Goal: Task Accomplishment & Management: Manage account settings

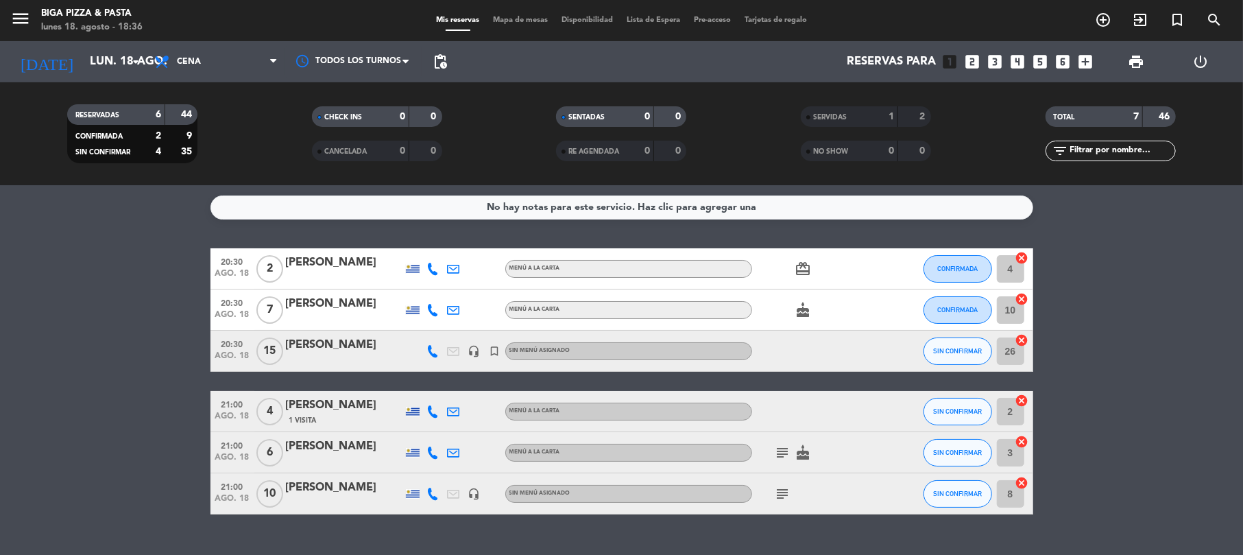
click at [780, 447] on icon "subject" at bounding box center [783, 452] width 16 height 16
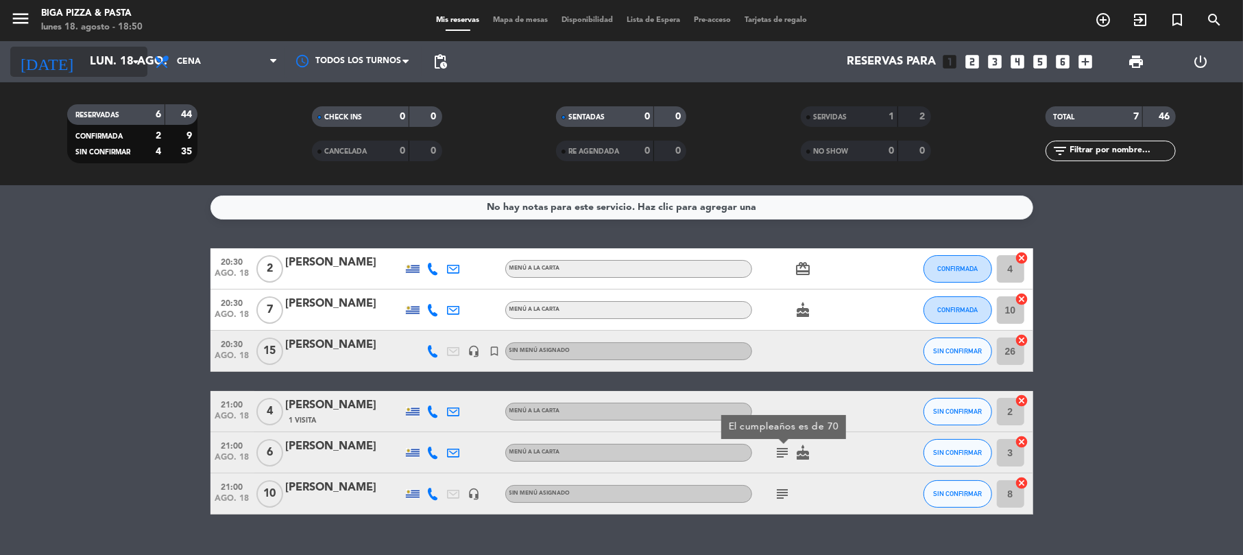
click at [132, 64] on icon "arrow_drop_down" at bounding box center [136, 61] width 16 height 16
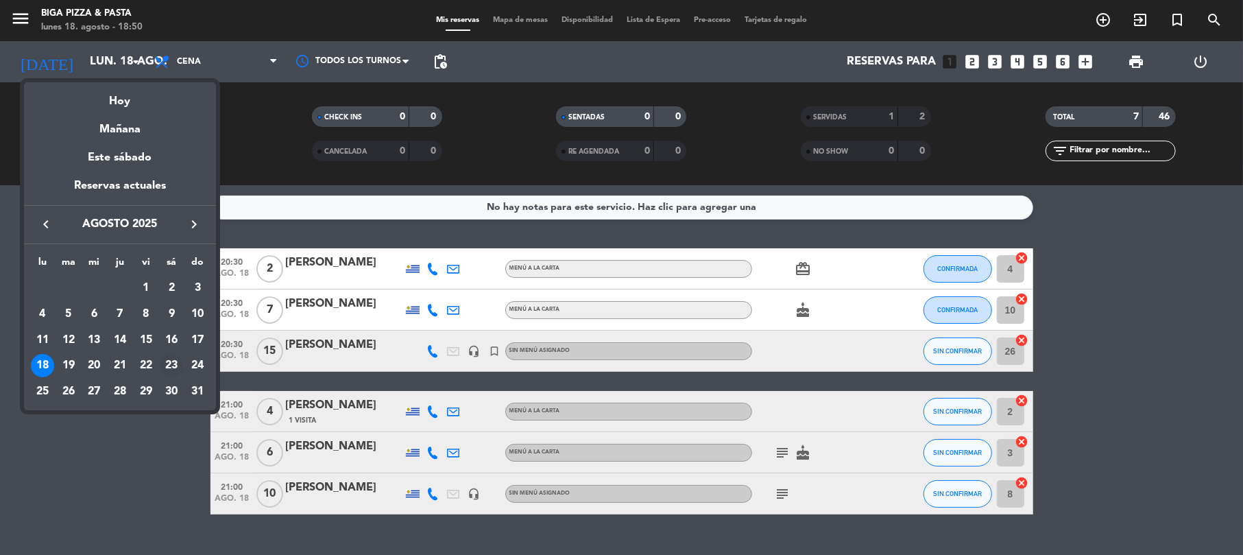
click at [171, 365] on div "23" at bounding box center [171, 365] width 23 height 23
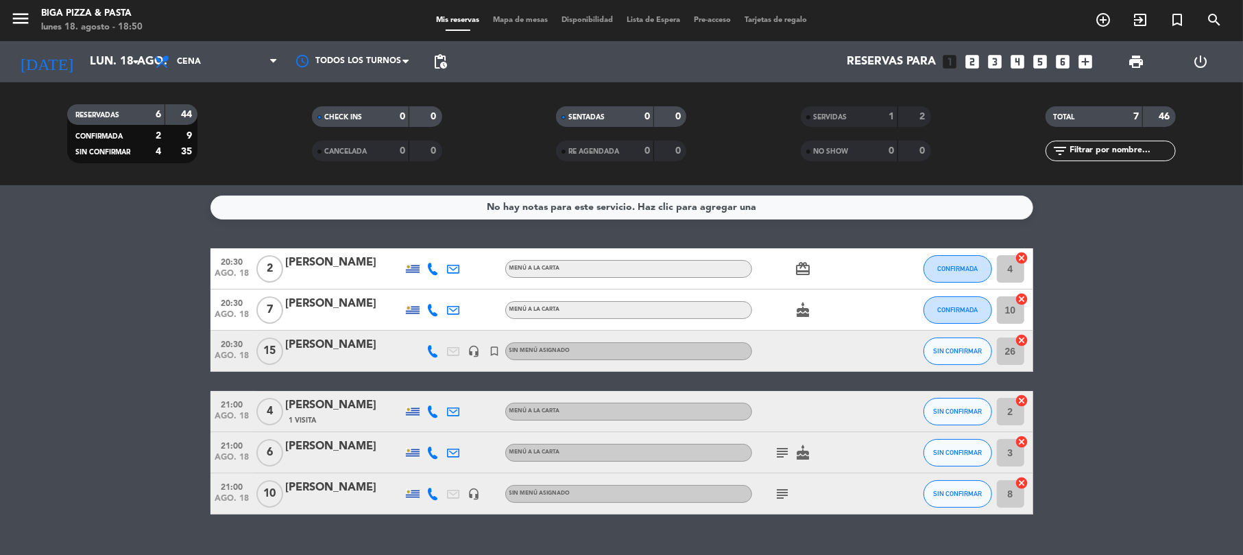
type input "sáb. 23 ago."
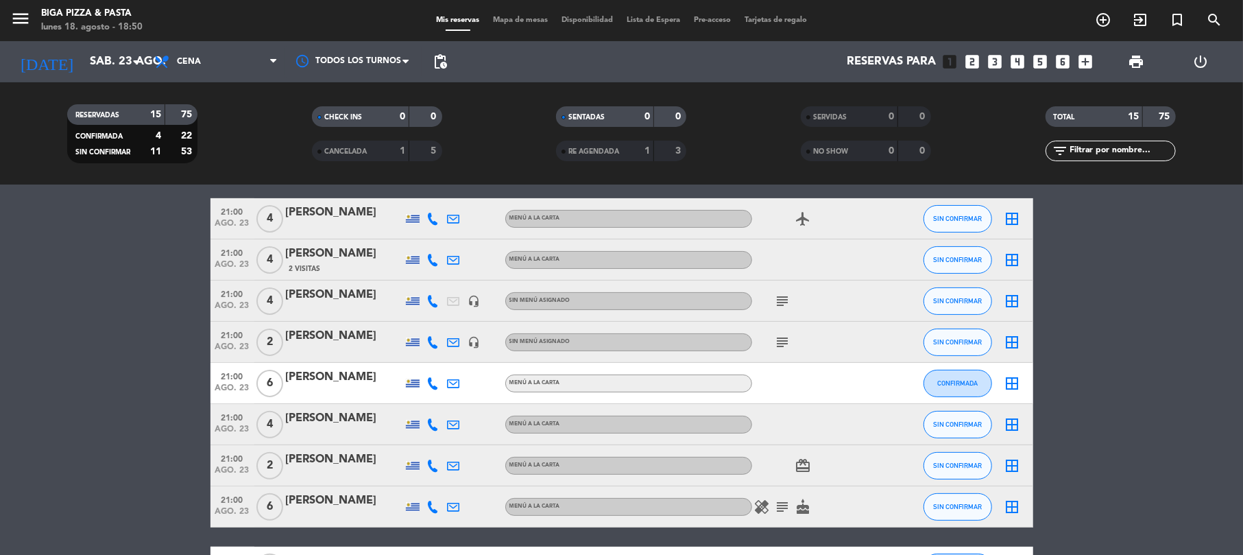
scroll to position [274, 0]
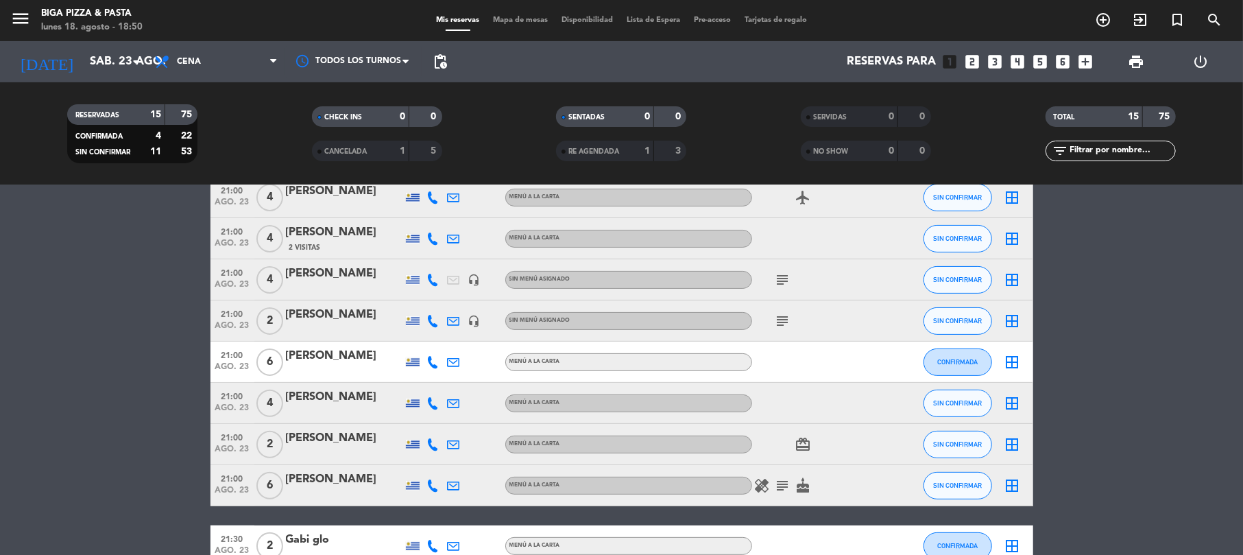
click at [432, 404] on icon at bounding box center [433, 403] width 12 height 12
click at [380, 411] on div at bounding box center [344, 412] width 117 height 11
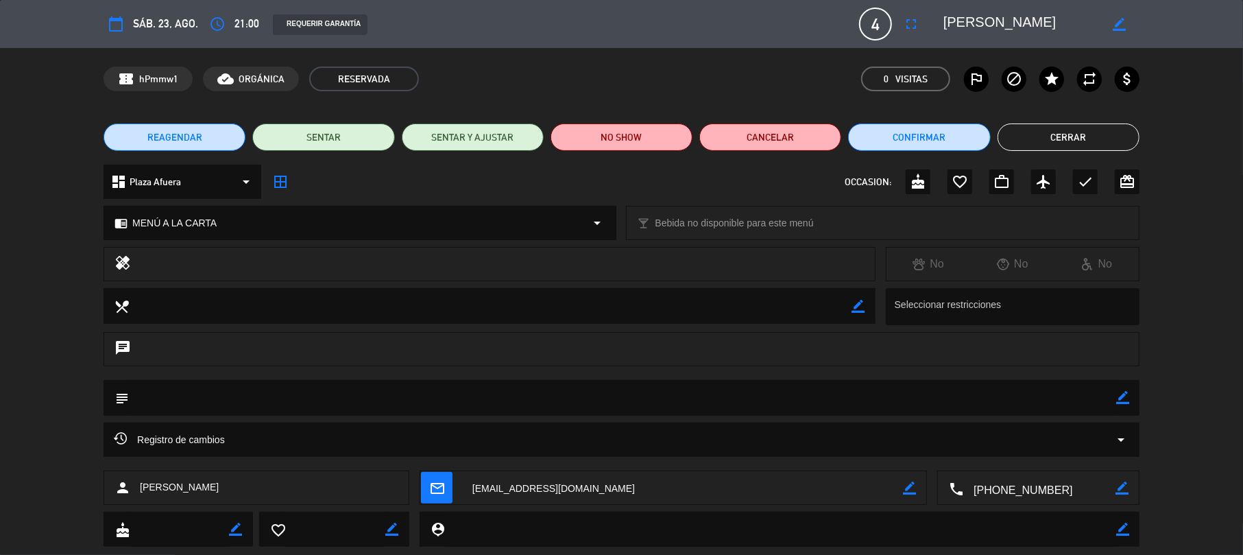
click at [887, 20] on span "4" at bounding box center [875, 24] width 33 height 33
click at [912, 19] on icon "fullscreen" at bounding box center [911, 24] width 16 height 16
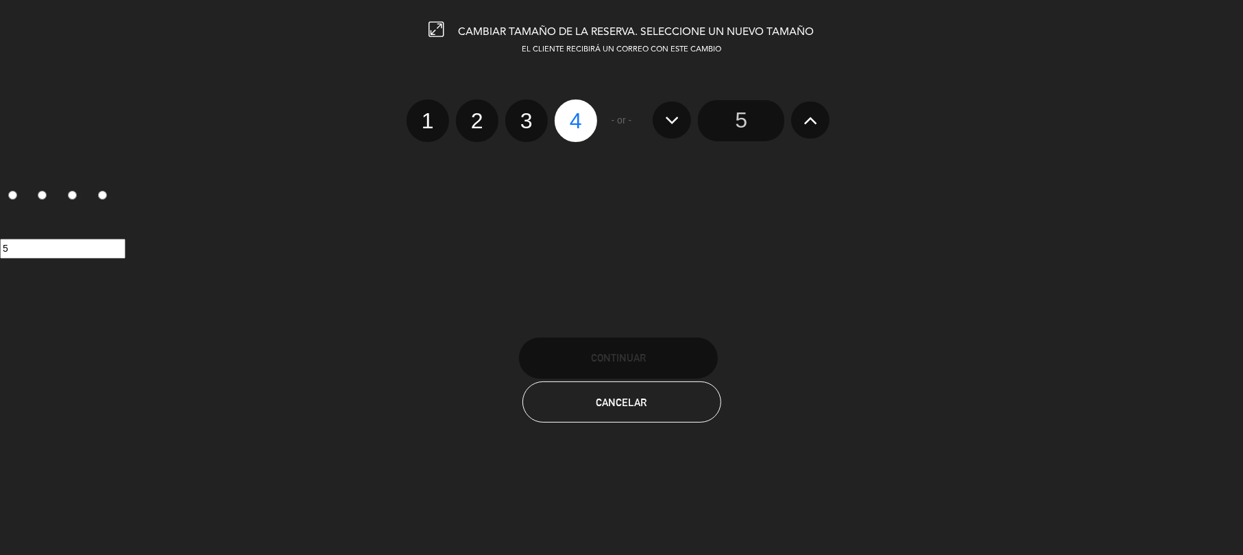
click at [809, 122] on icon at bounding box center [811, 120] width 14 height 22
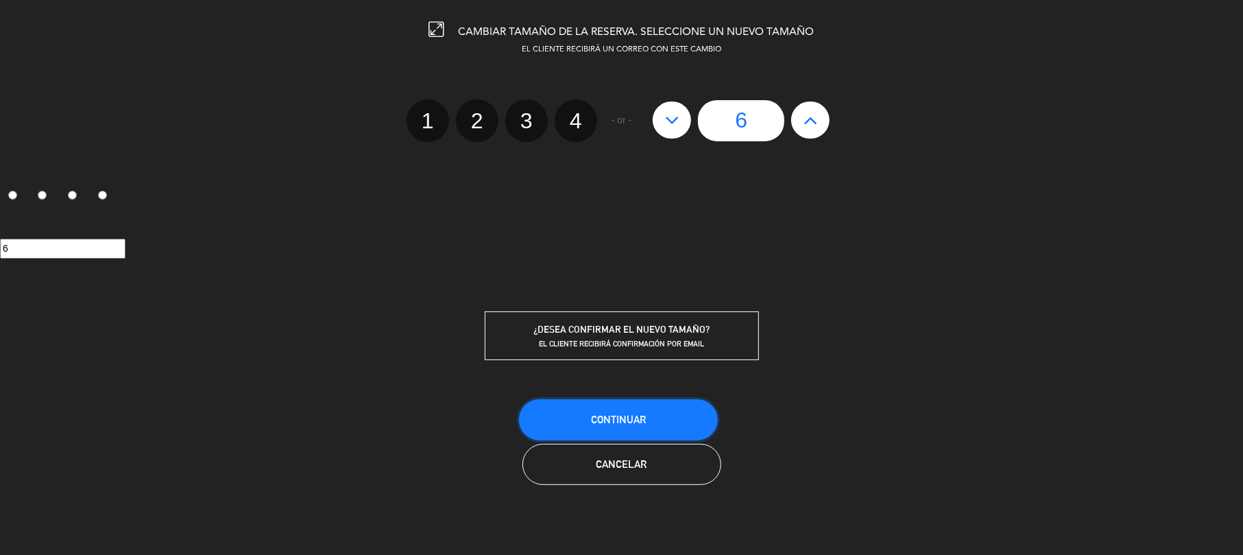
click at [651, 426] on button "Continuar" at bounding box center [618, 419] width 199 height 41
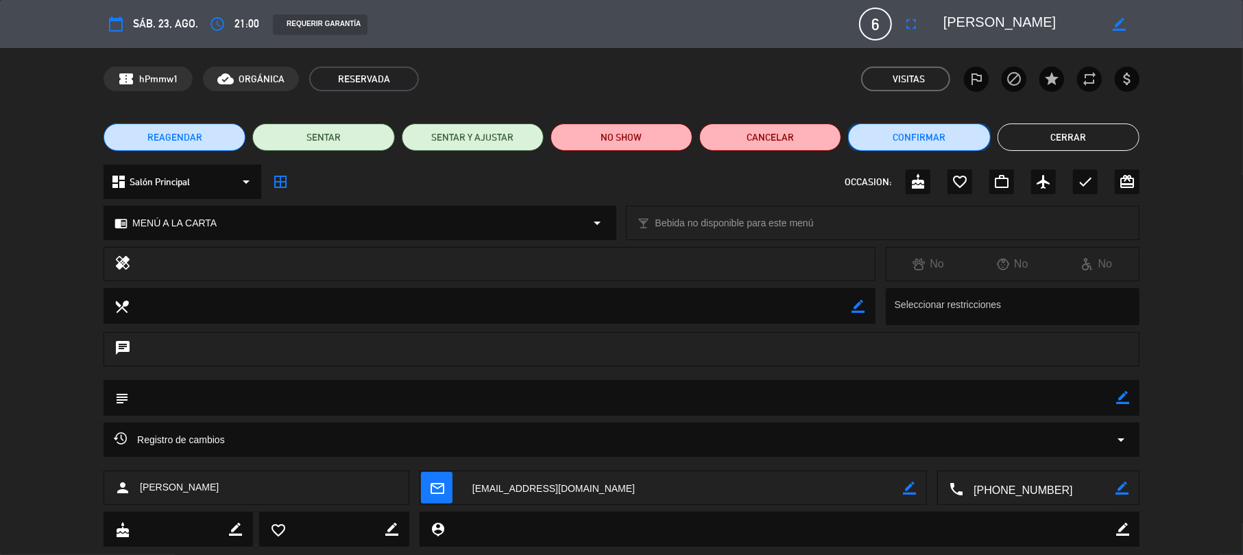
click at [912, 137] on button "Confirmar" at bounding box center [919, 136] width 142 height 27
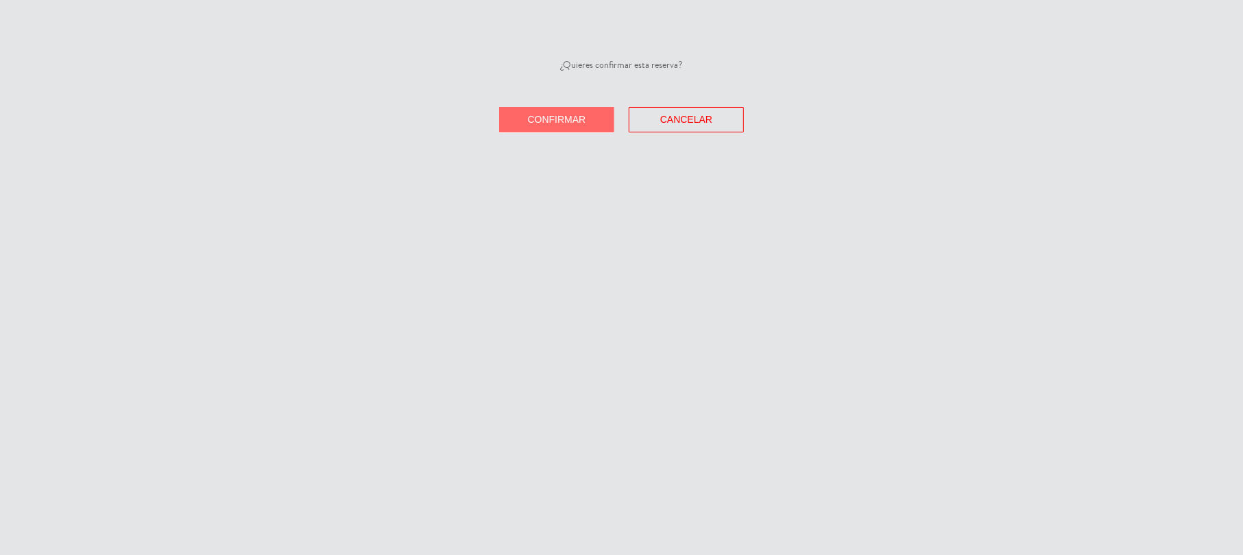
click at [528, 117] on span "Confirmar" at bounding box center [557, 119] width 58 height 11
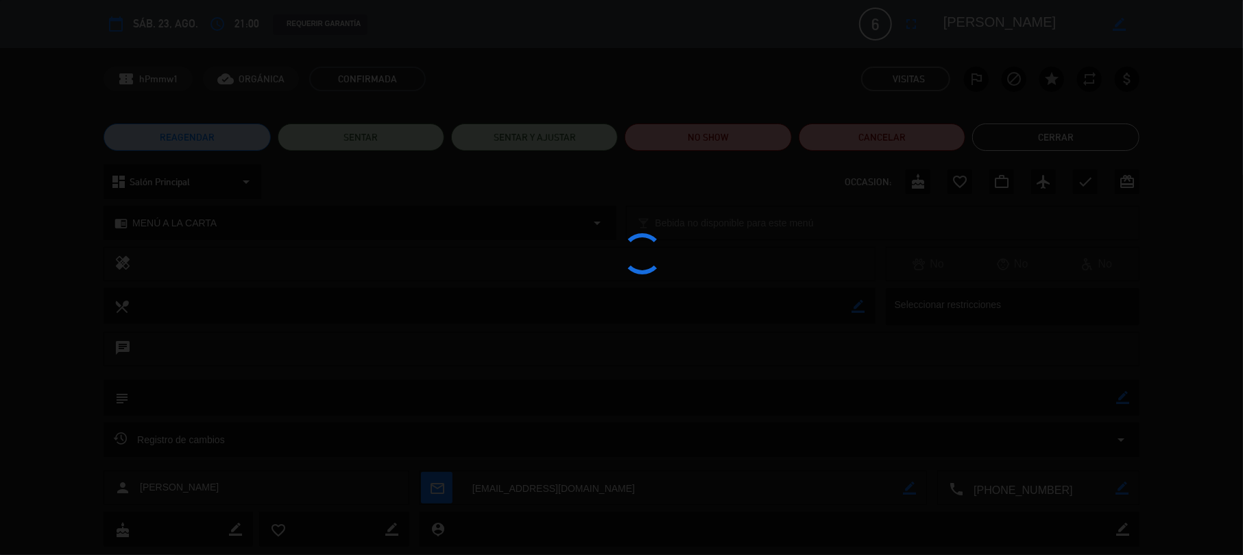
type input "lun. 18 ago."
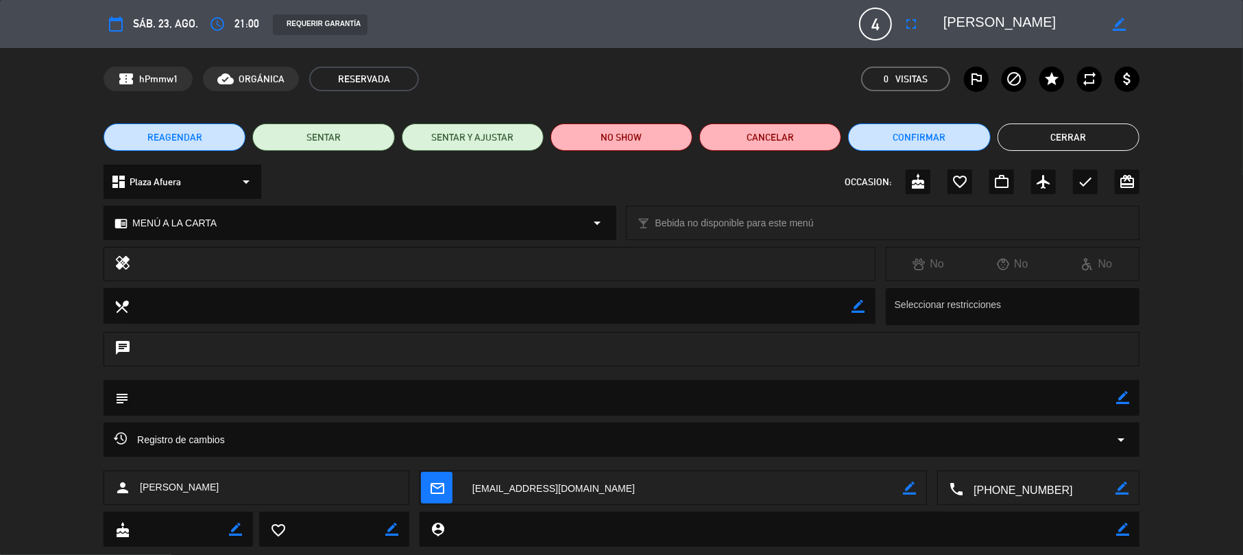
click at [1049, 138] on button "Cerrar" at bounding box center [1069, 136] width 142 height 27
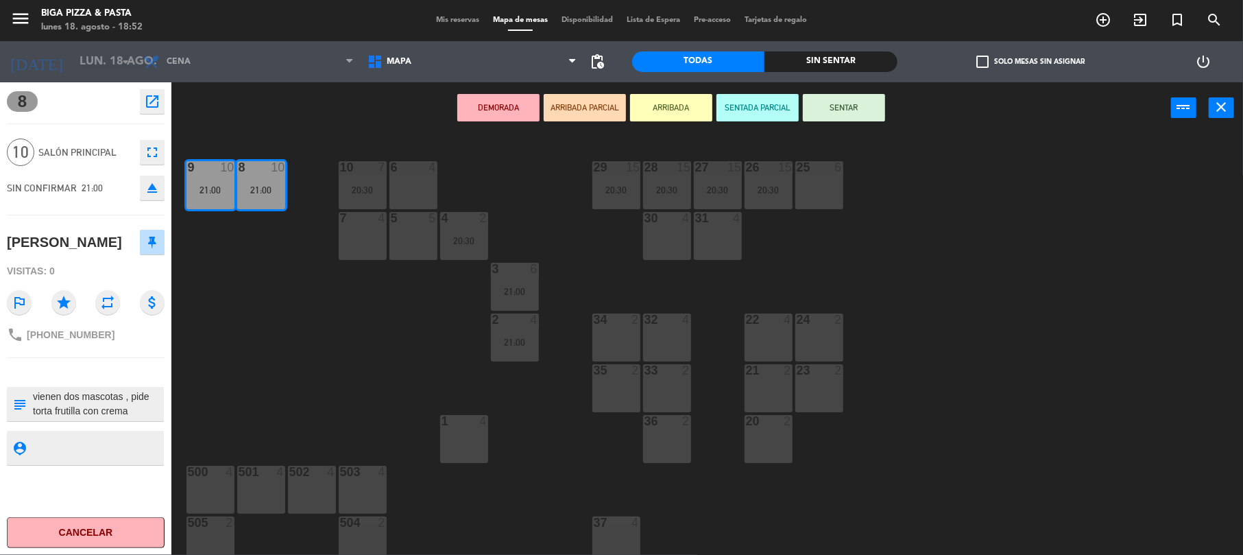
click at [73, 538] on button "Cancelar" at bounding box center [86, 532] width 158 height 31
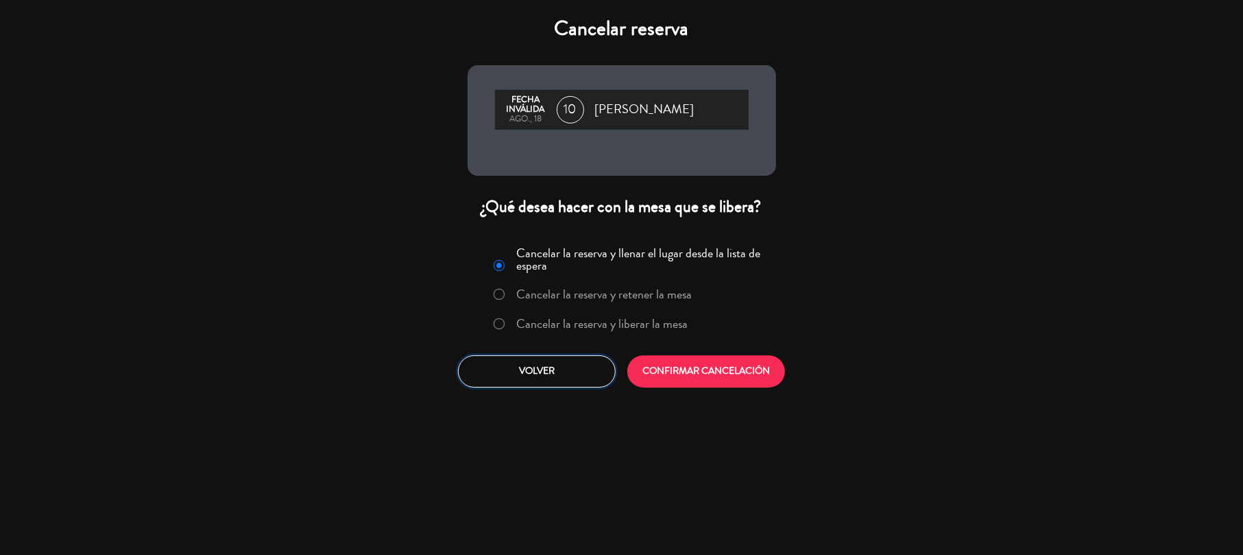
click at [566, 377] on button "Volver" at bounding box center [537, 371] width 158 height 32
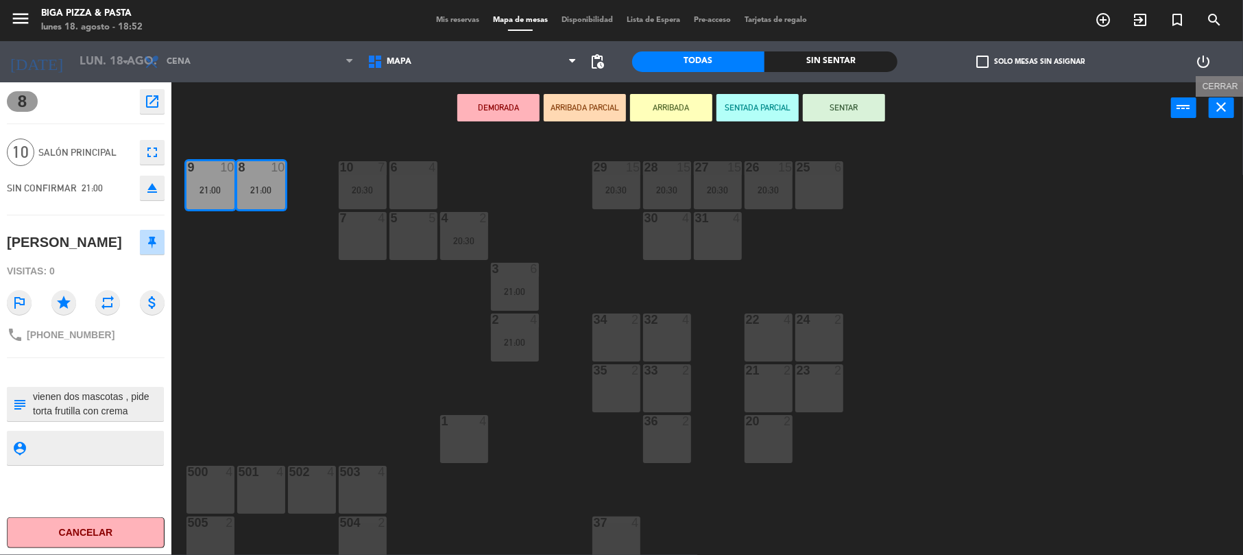
click at [1226, 104] on icon "close" at bounding box center [1222, 107] width 16 height 16
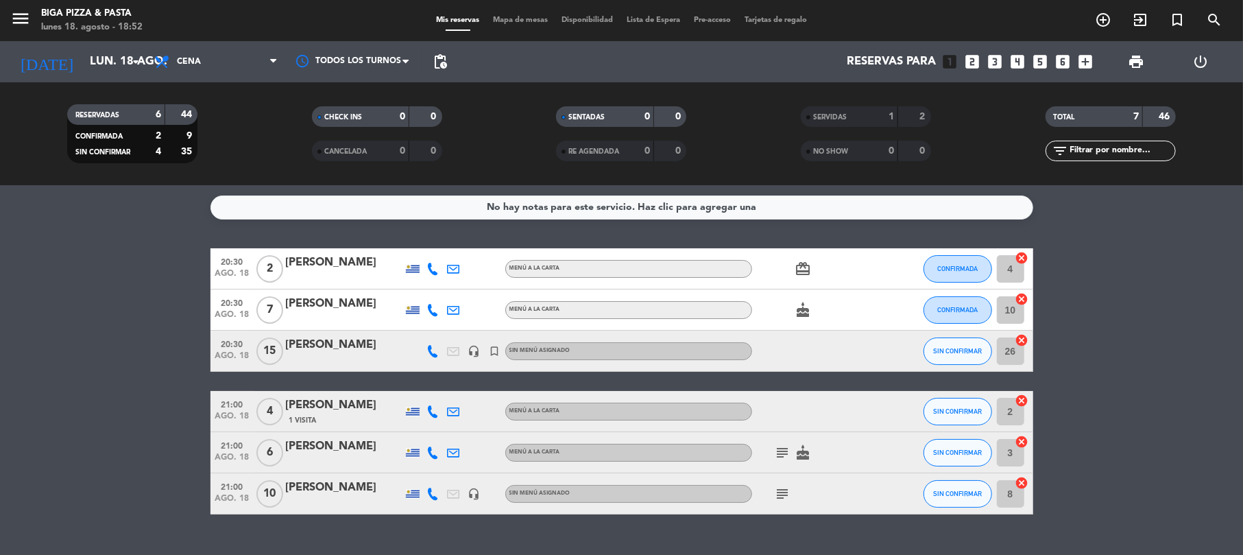
scroll to position [27, 0]
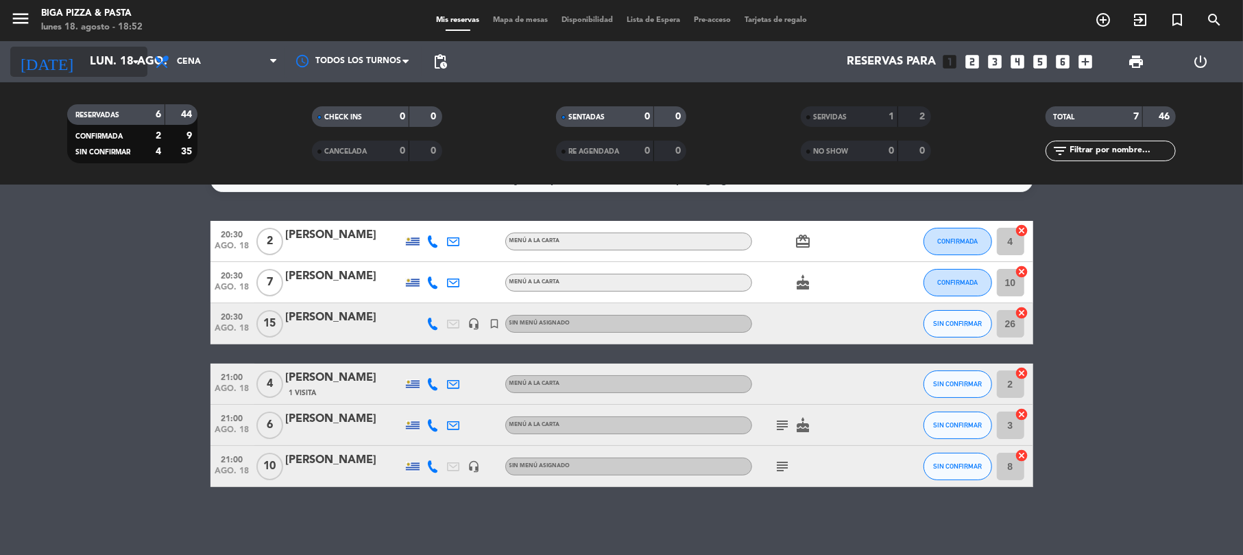
click at [143, 59] on icon "arrow_drop_down" at bounding box center [136, 61] width 16 height 16
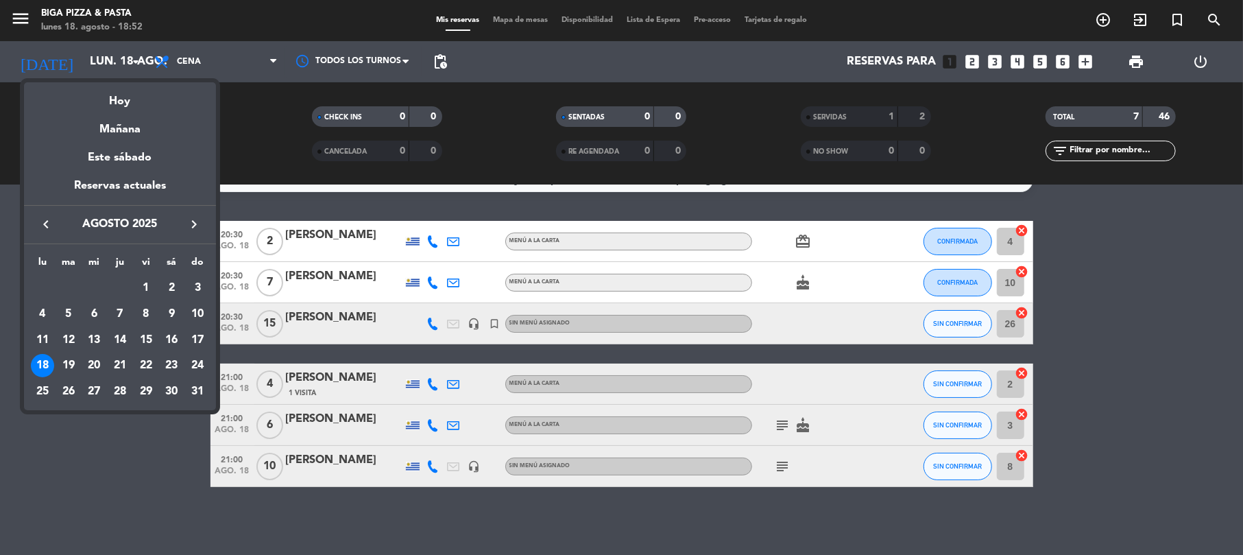
click at [138, 61] on div at bounding box center [621, 277] width 1243 height 555
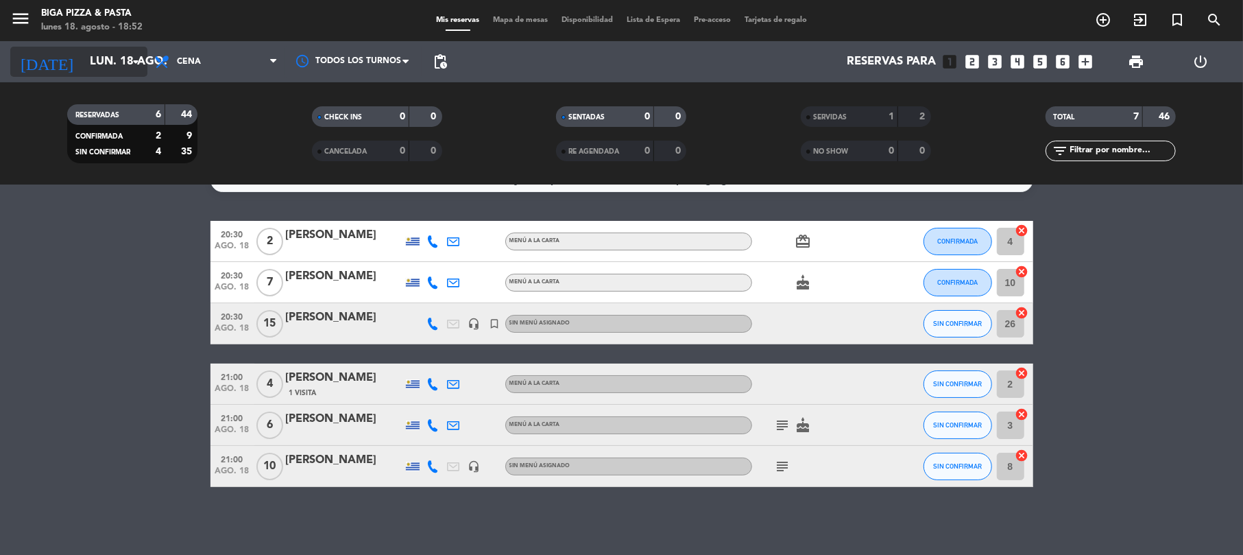
click at [136, 64] on icon "arrow_drop_down" at bounding box center [136, 61] width 16 height 16
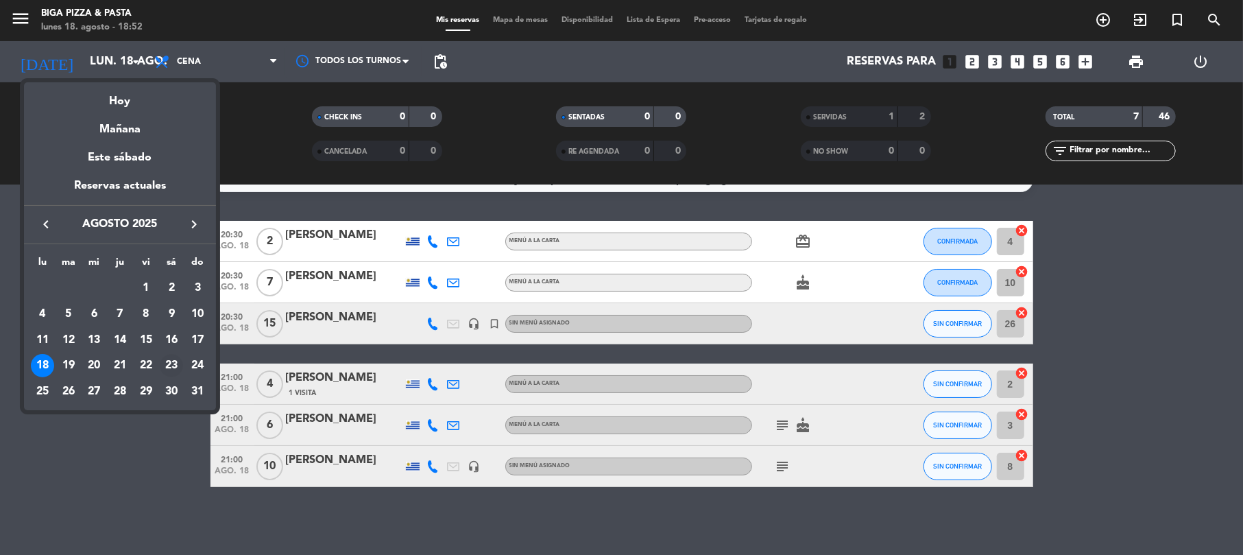
click at [173, 362] on div "23" at bounding box center [171, 365] width 23 height 23
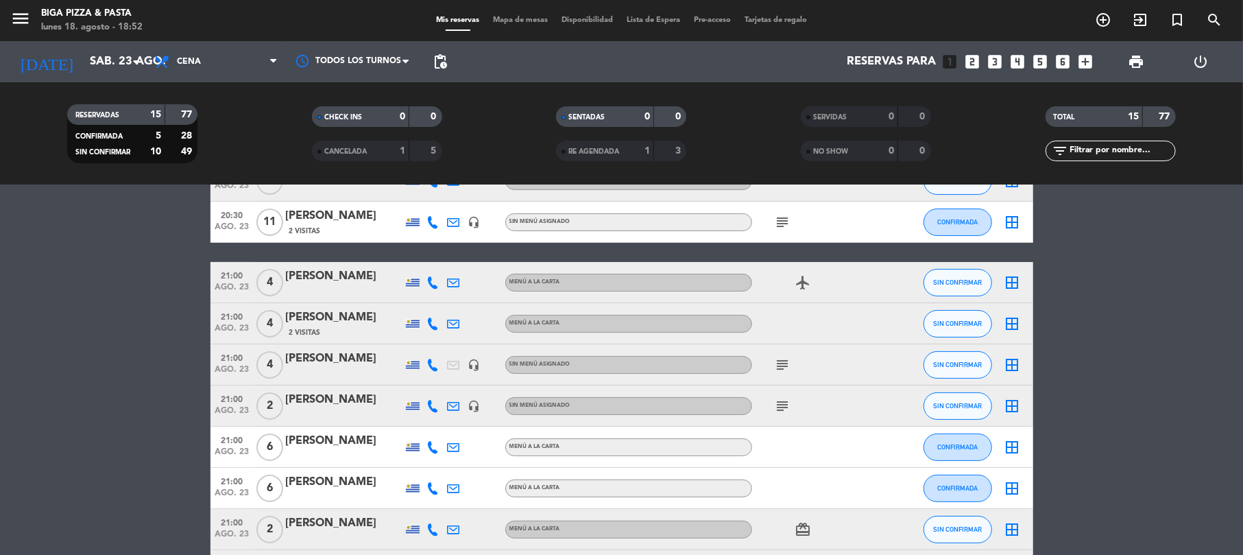
scroll to position [274, 0]
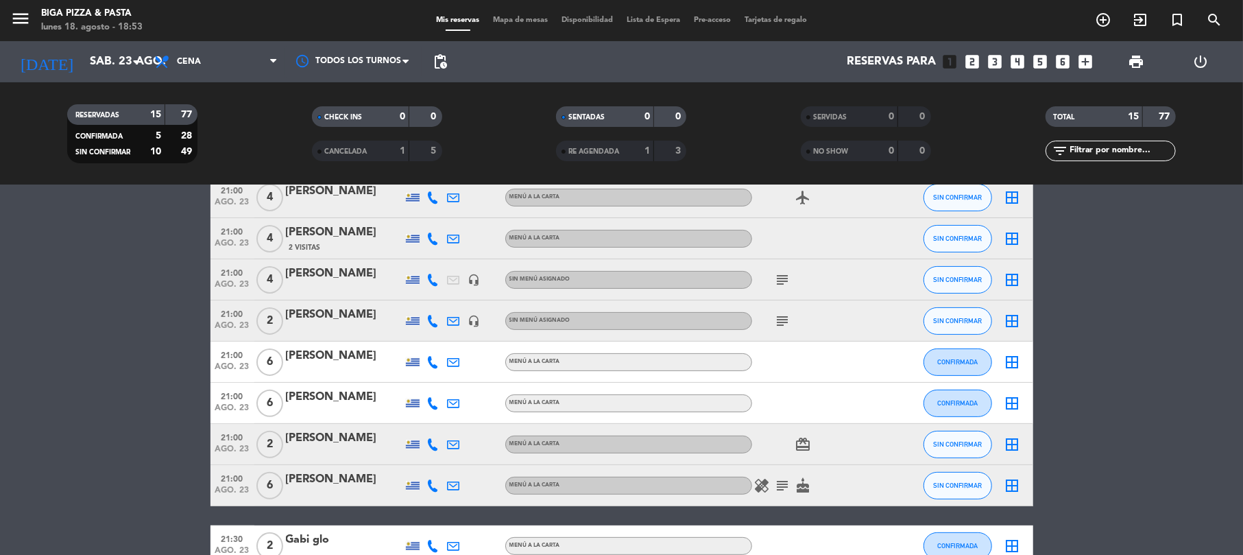
click at [780, 485] on icon "subject" at bounding box center [783, 485] width 16 height 16
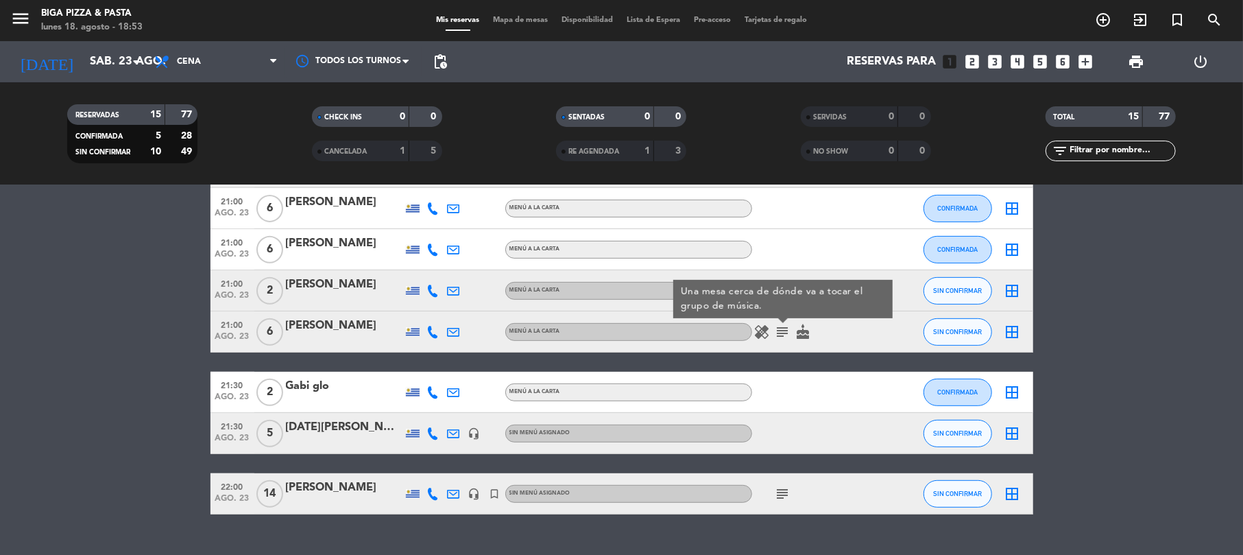
scroll to position [455, 0]
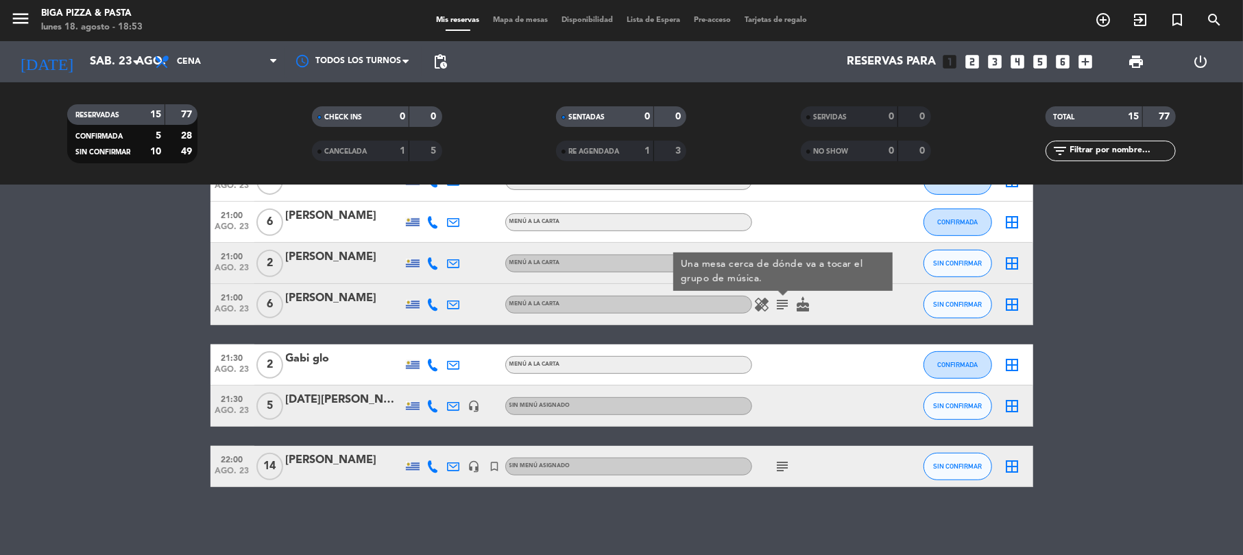
click at [788, 466] on icon "subject" at bounding box center [783, 466] width 16 height 16
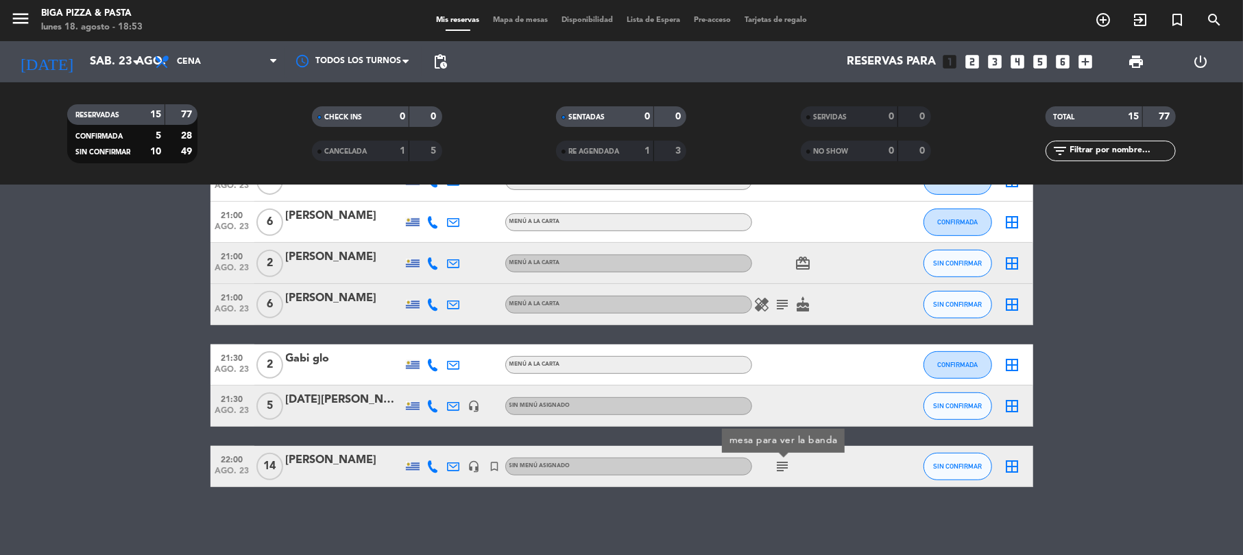
scroll to position [363, 0]
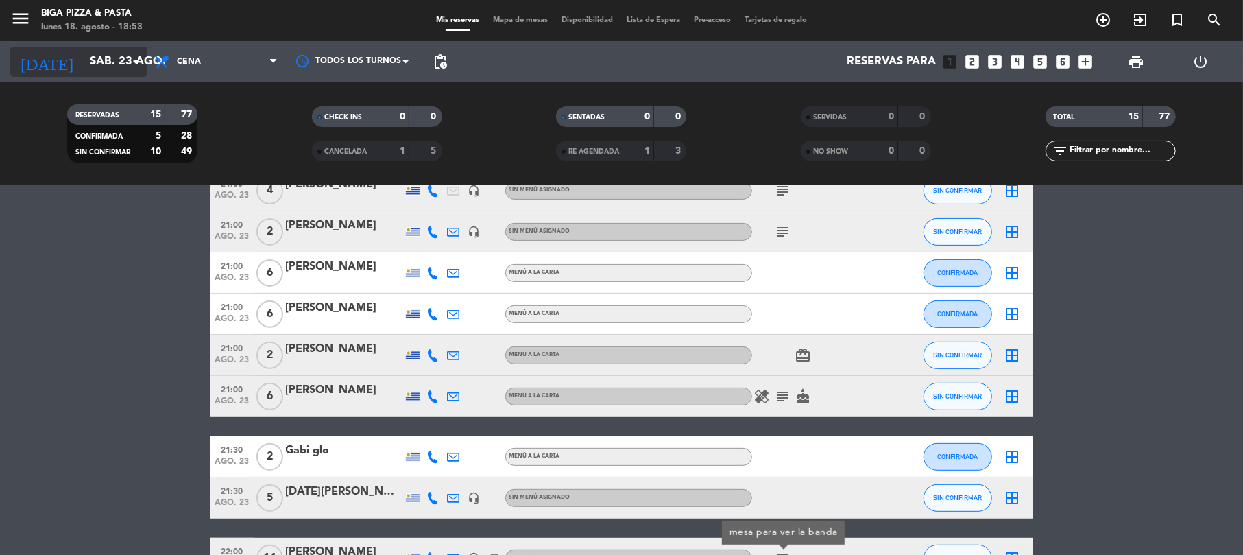
click at [137, 60] on icon "arrow_drop_down" at bounding box center [136, 61] width 16 height 16
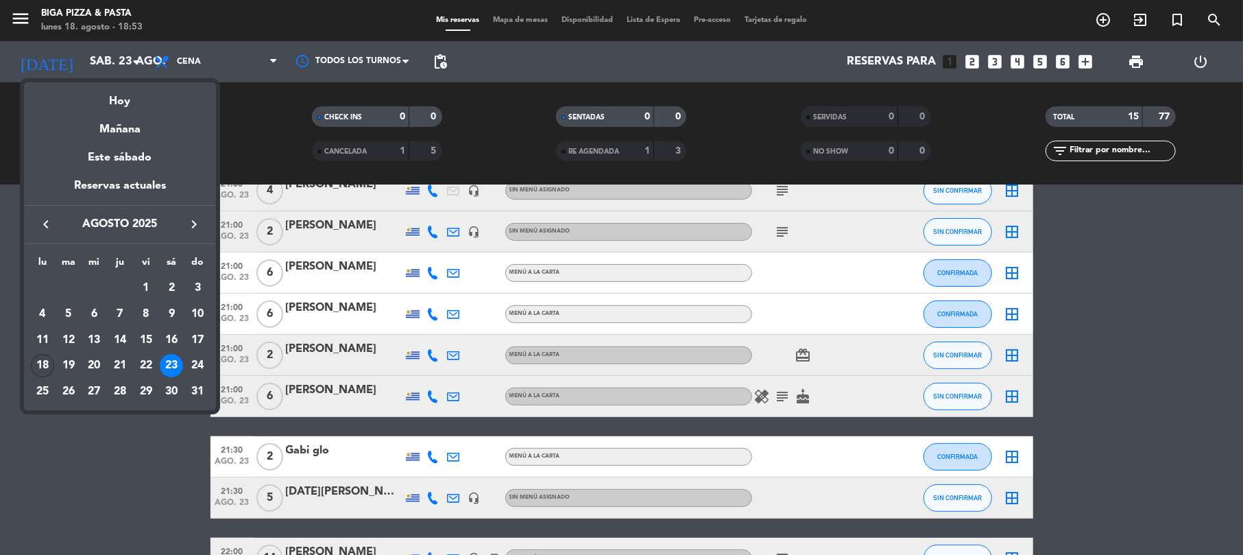
click at [45, 363] on div "18" at bounding box center [42, 365] width 23 height 23
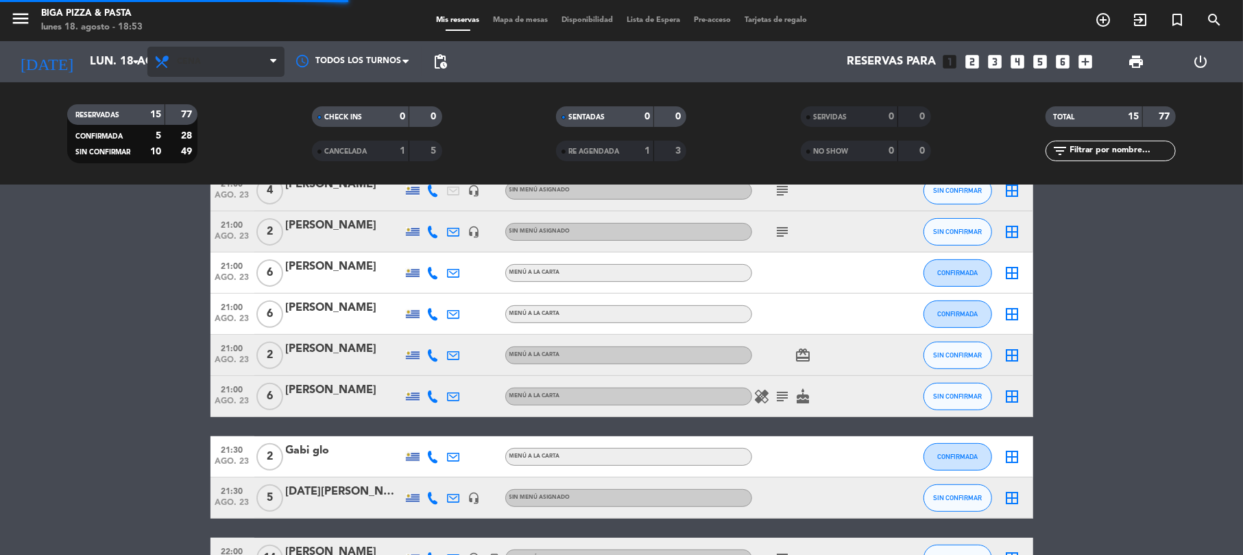
scroll to position [27, 0]
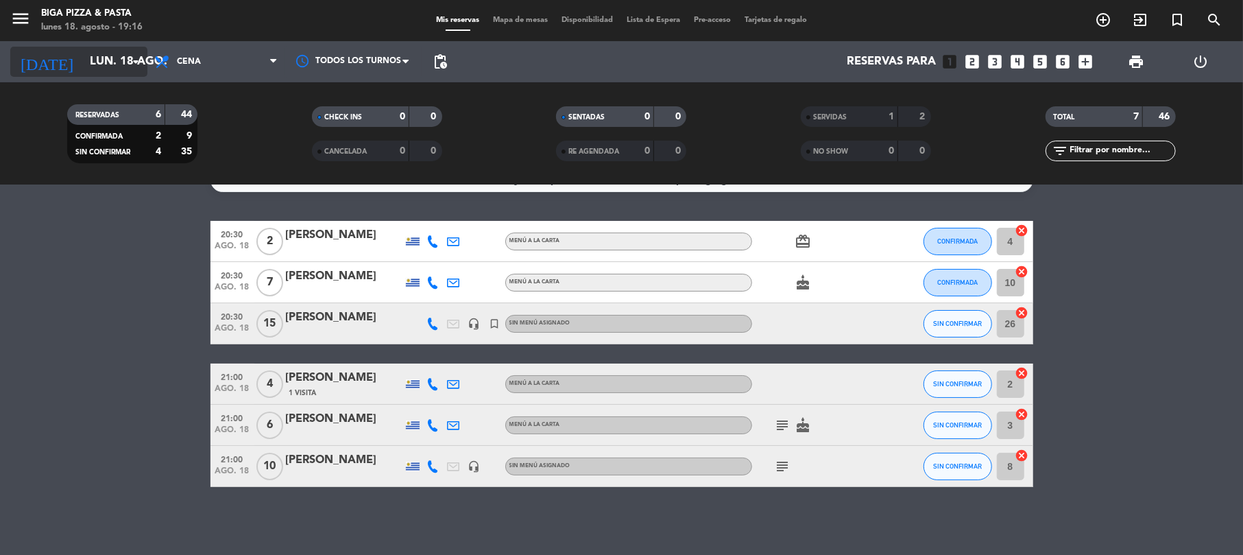
click at [143, 53] on icon "arrow_drop_down" at bounding box center [136, 61] width 16 height 16
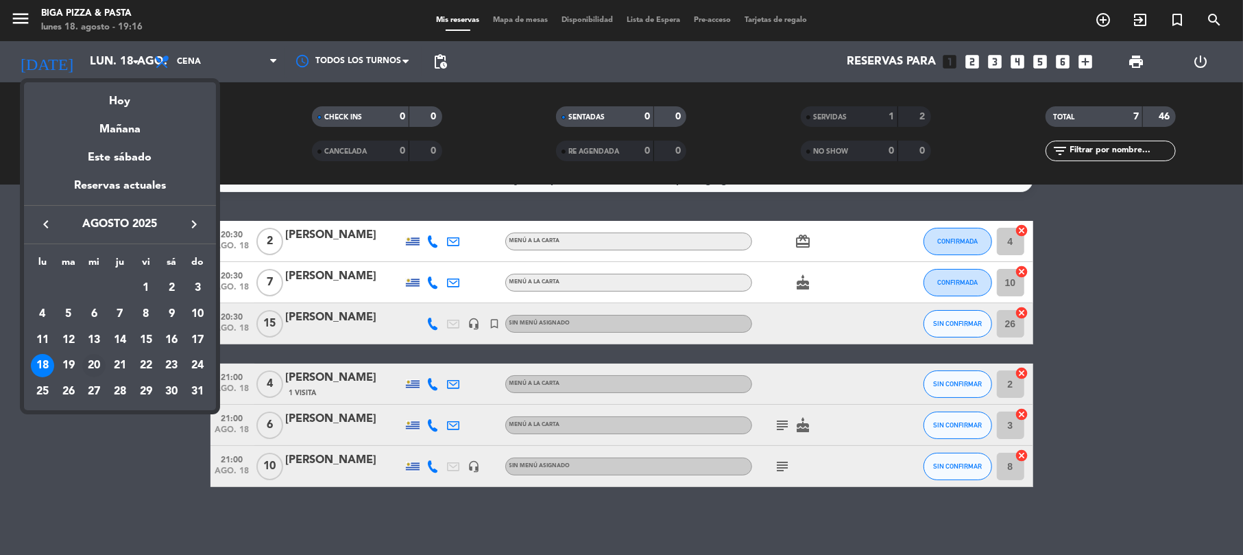
click at [89, 370] on div "20" at bounding box center [93, 365] width 23 height 23
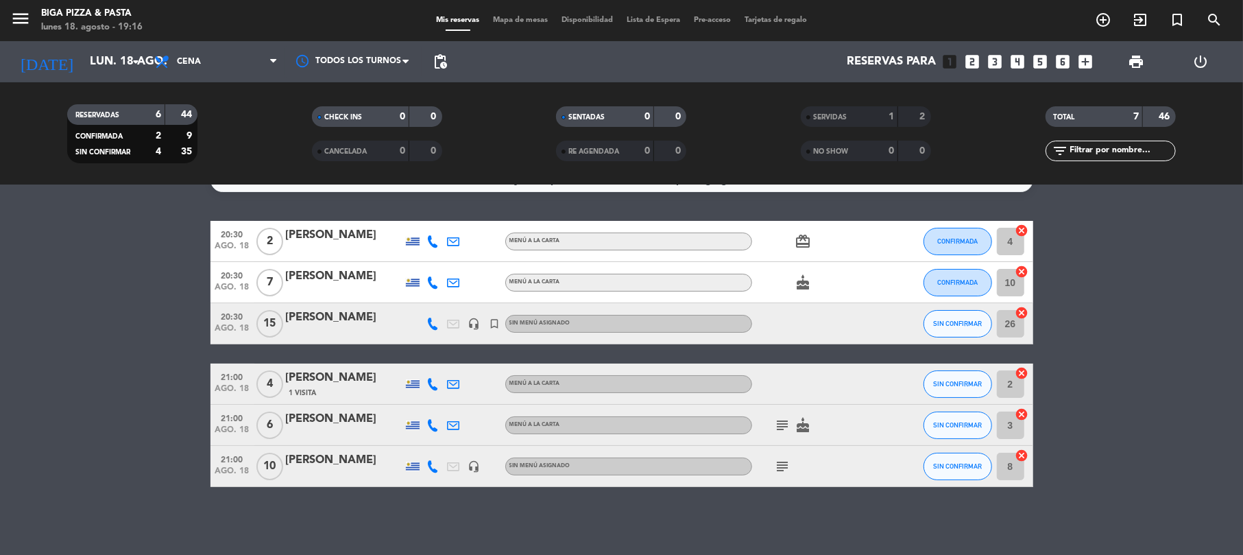
type input "mié. 20 ago."
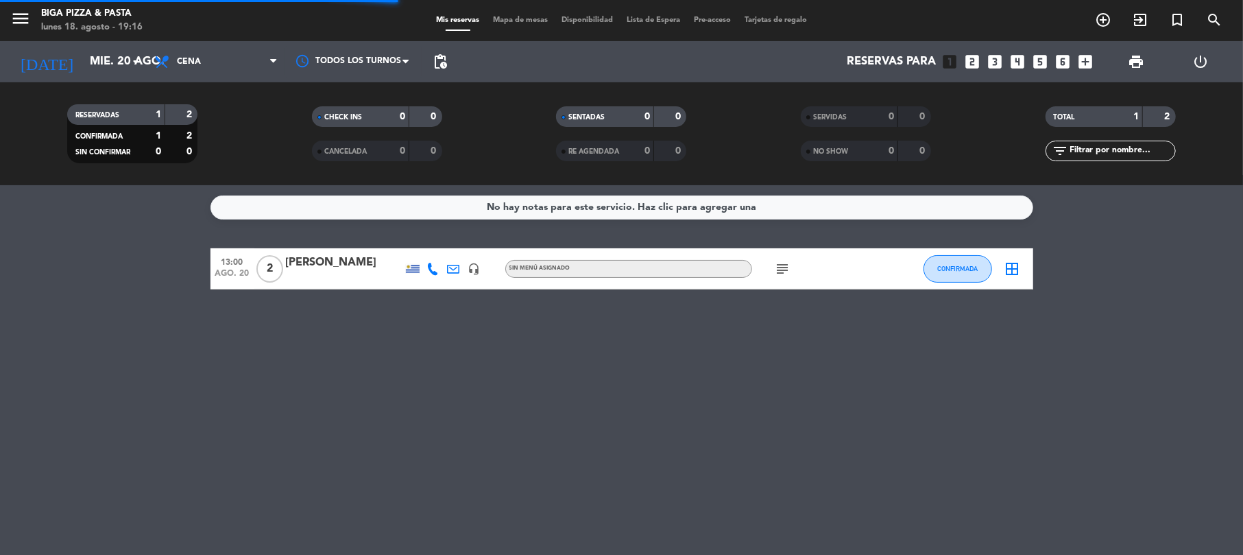
scroll to position [0, 0]
click at [1062, 53] on icon "looks_6" at bounding box center [1063, 62] width 18 height 18
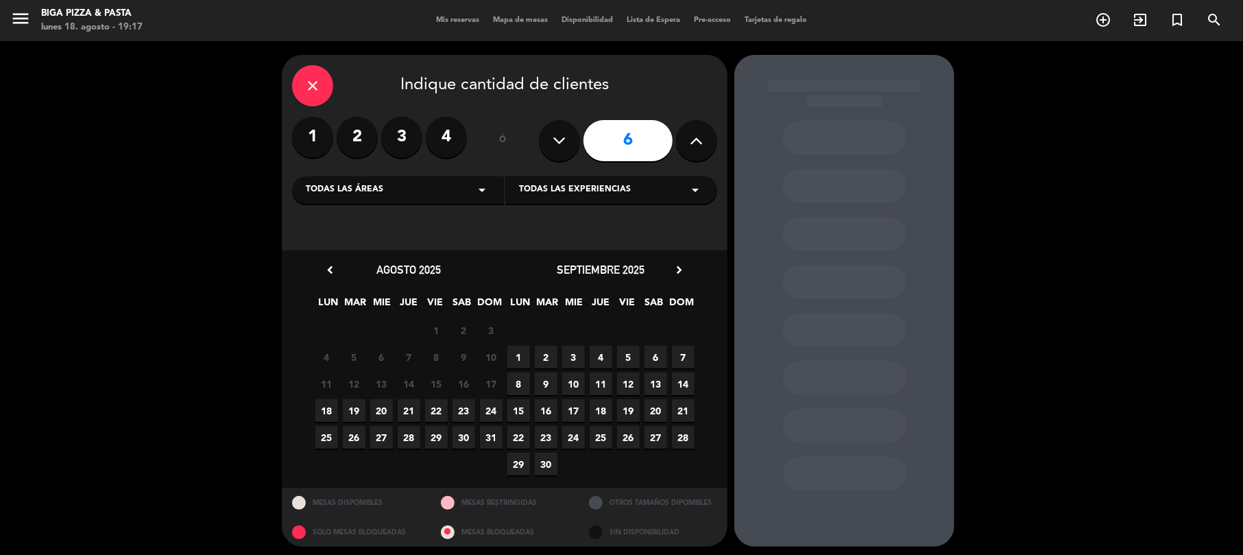
click at [387, 411] on span "20" at bounding box center [381, 410] width 23 height 23
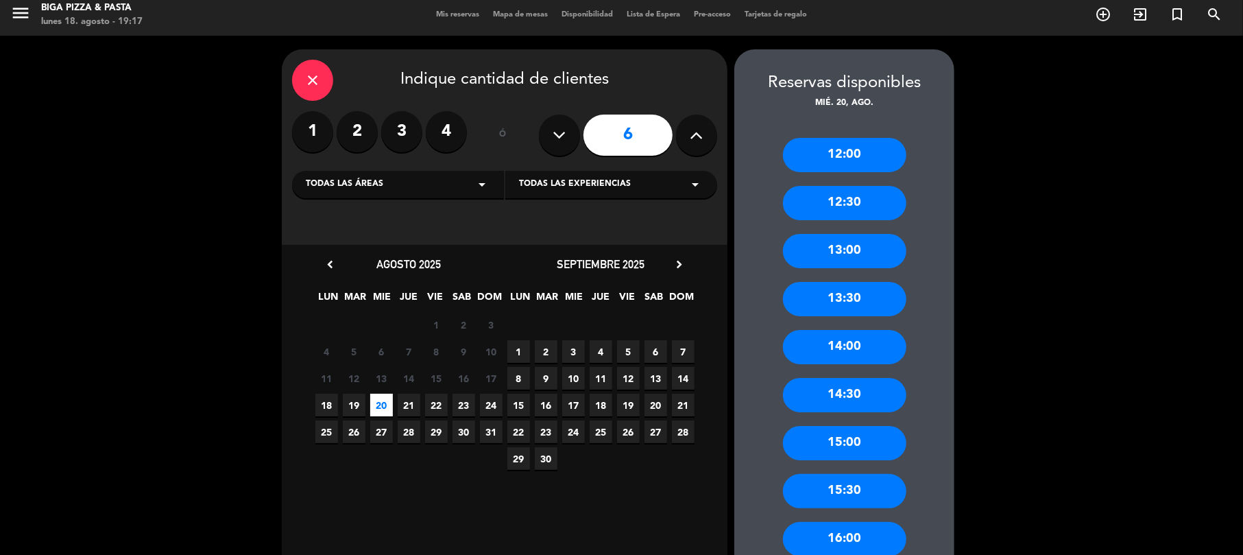
click at [889, 195] on div "12:30" at bounding box center [844, 203] width 123 height 34
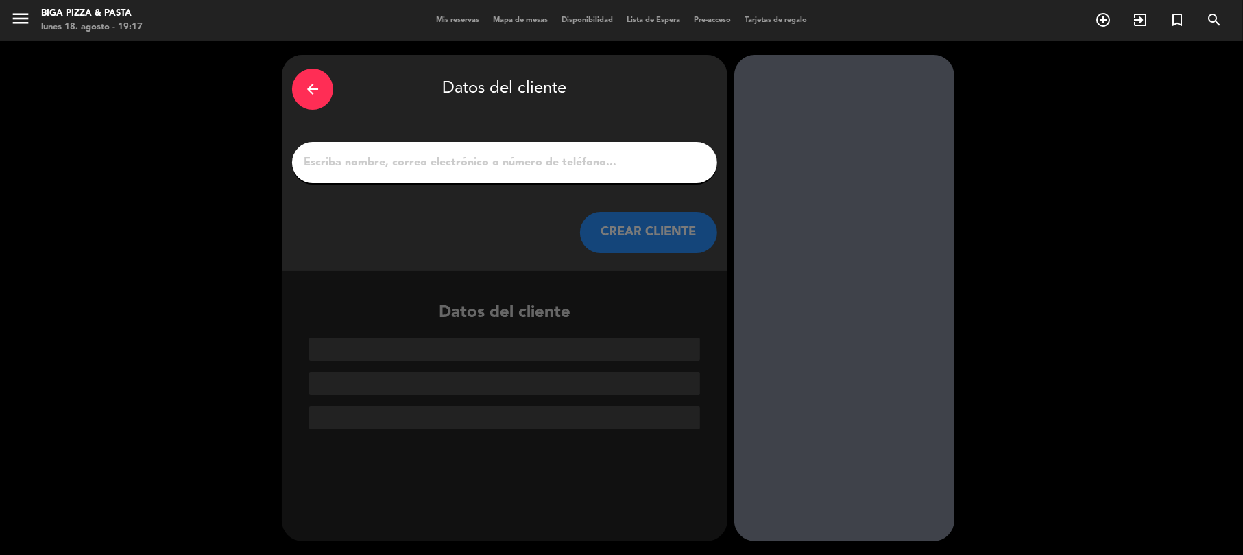
click at [448, 149] on div at bounding box center [504, 162] width 425 height 41
click at [459, 154] on input "1" at bounding box center [504, 162] width 405 height 19
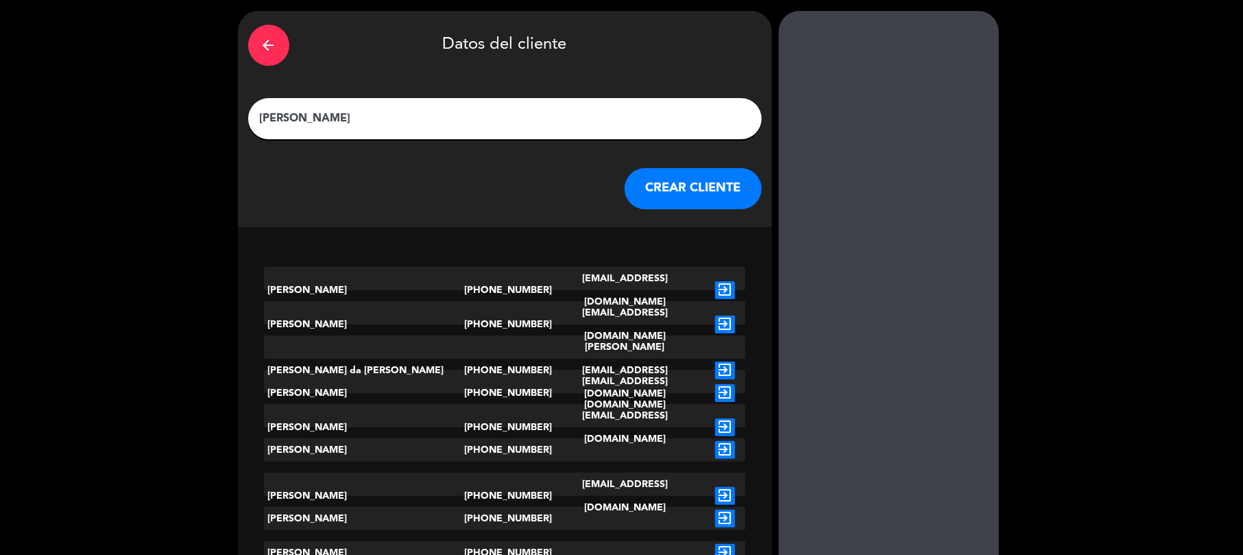
scroll to position [135, 0]
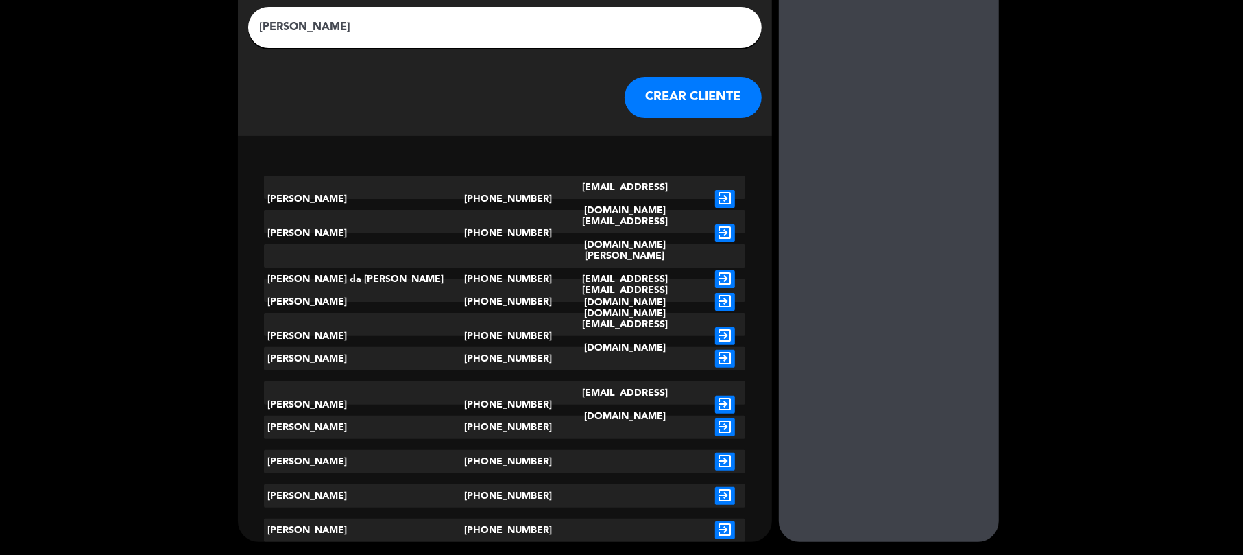
type input "[PERSON_NAME]"
click at [715, 361] on icon "exit_to_app" at bounding box center [725, 359] width 20 height 18
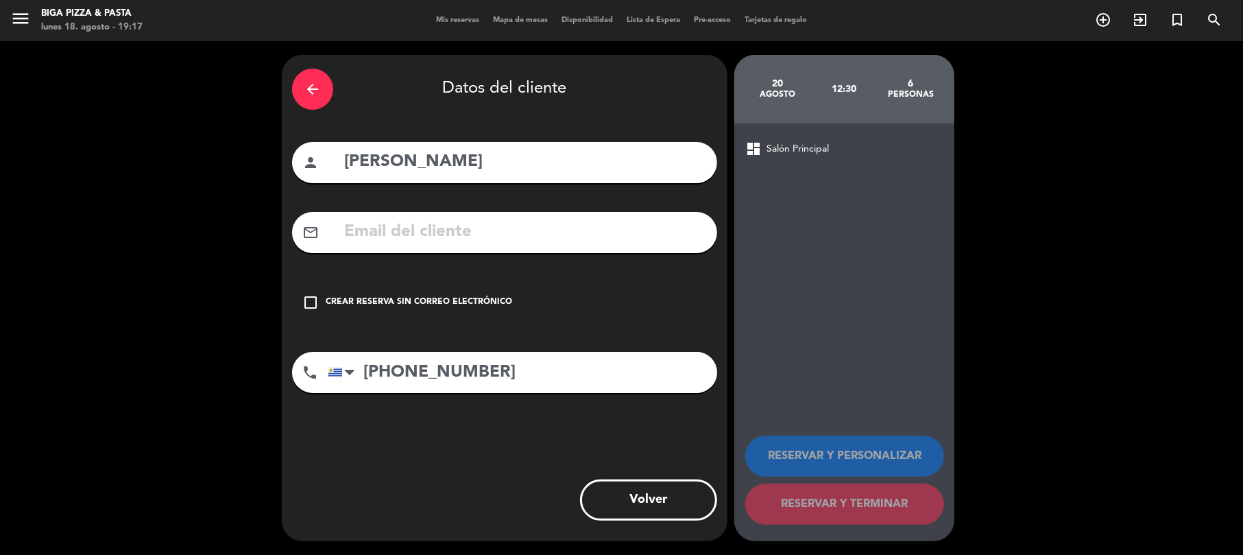
scroll to position [0, 0]
click at [313, 304] on icon "check_box_outline_blank" at bounding box center [310, 302] width 16 height 16
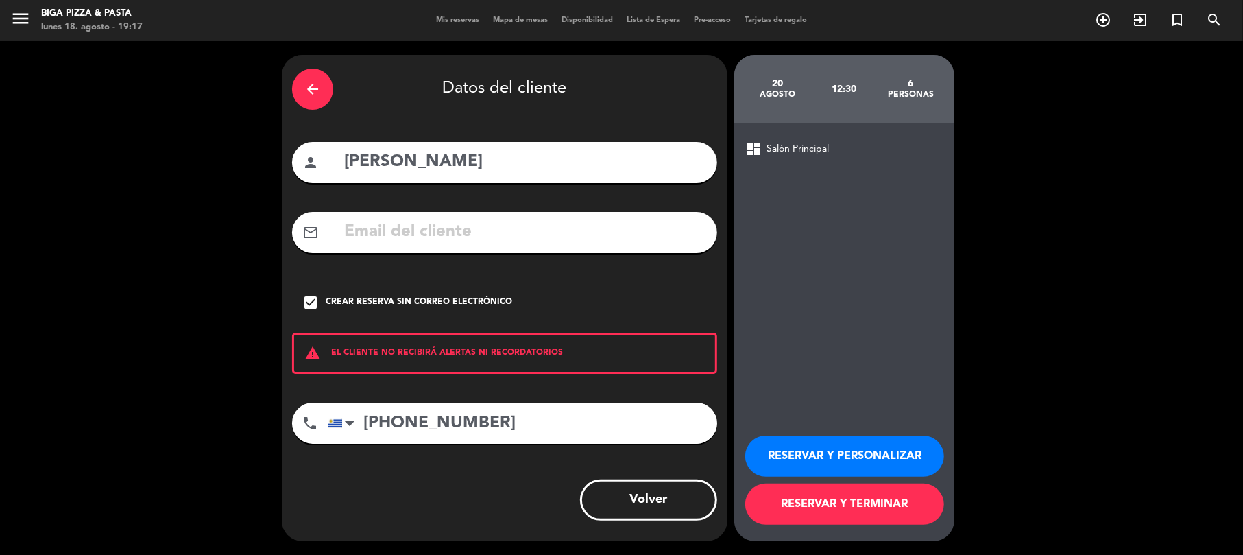
click at [875, 506] on button "RESERVAR Y TERMINAR" at bounding box center [844, 503] width 199 height 41
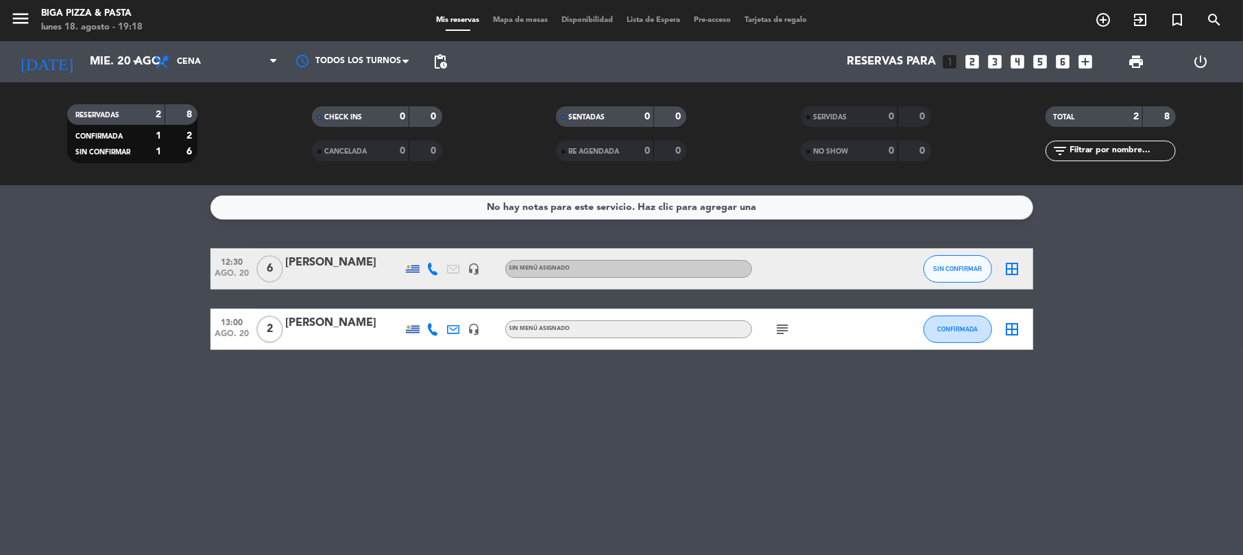
click at [1005, 267] on icon "border_all" at bounding box center [1013, 269] width 16 height 16
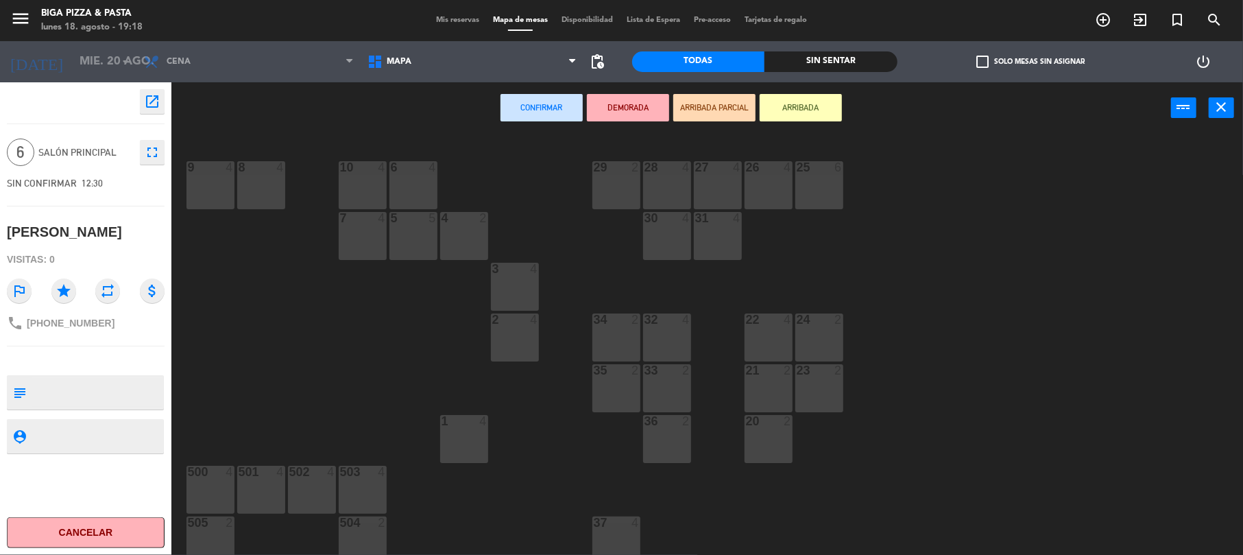
click at [213, 182] on div "9 4" at bounding box center [211, 185] width 48 height 48
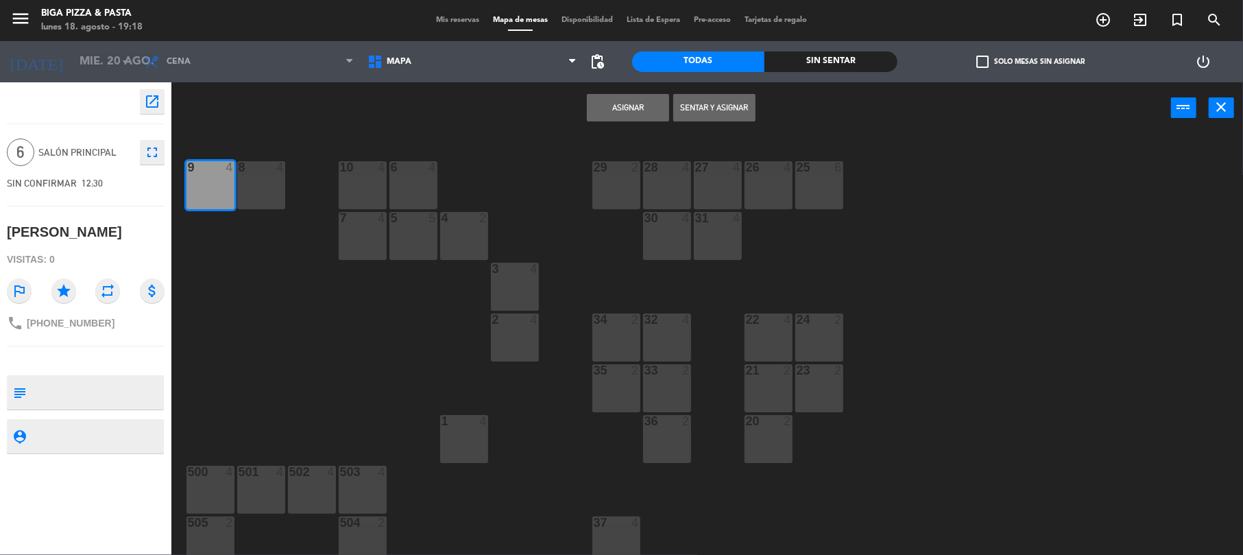
click at [638, 108] on button "Asignar" at bounding box center [628, 107] width 82 height 27
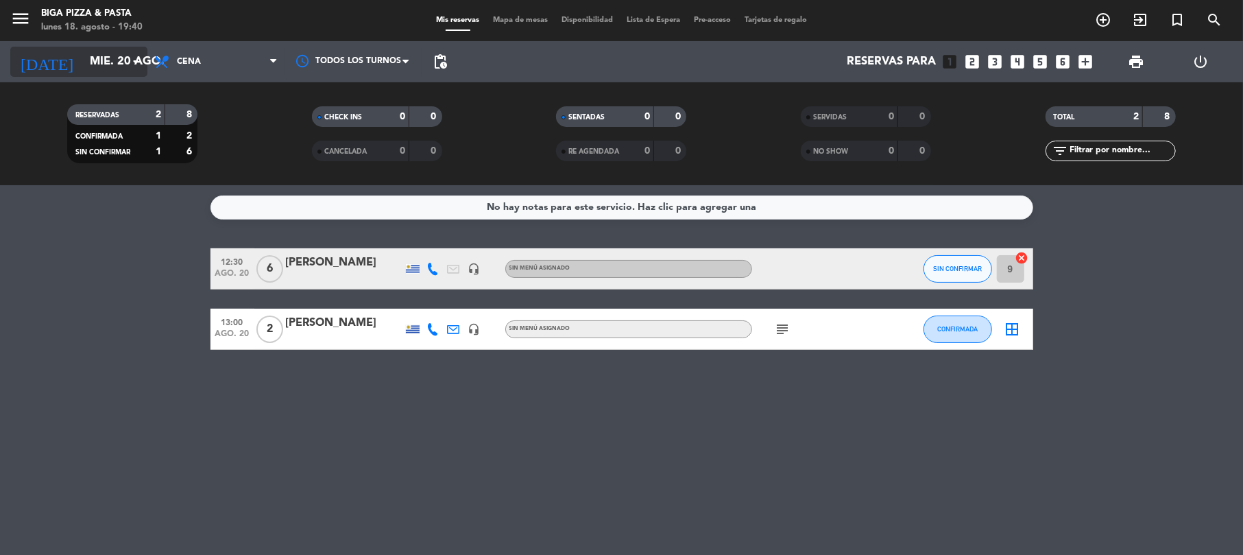
click at [139, 53] on icon "arrow_drop_down" at bounding box center [136, 61] width 16 height 16
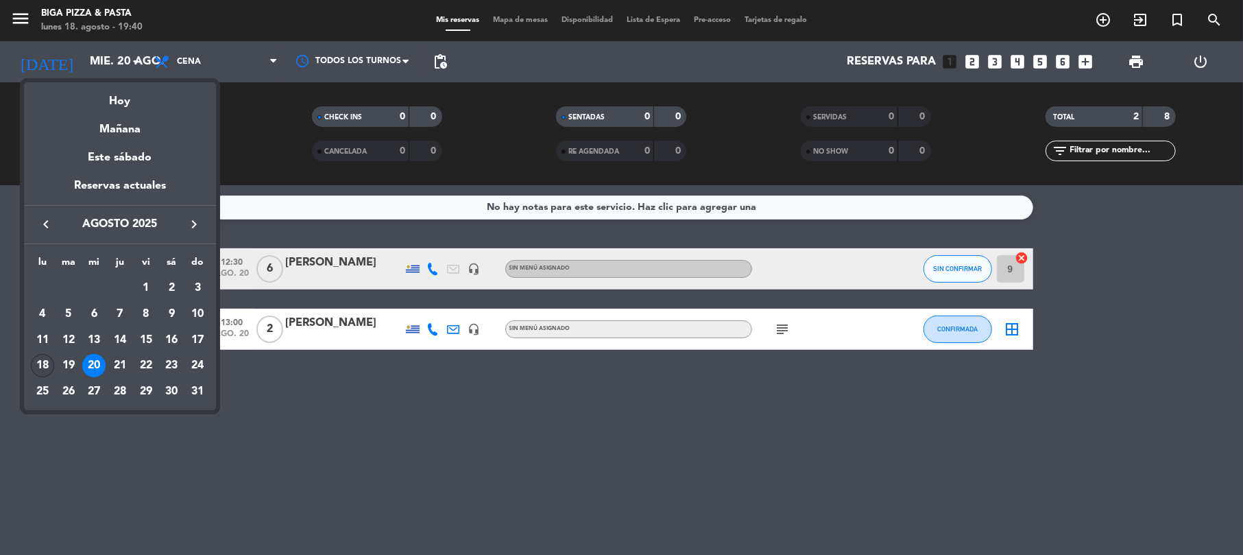
click at [40, 368] on div "18" at bounding box center [42, 365] width 23 height 23
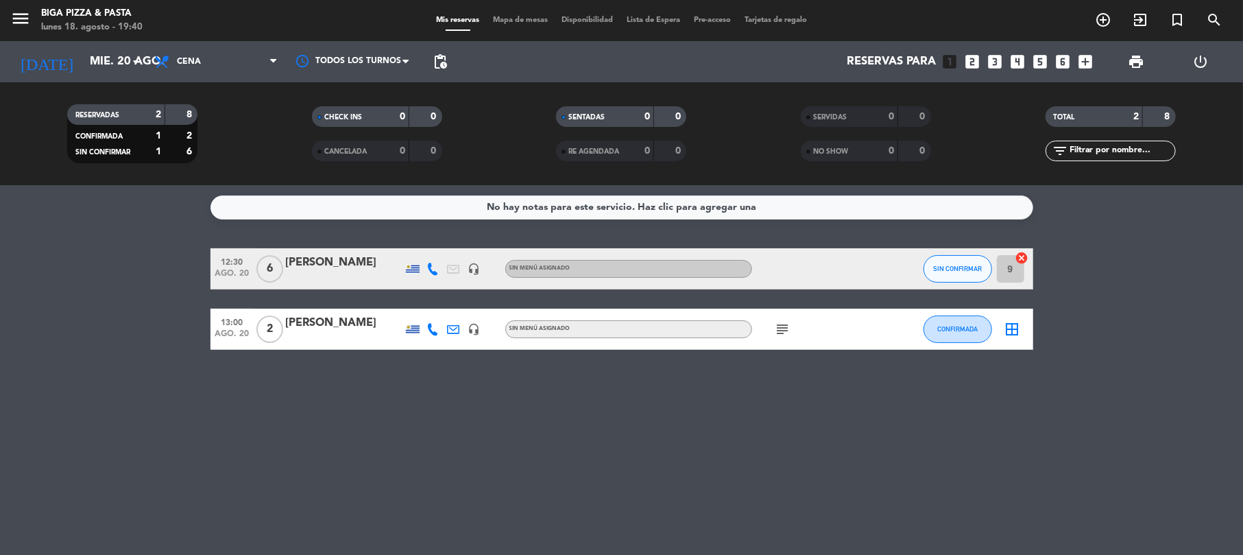
type input "lun. 18 ago."
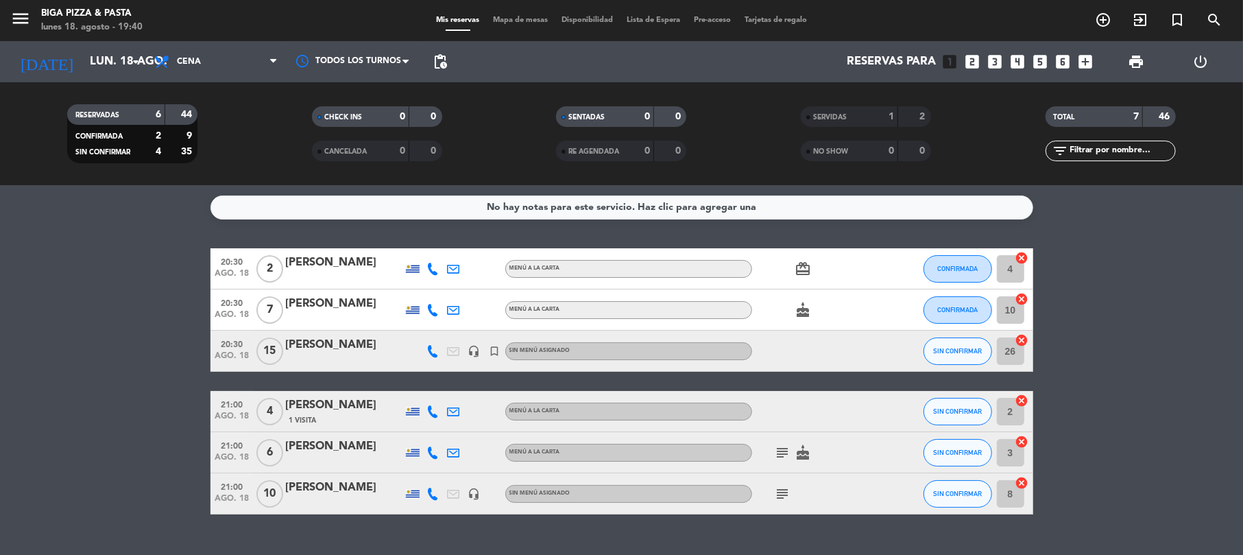
click at [795, 315] on icon "cake" at bounding box center [803, 310] width 16 height 16
click at [802, 266] on icon "card_giftcard" at bounding box center [803, 269] width 16 height 16
click at [777, 455] on icon "subject" at bounding box center [783, 452] width 16 height 16
click at [782, 495] on icon "subject" at bounding box center [783, 493] width 16 height 16
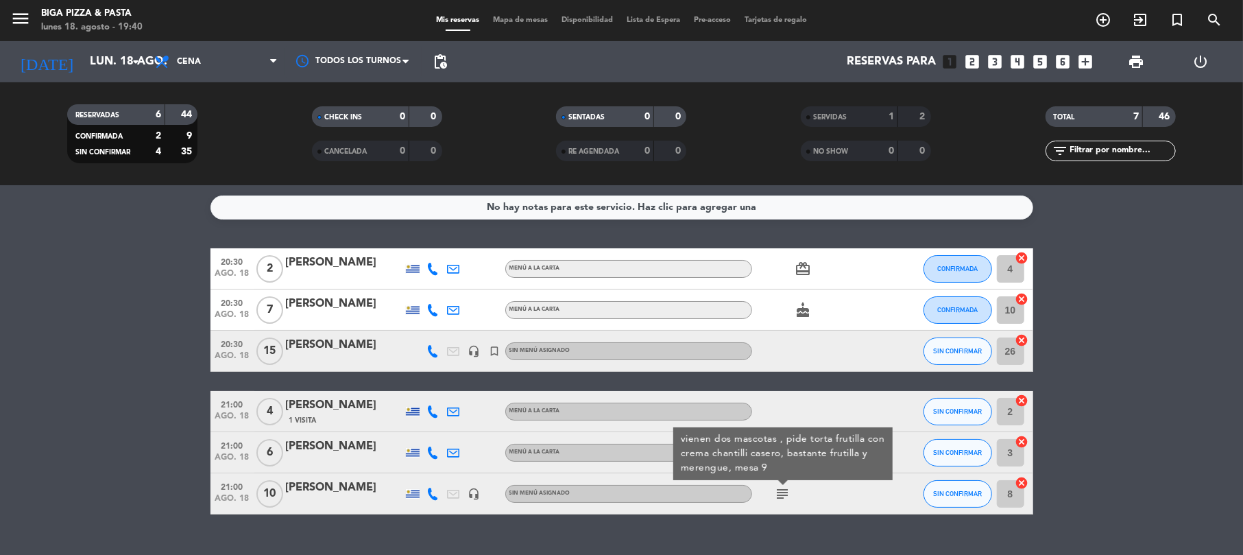
click at [768, 538] on div "No hay notas para este servicio. Haz clic para agregar una 20:30 [DATE] 2 [PERS…" at bounding box center [621, 370] width 1243 height 370
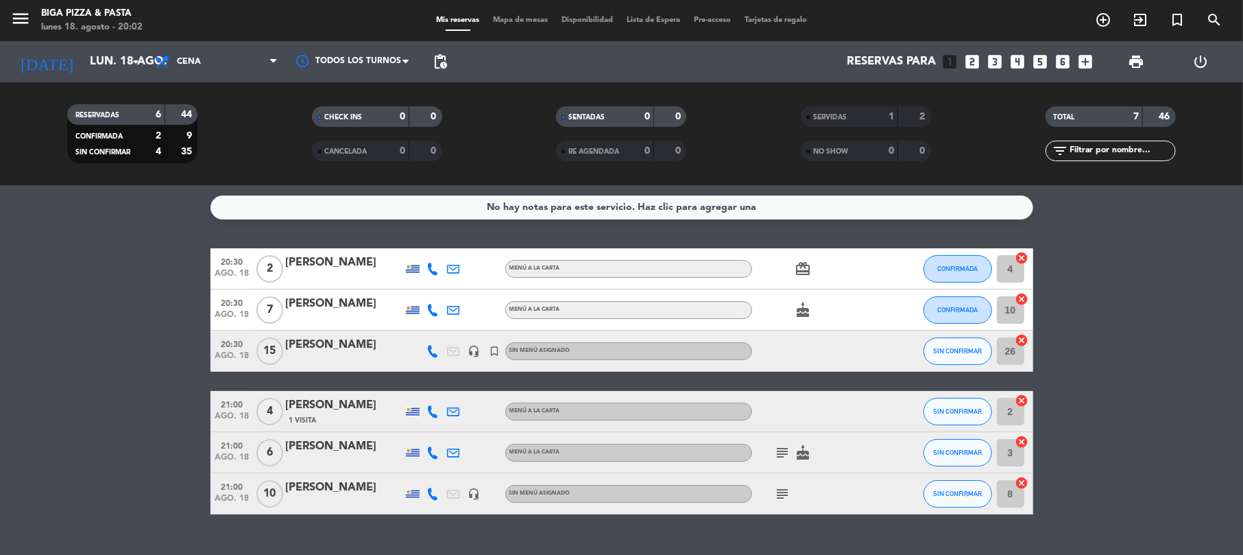
click at [969, 63] on icon "looks_two" at bounding box center [972, 62] width 18 height 18
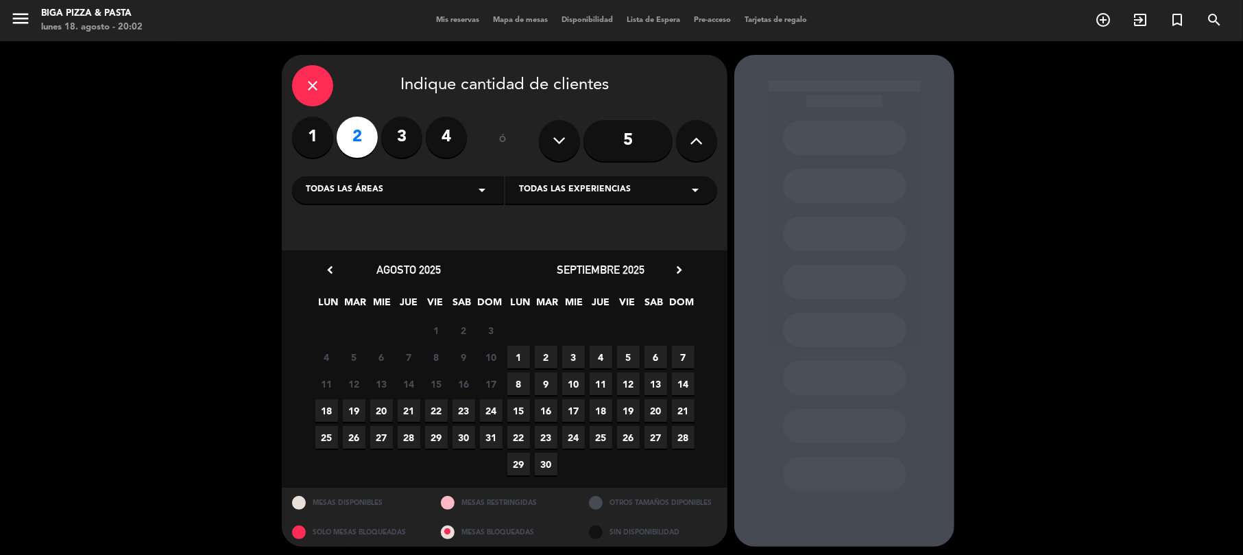
click at [329, 409] on span "18" at bounding box center [326, 410] width 23 height 23
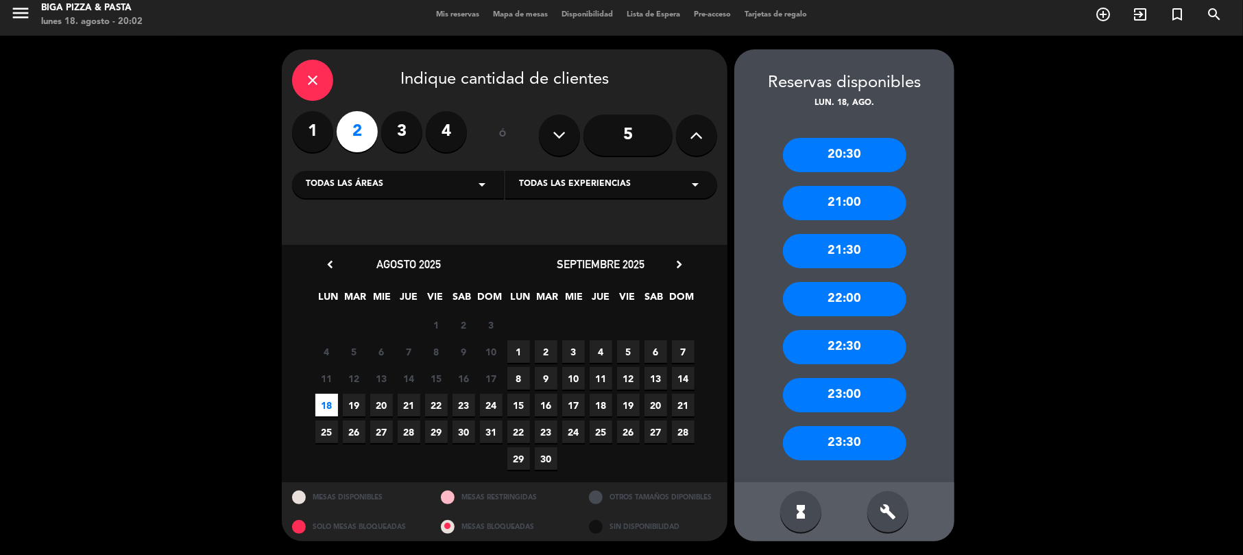
drag, startPoint x: 865, startPoint y: 258, endPoint x: 1112, endPoint y: 199, distance: 253.8
click at [1112, 199] on div "close Indique cantidad de clientes 1 2 3 4 ó 5 Todas las áreas arrow_drop_down …" at bounding box center [621, 295] width 1243 height 519
click at [865, 206] on div "21:00" at bounding box center [844, 203] width 123 height 34
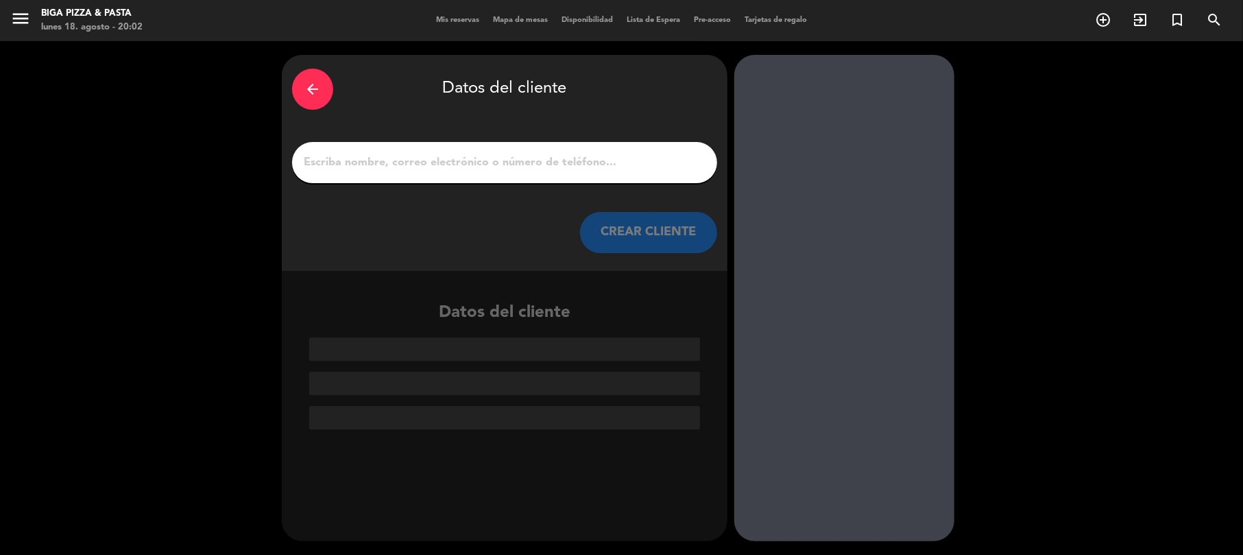
click at [490, 167] on input "1" at bounding box center [504, 162] width 405 height 19
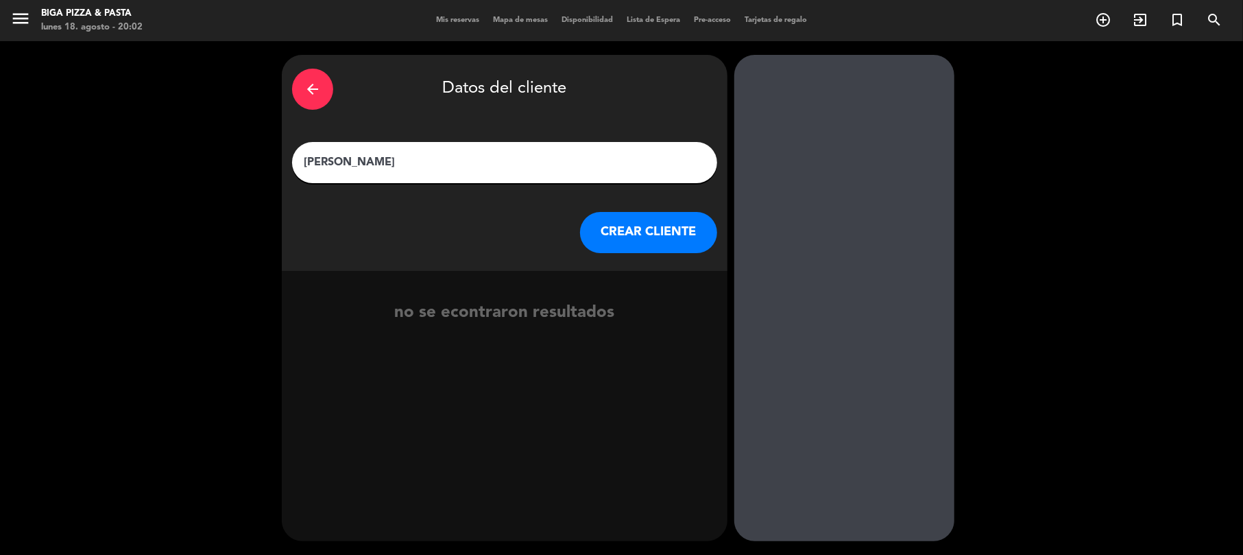
type input "[PERSON_NAME]"
click at [631, 237] on button "CREAR CLIENTE" at bounding box center [648, 232] width 137 height 41
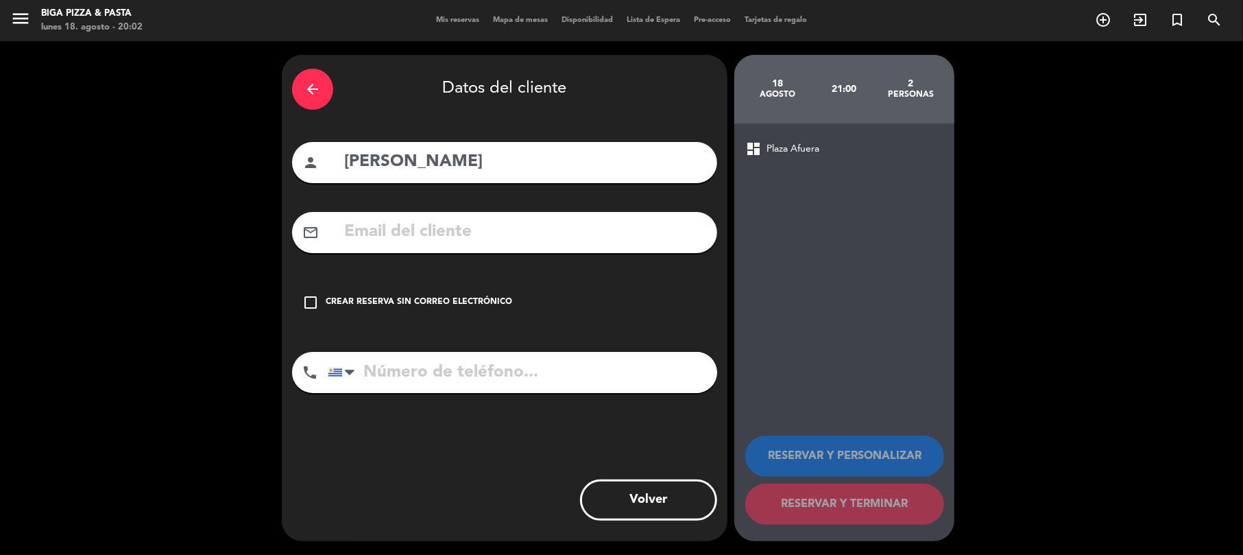
click at [447, 355] on input "tel" at bounding box center [522, 372] width 389 height 41
type input "098456316"
click at [306, 306] on icon "check_box_outline_blank" at bounding box center [310, 302] width 16 height 16
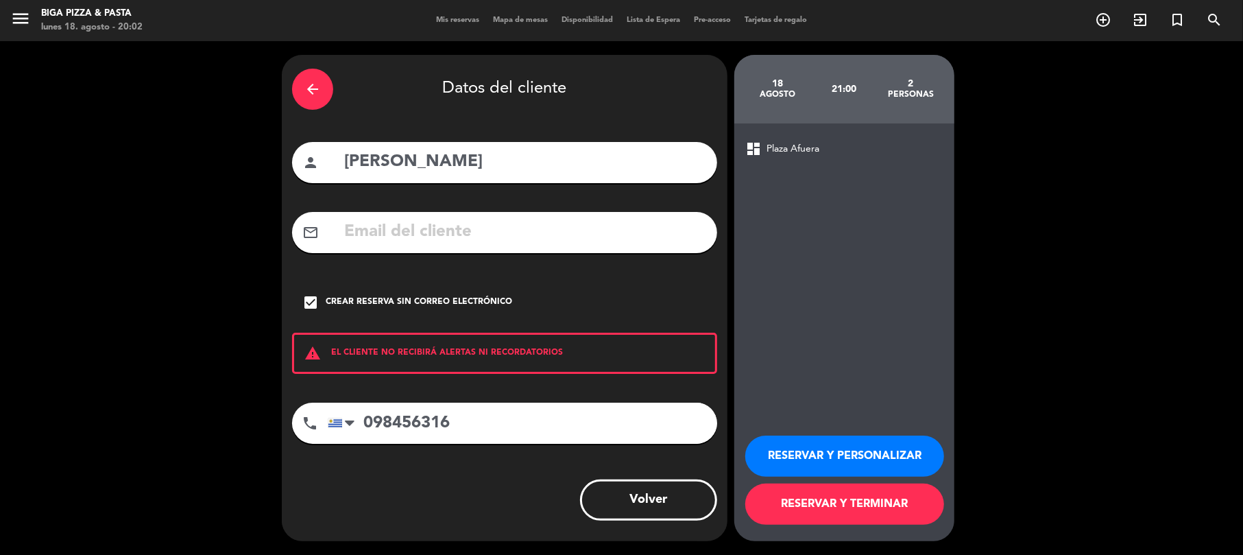
click at [880, 506] on button "RESERVAR Y TERMINAR" at bounding box center [844, 503] width 199 height 41
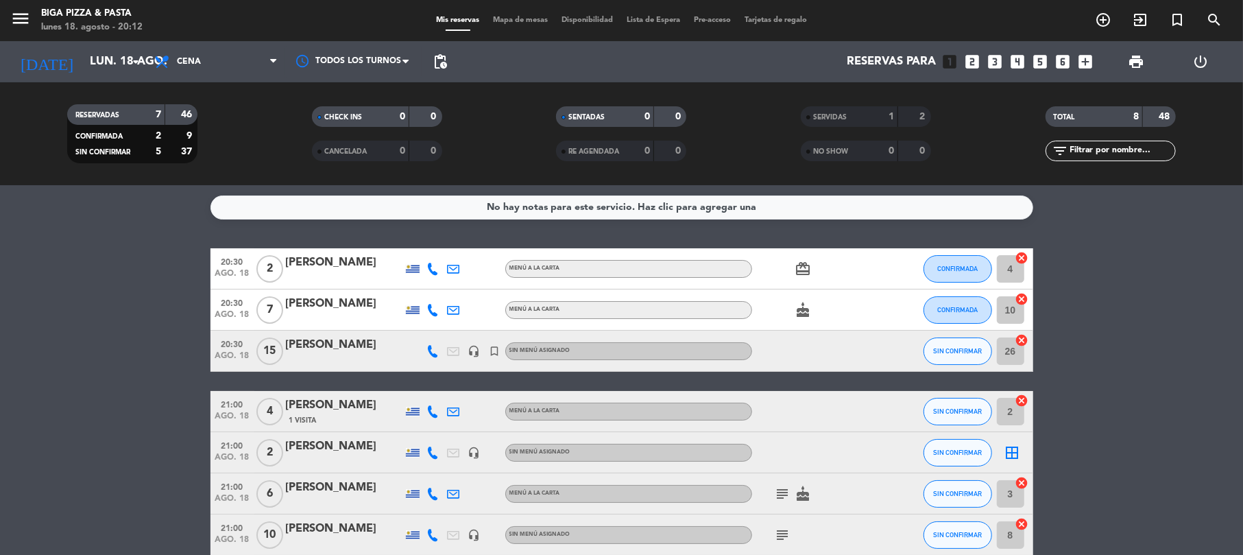
click at [789, 531] on icon "subject" at bounding box center [783, 535] width 16 height 16
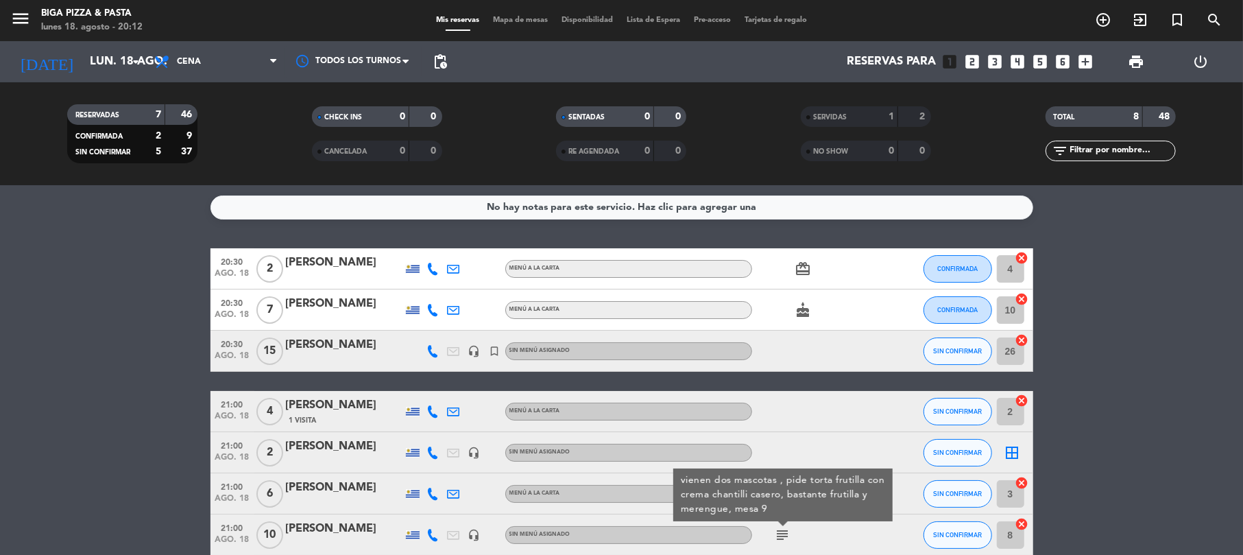
click at [656, 539] on div "Sin menú asignado" at bounding box center [628, 535] width 247 height 18
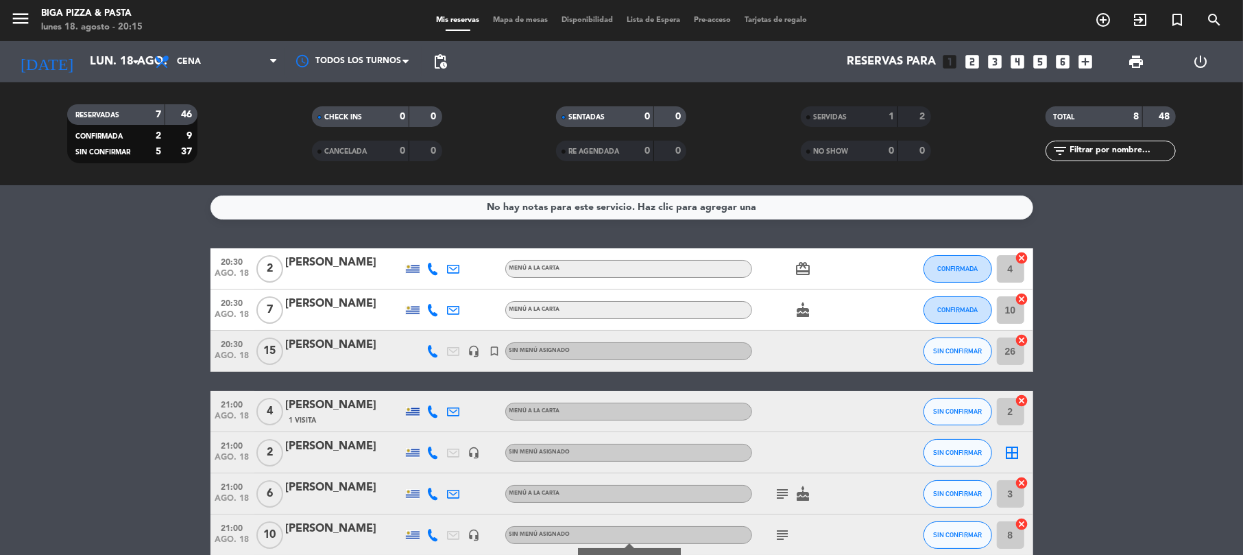
click at [810, 498] on icon "cake" at bounding box center [803, 493] width 16 height 16
click at [780, 494] on icon "subject" at bounding box center [783, 493] width 16 height 16
click at [798, 316] on icon "cake" at bounding box center [803, 310] width 16 height 16
click at [802, 267] on icon "card_giftcard" at bounding box center [803, 269] width 16 height 16
click at [800, 315] on icon "cake" at bounding box center [803, 310] width 16 height 16
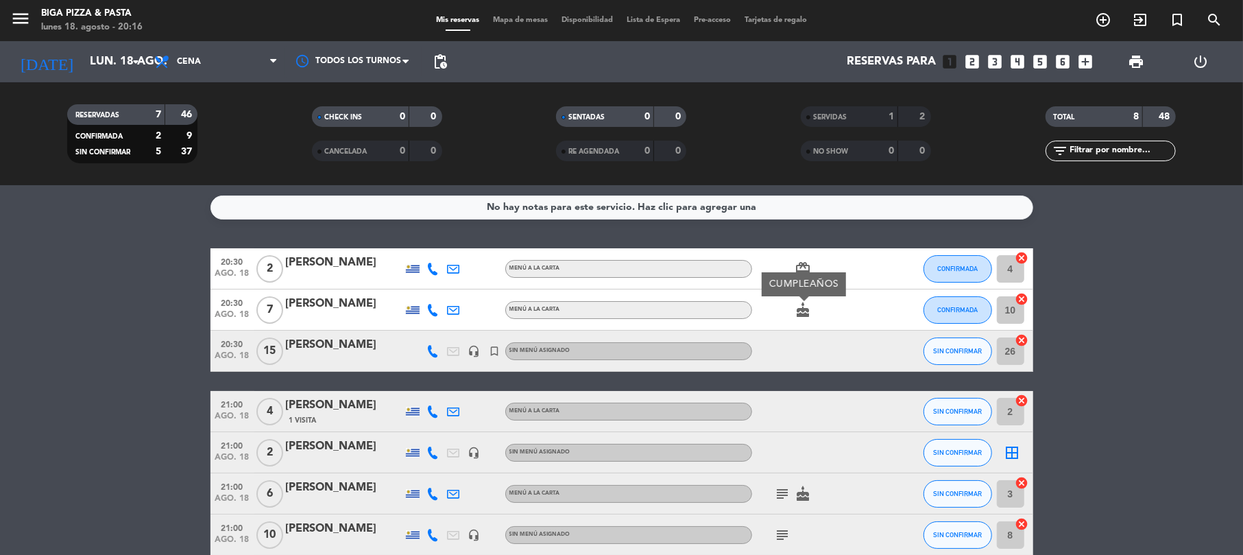
click at [780, 532] on icon "subject" at bounding box center [783, 535] width 16 height 16
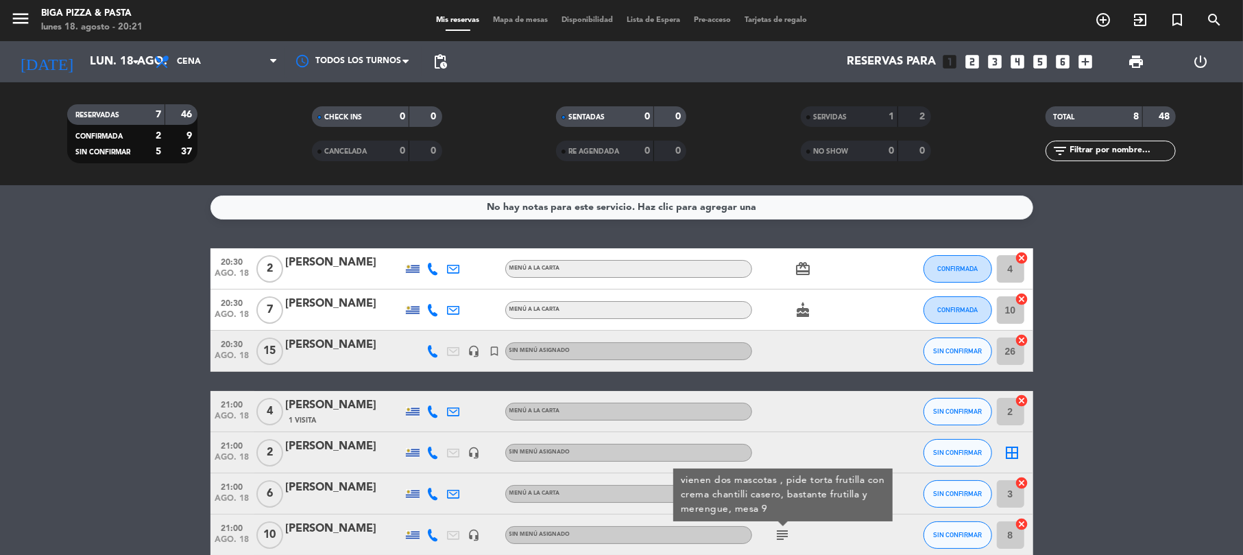
click at [879, 403] on div at bounding box center [894, 411] width 37 height 40
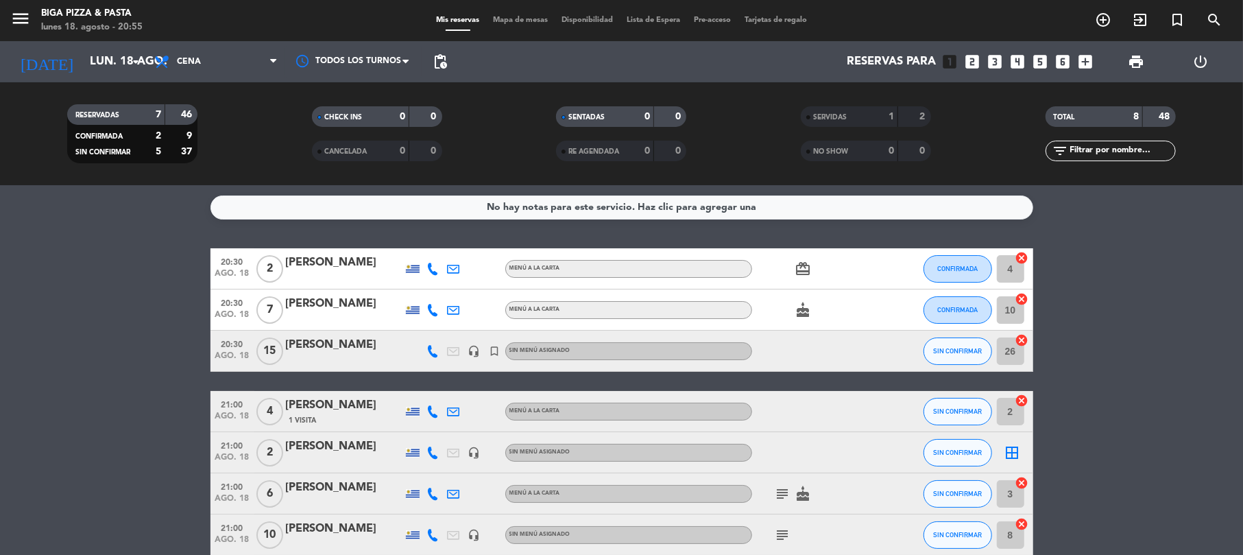
scroll to position [69, 0]
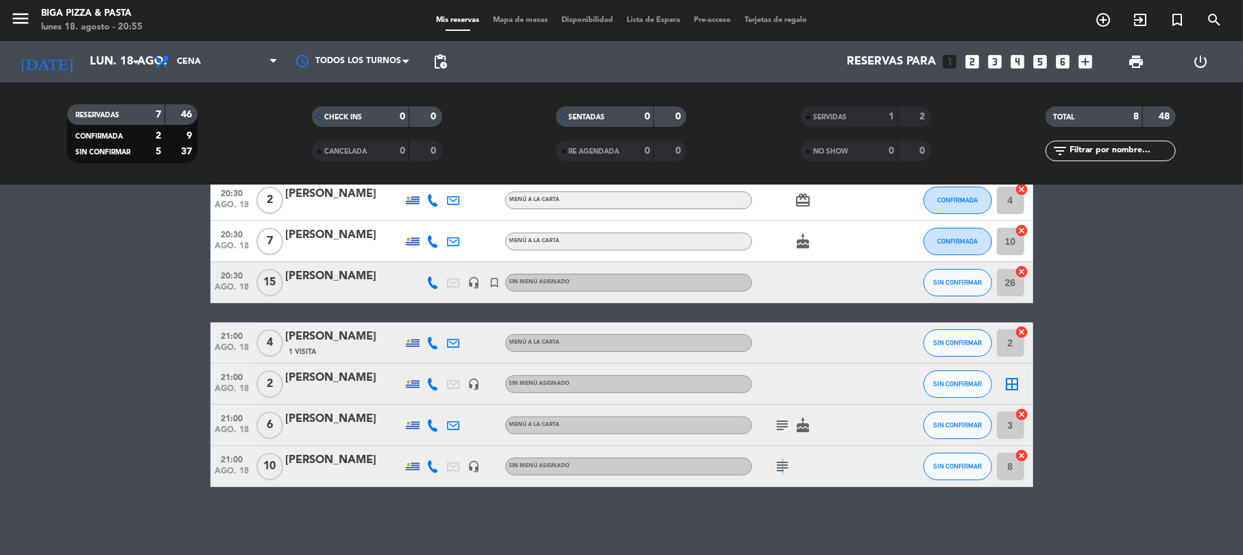
drag, startPoint x: 780, startPoint y: 459, endPoint x: 798, endPoint y: 472, distance: 22.6
click at [782, 459] on icon "subject" at bounding box center [783, 466] width 16 height 16
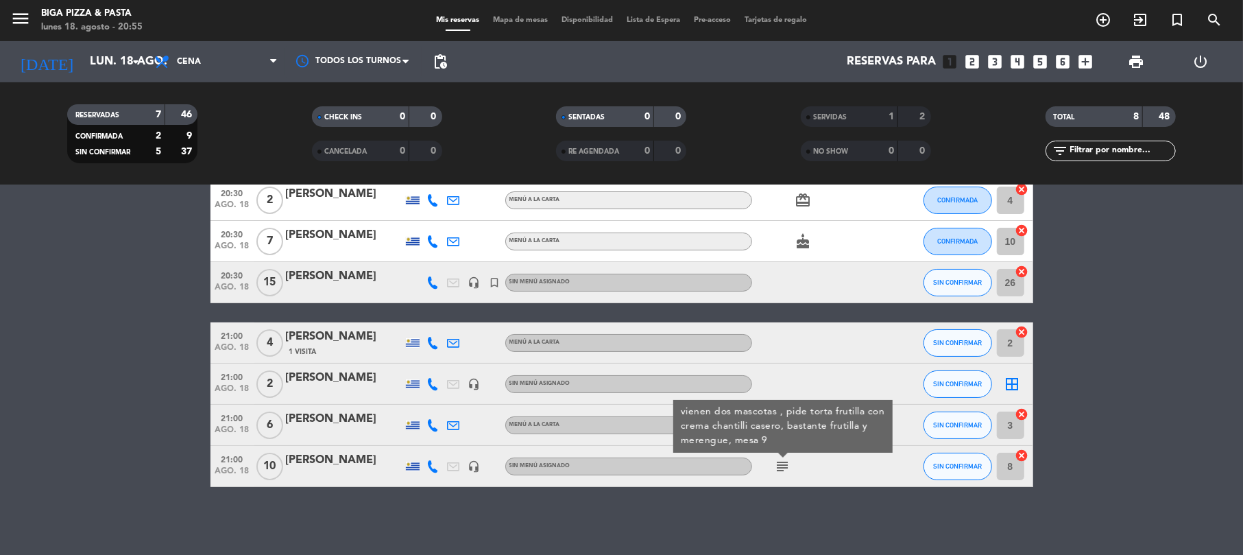
click at [675, 514] on div "No hay notas para este servicio. Haz clic para agregar una 20:30 [DATE] 2 [PERS…" at bounding box center [621, 370] width 1243 height 370
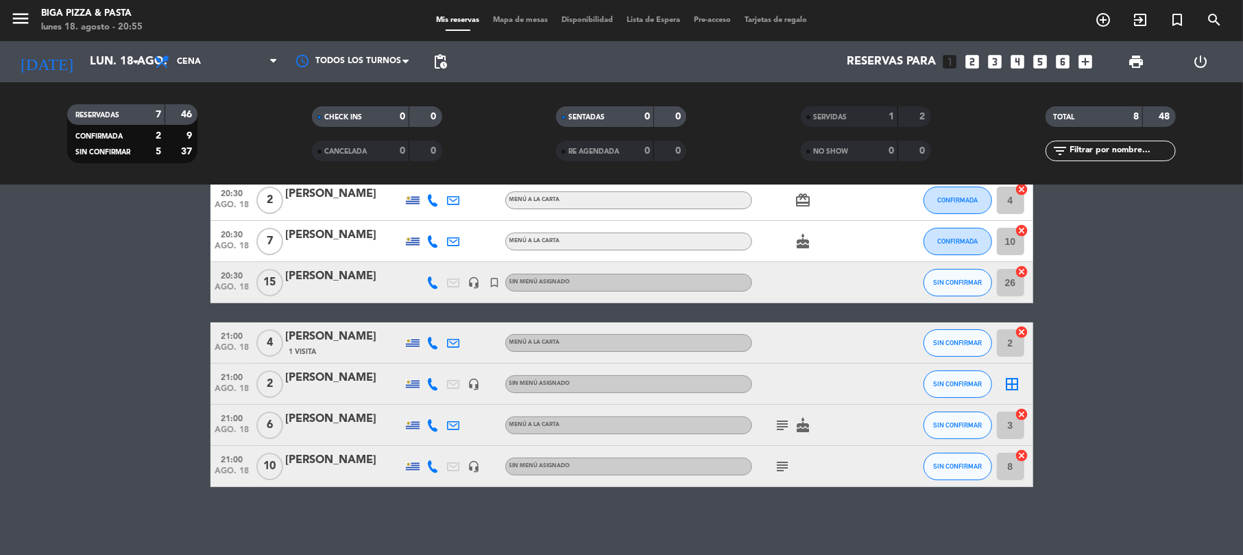
click at [311, 456] on div "[PERSON_NAME]" at bounding box center [344, 460] width 117 height 18
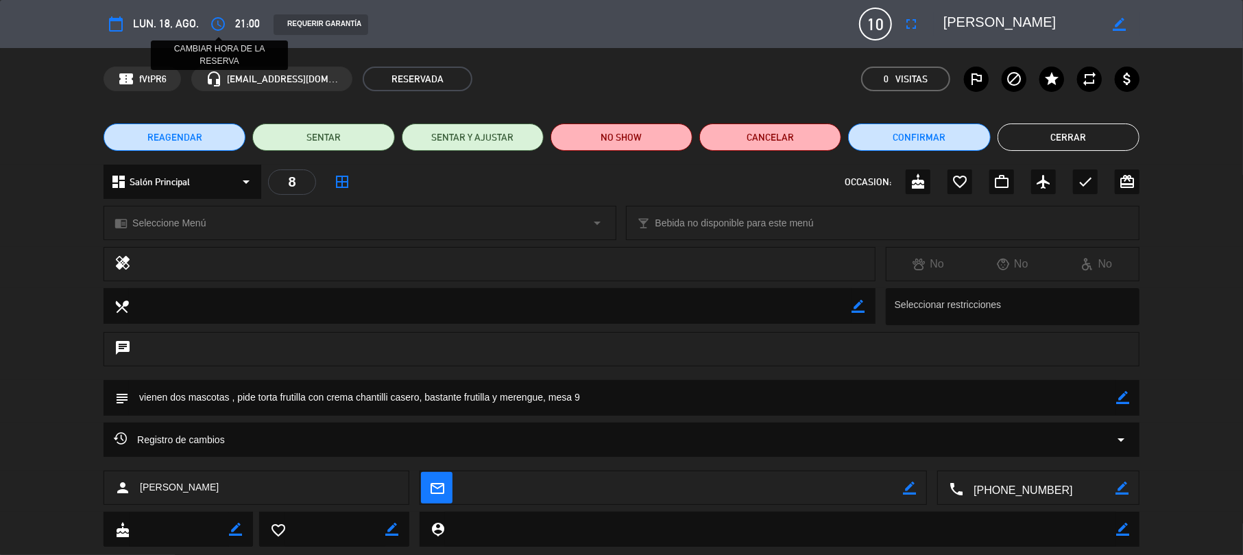
click at [220, 16] on icon "access_time" at bounding box center [218, 24] width 16 height 16
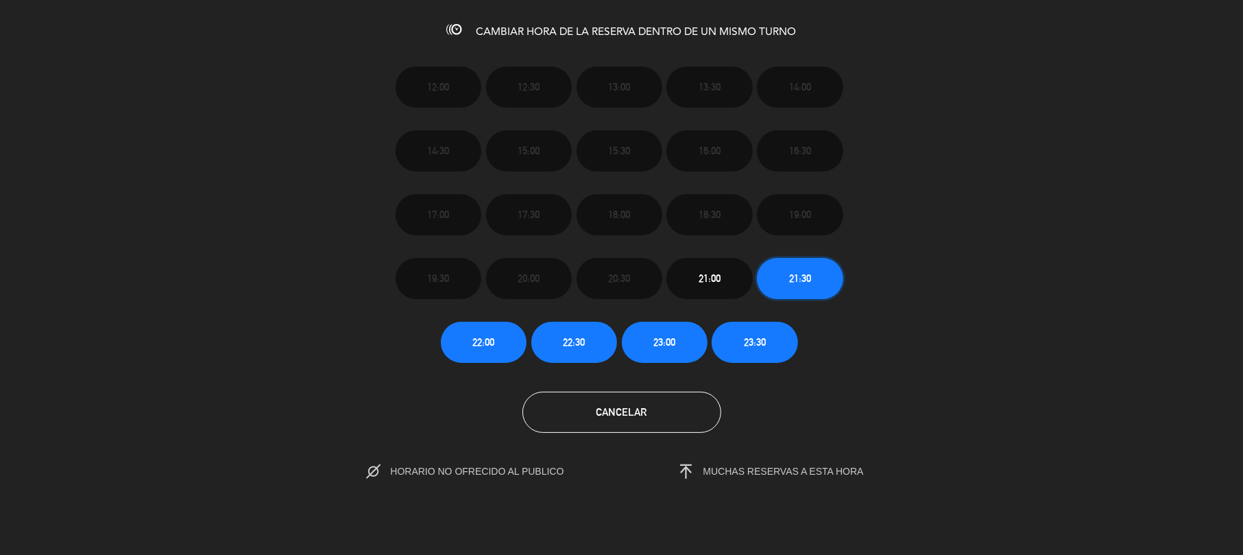
click at [805, 281] on span "21:30" at bounding box center [800, 278] width 22 height 16
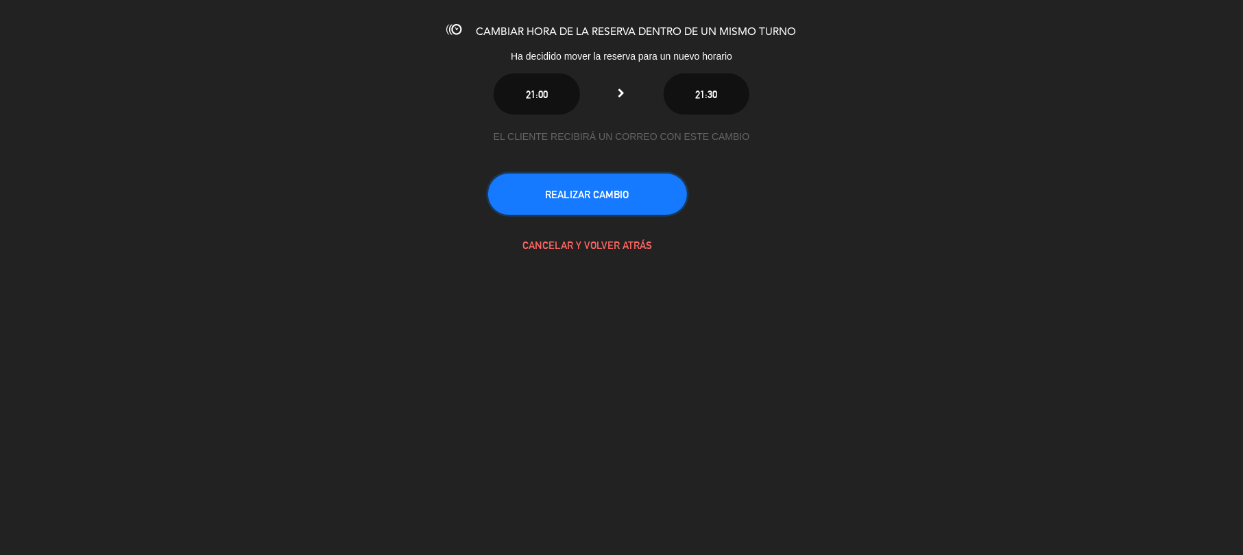
click at [618, 184] on button "REALIZAR CAMBIO" at bounding box center [587, 193] width 199 height 41
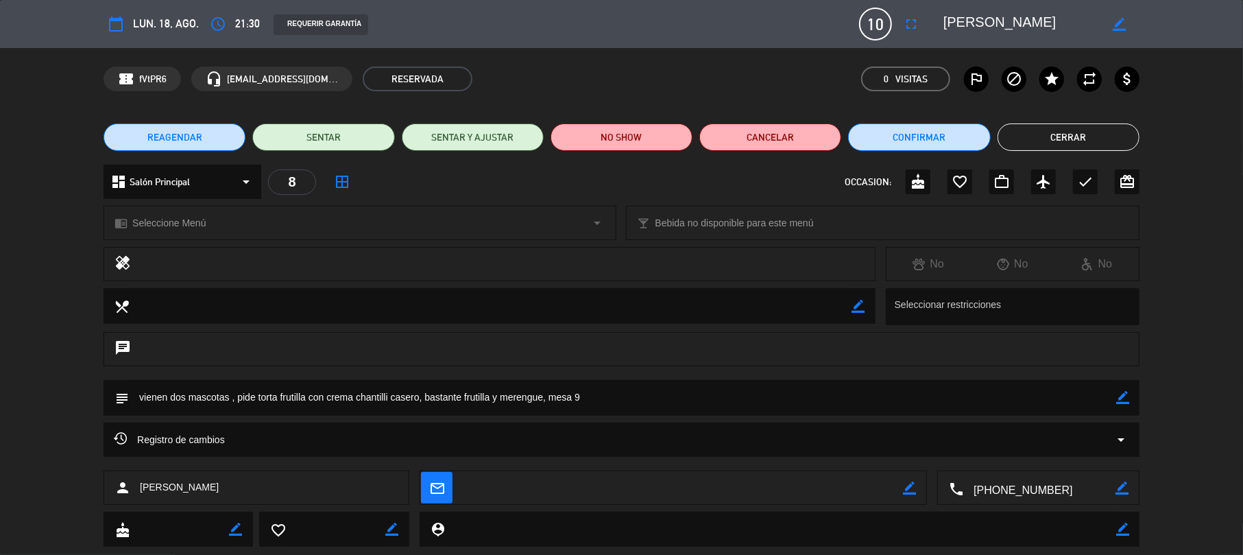
click at [1050, 147] on button "Cerrar" at bounding box center [1069, 136] width 142 height 27
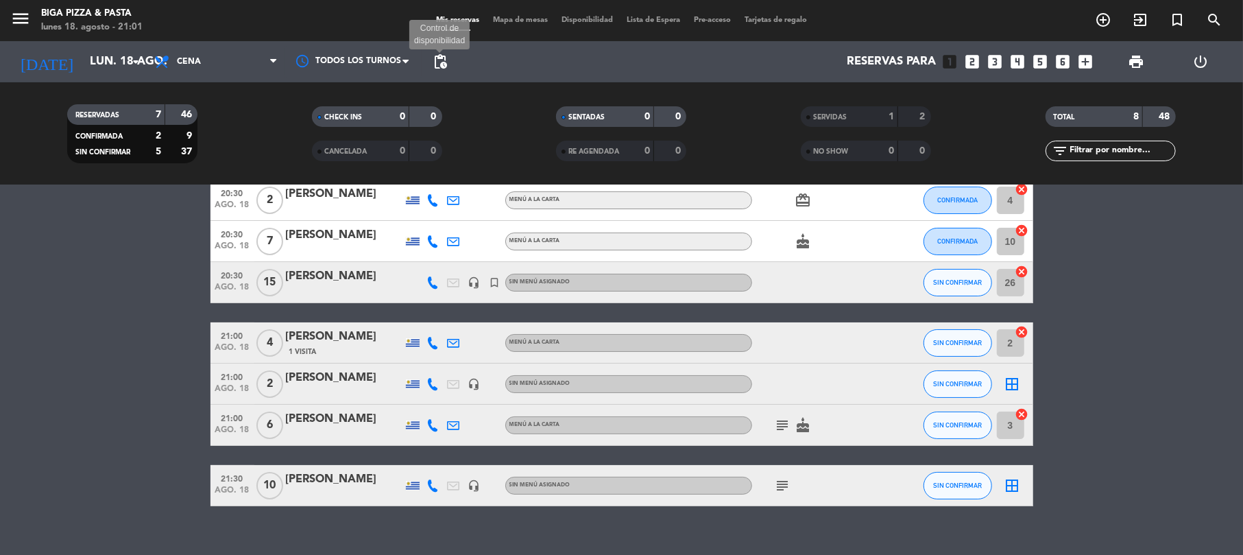
click at [437, 66] on span "pending_actions" at bounding box center [440, 61] width 16 height 16
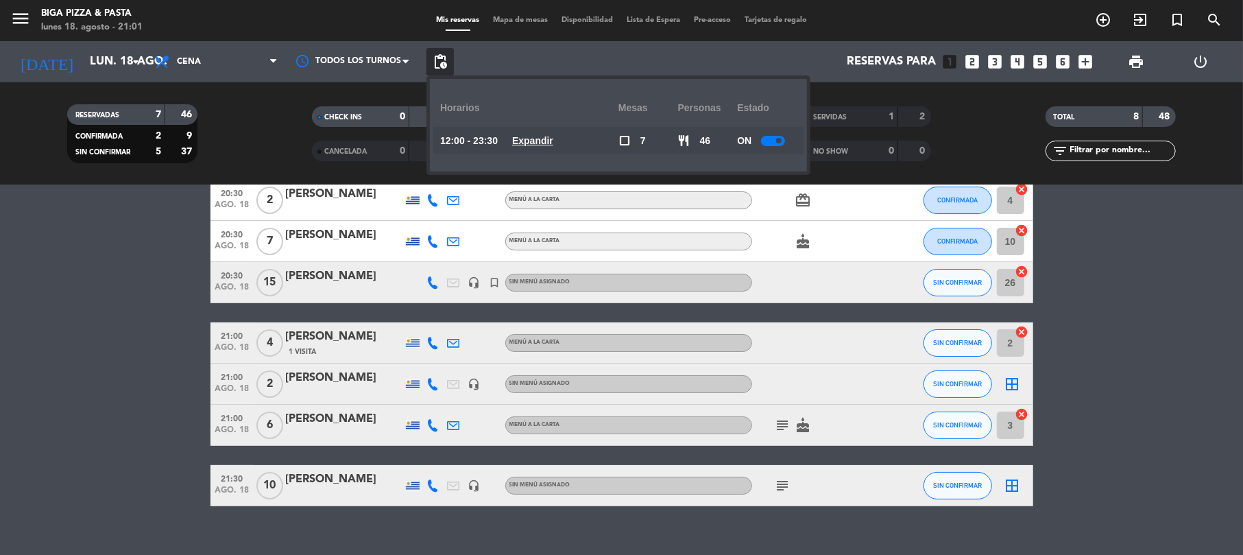
click at [779, 136] on div at bounding box center [773, 141] width 24 height 10
drag, startPoint x: 1020, startPoint y: 366, endPoint x: 1007, endPoint y: 376, distance: 16.6
click at [1020, 368] on div "border_all" at bounding box center [1012, 383] width 41 height 40
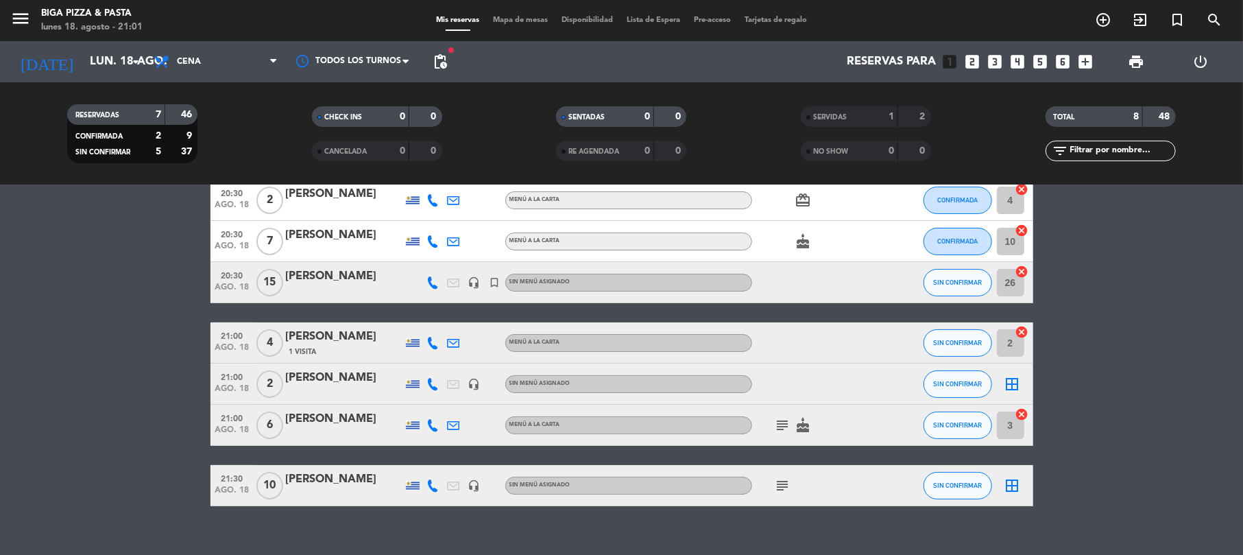
click at [1005, 387] on icon "border_all" at bounding box center [1013, 384] width 16 height 16
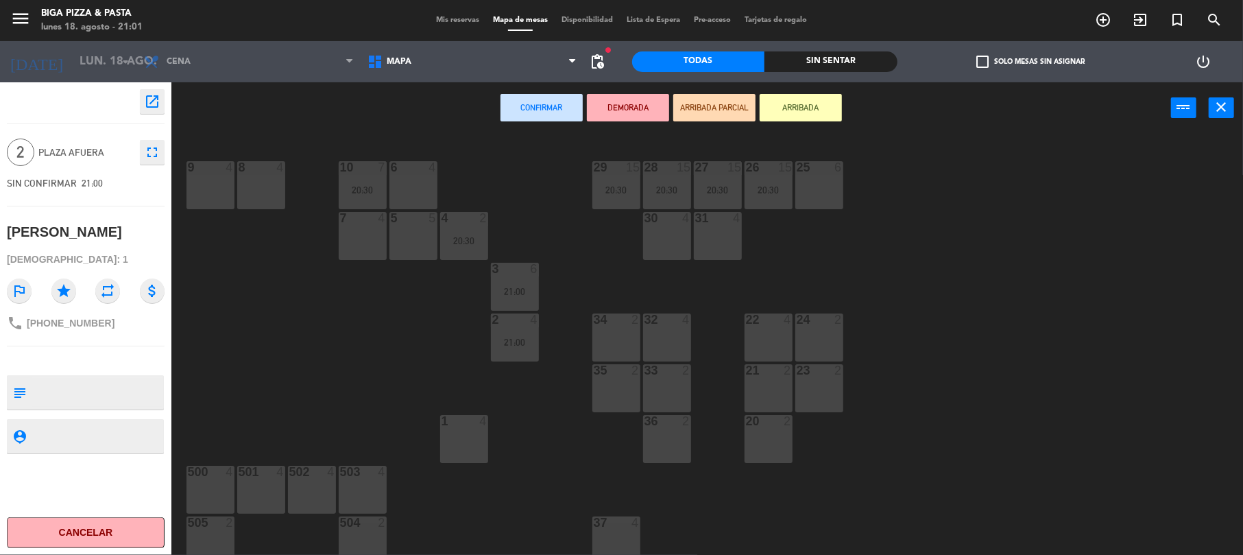
click at [344, 239] on div "7 4" at bounding box center [363, 236] width 48 height 48
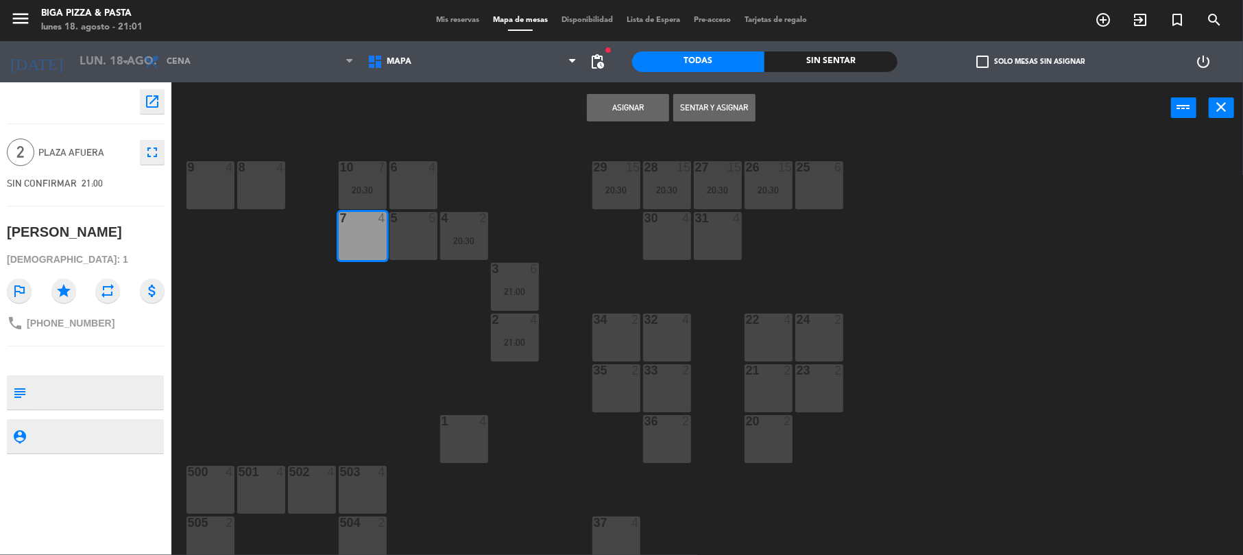
click at [634, 119] on button "Asignar" at bounding box center [628, 107] width 82 height 27
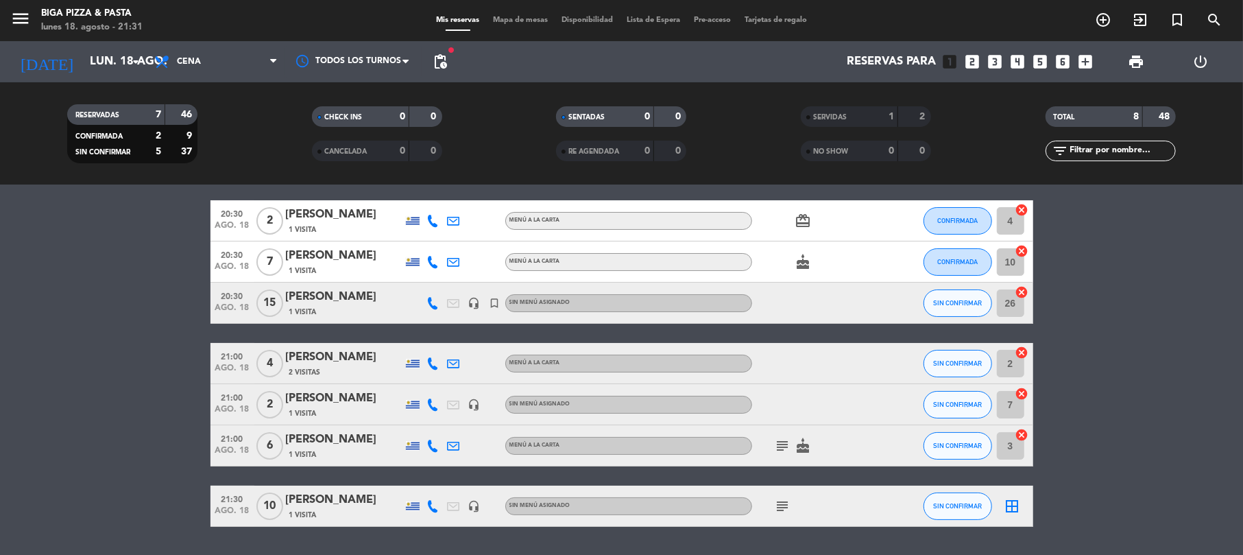
scroll to position [88, 0]
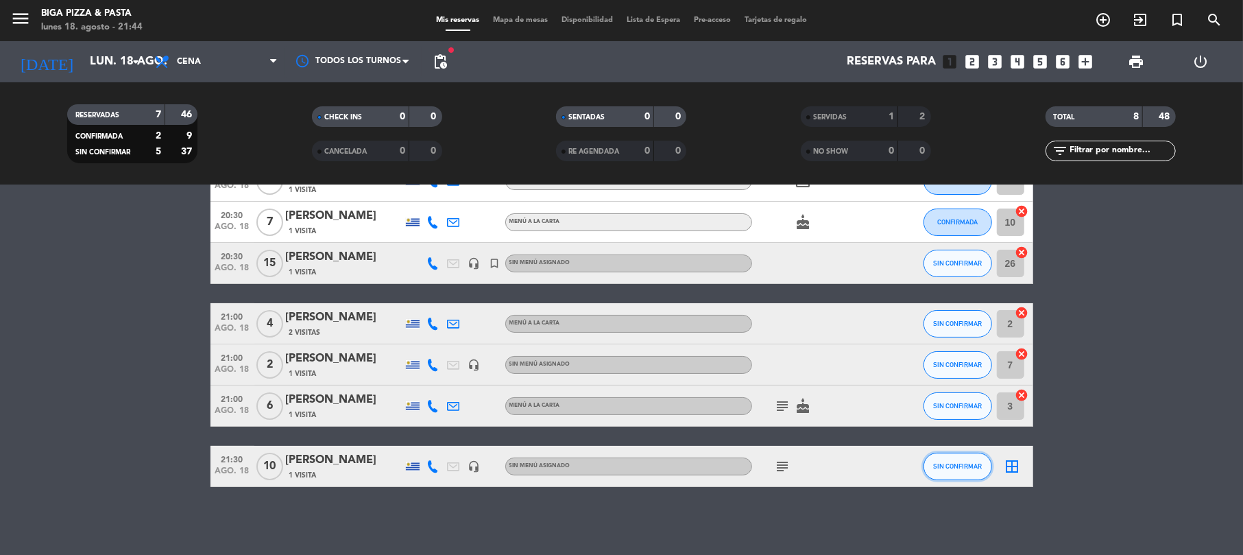
click at [969, 469] on span "SIN CONFIRMAR" at bounding box center [957, 466] width 49 height 8
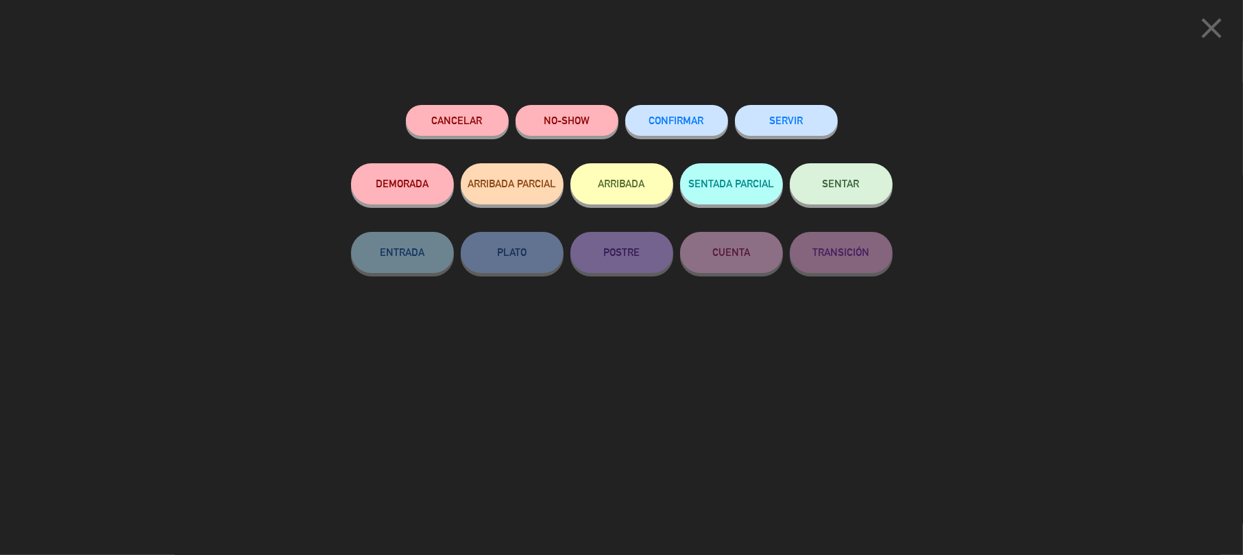
click at [846, 187] on span "SENTAR" at bounding box center [841, 184] width 37 height 12
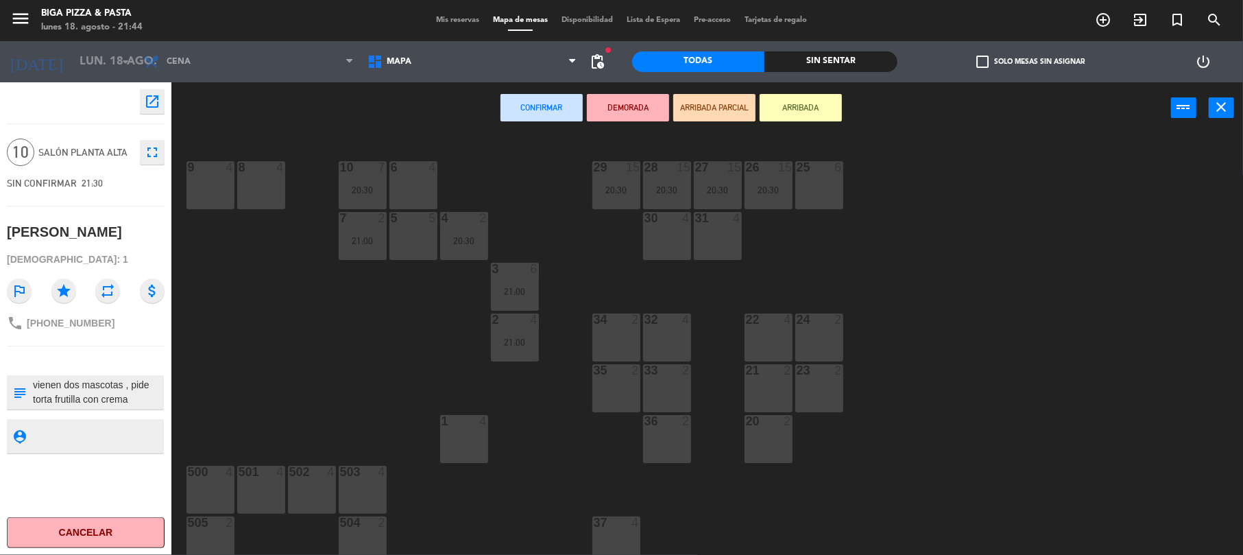
click at [248, 182] on div "8 4" at bounding box center [261, 185] width 48 height 48
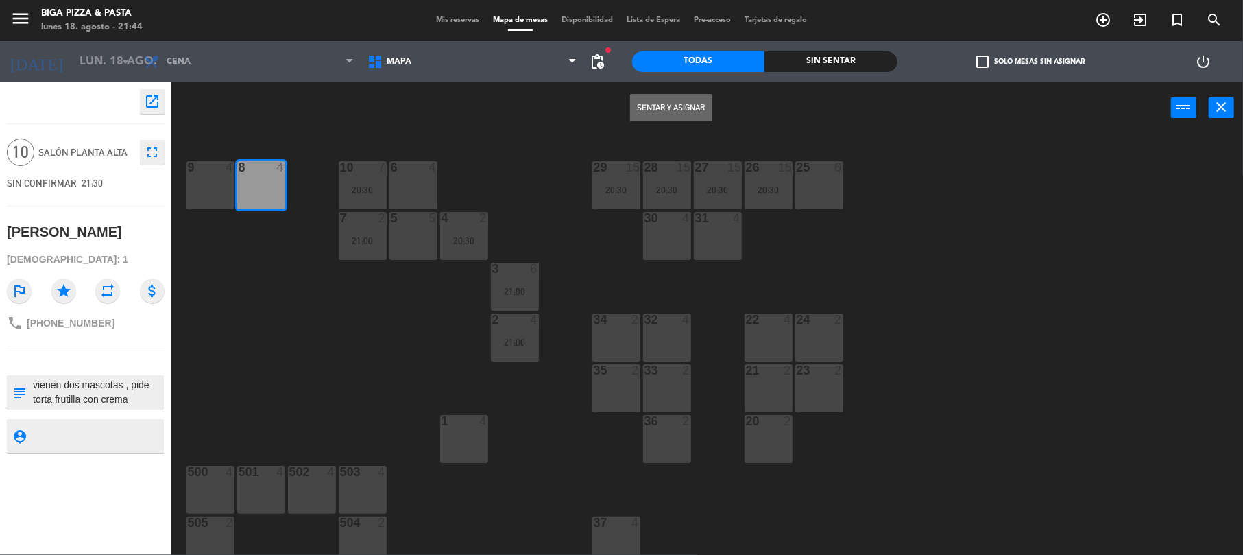
click at [634, 110] on button "Sentar y Asignar" at bounding box center [671, 107] width 82 height 27
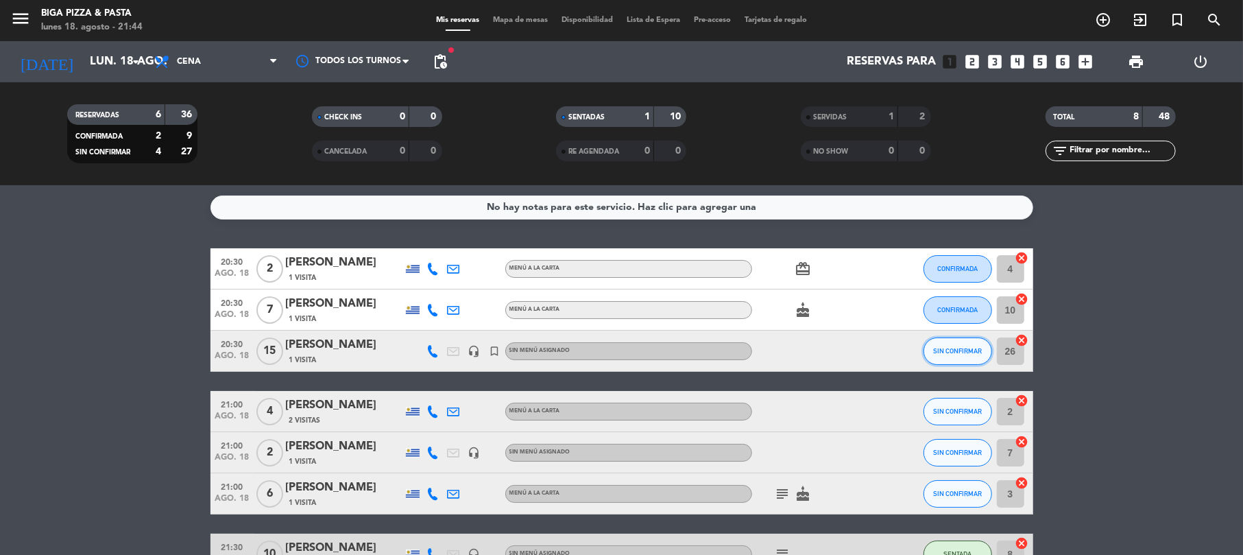
click at [959, 348] on span "SIN CONFIRMAR" at bounding box center [957, 351] width 49 height 8
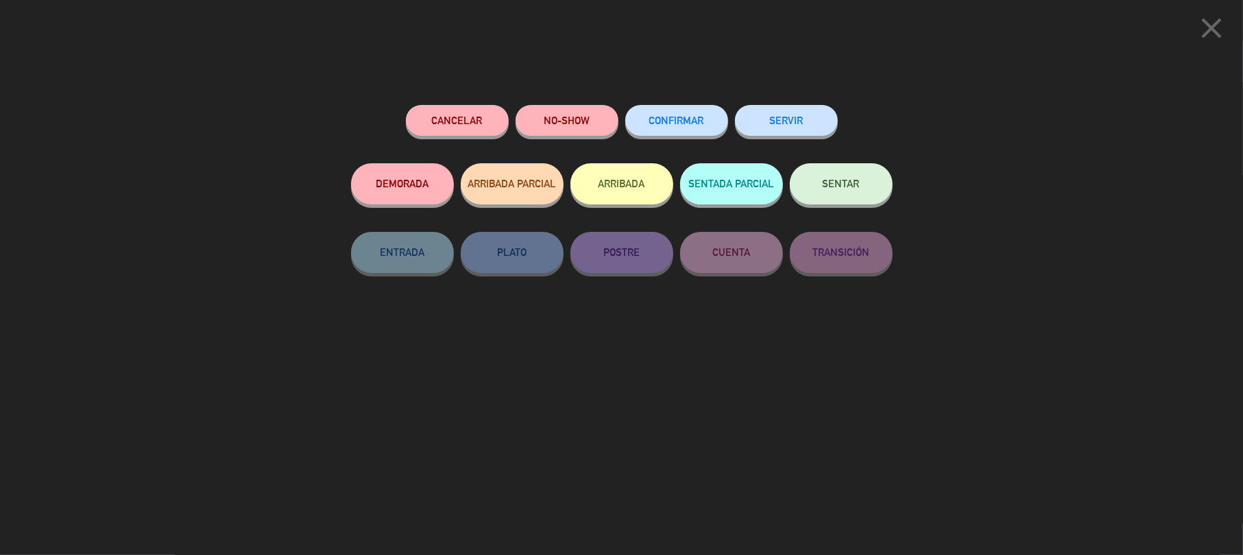
click at [837, 192] on button "SENTAR" at bounding box center [841, 183] width 103 height 41
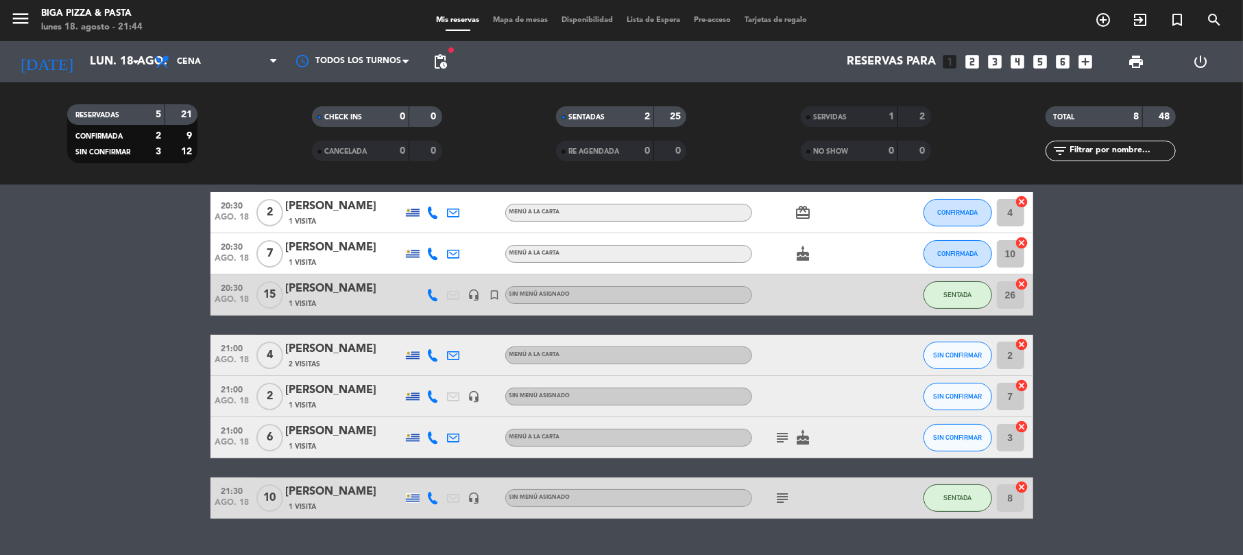
scroll to position [88, 0]
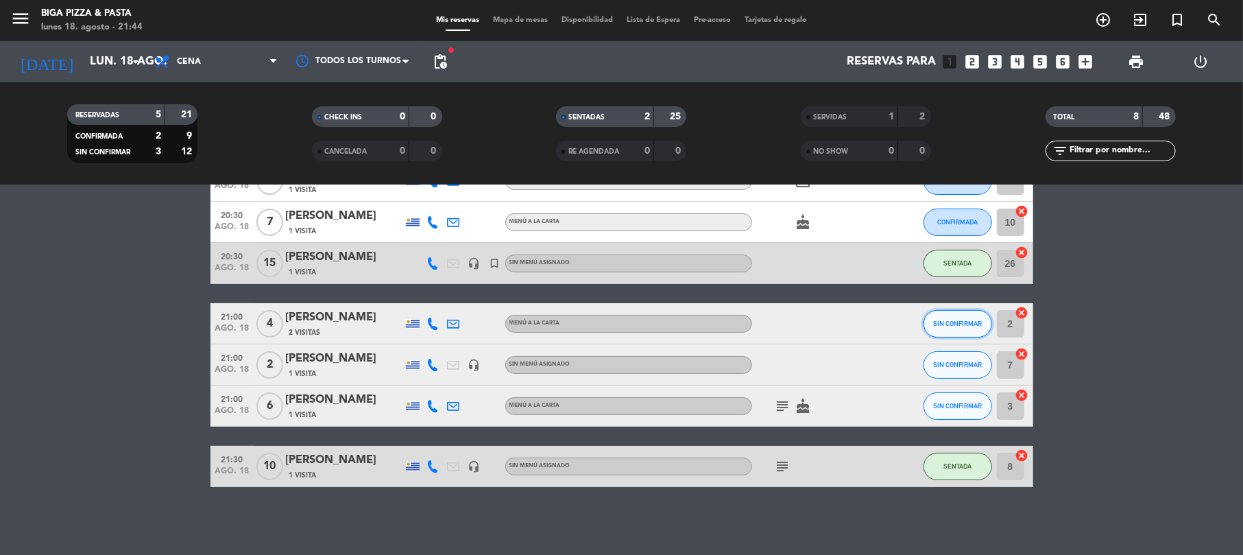
click at [945, 328] on button "SIN CONFIRMAR" at bounding box center [958, 323] width 69 height 27
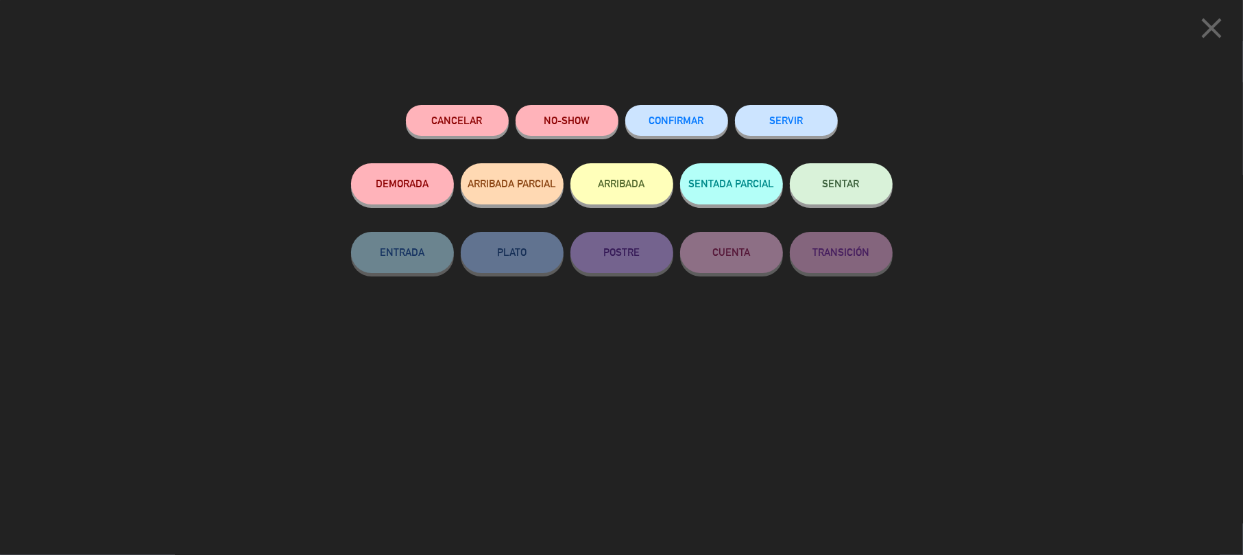
click at [1221, 277] on div "close Cancelar NO-SHOW CONFIRMAR SERVIR DEMORADA ARRIBADA PARCIAL ARRIBADA SENT…" at bounding box center [621, 277] width 1243 height 555
click at [843, 184] on span "SENTAR" at bounding box center [841, 184] width 37 height 12
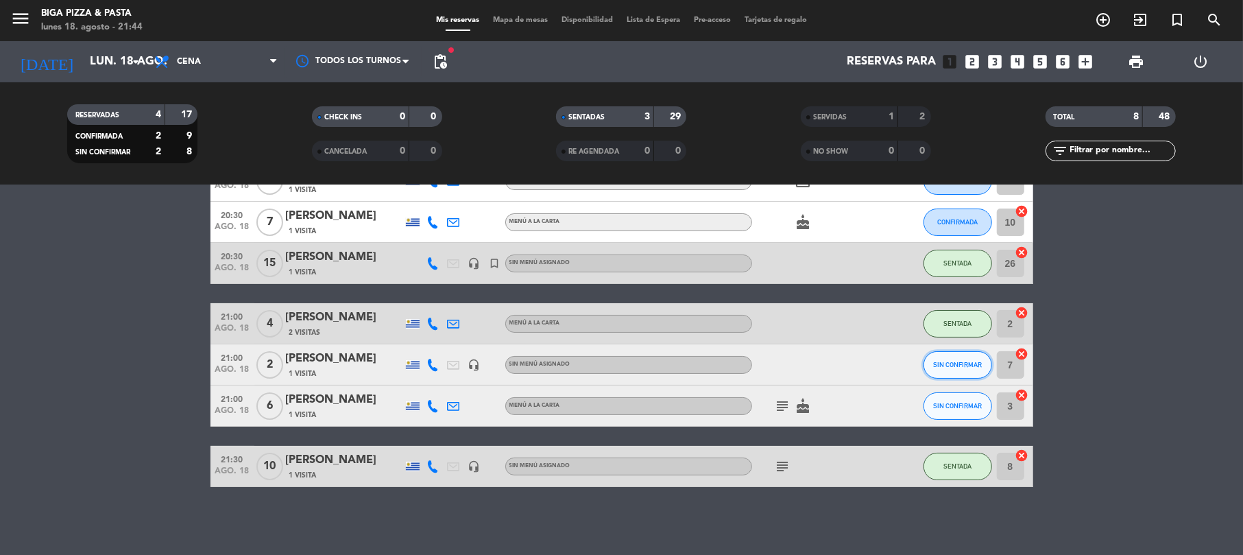
click at [961, 362] on span "SIN CONFIRMAR" at bounding box center [957, 365] width 49 height 8
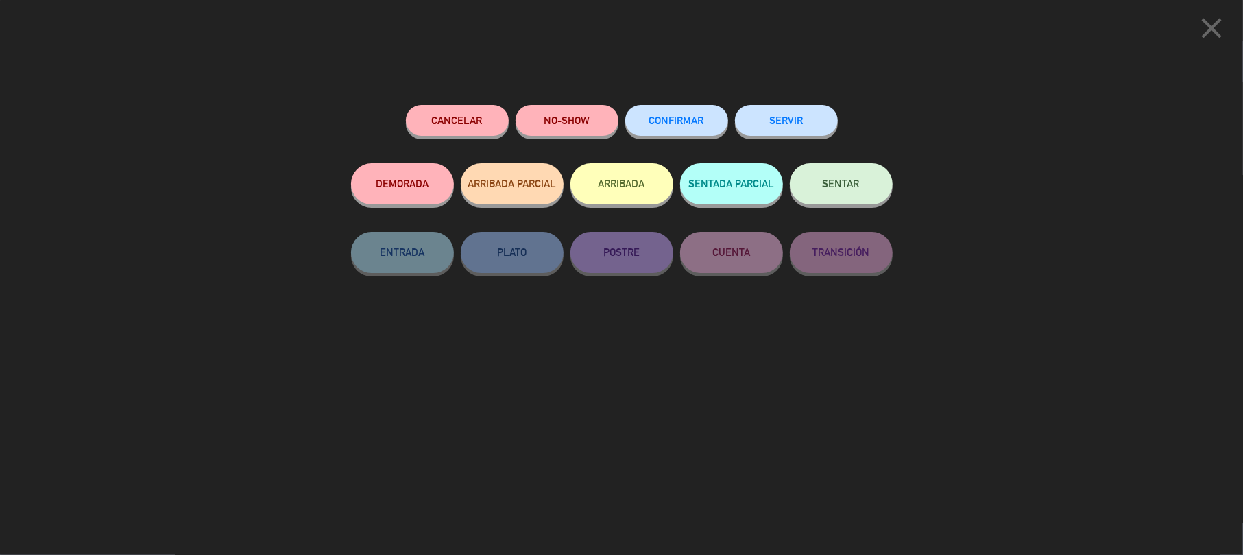
click at [846, 188] on span "SENTAR" at bounding box center [841, 184] width 37 height 12
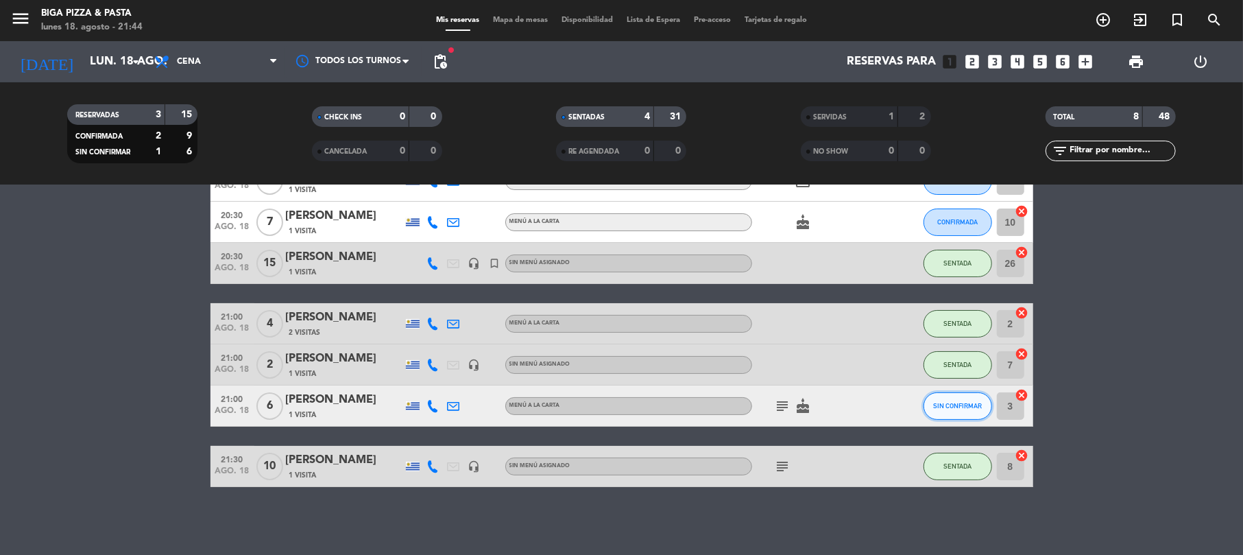
click at [952, 407] on span "SIN CONFIRMAR" at bounding box center [957, 406] width 49 height 8
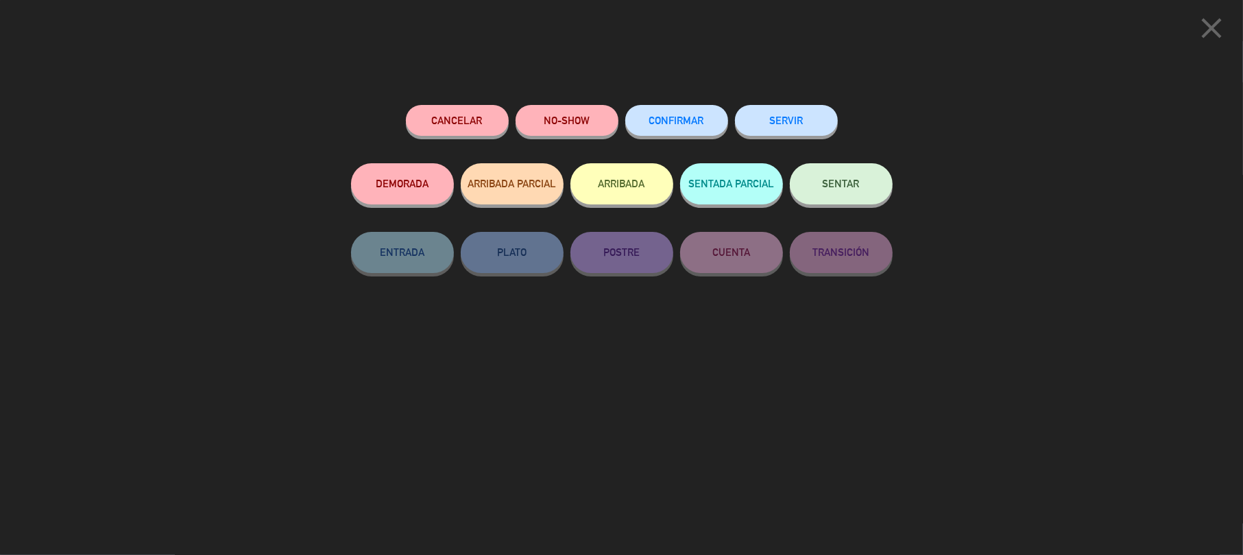
click at [843, 193] on button "SENTAR" at bounding box center [841, 183] width 103 height 41
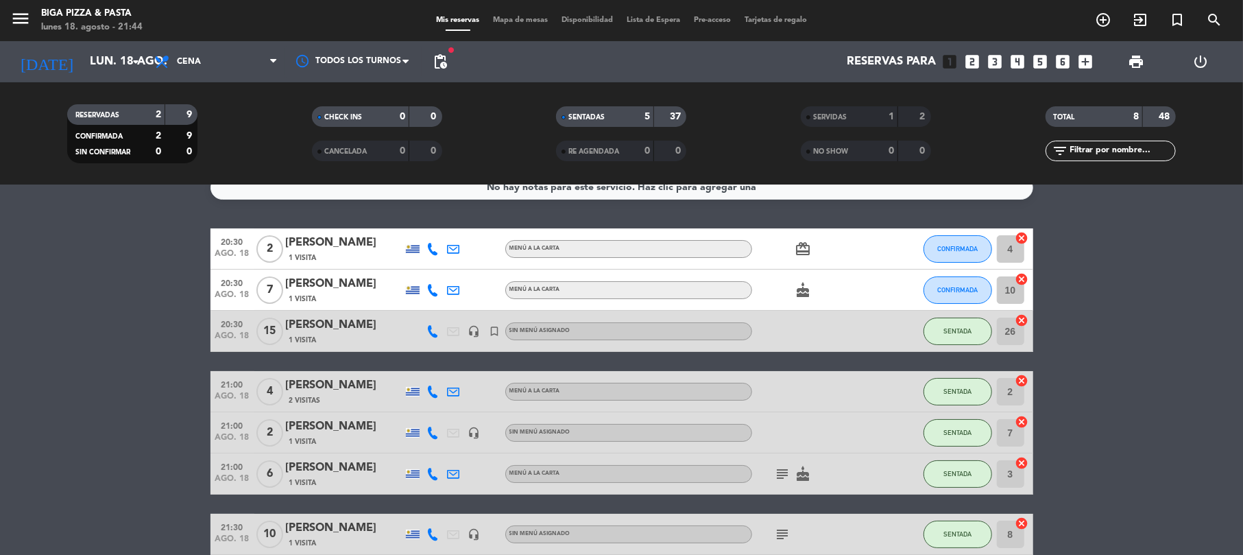
scroll to position [0, 0]
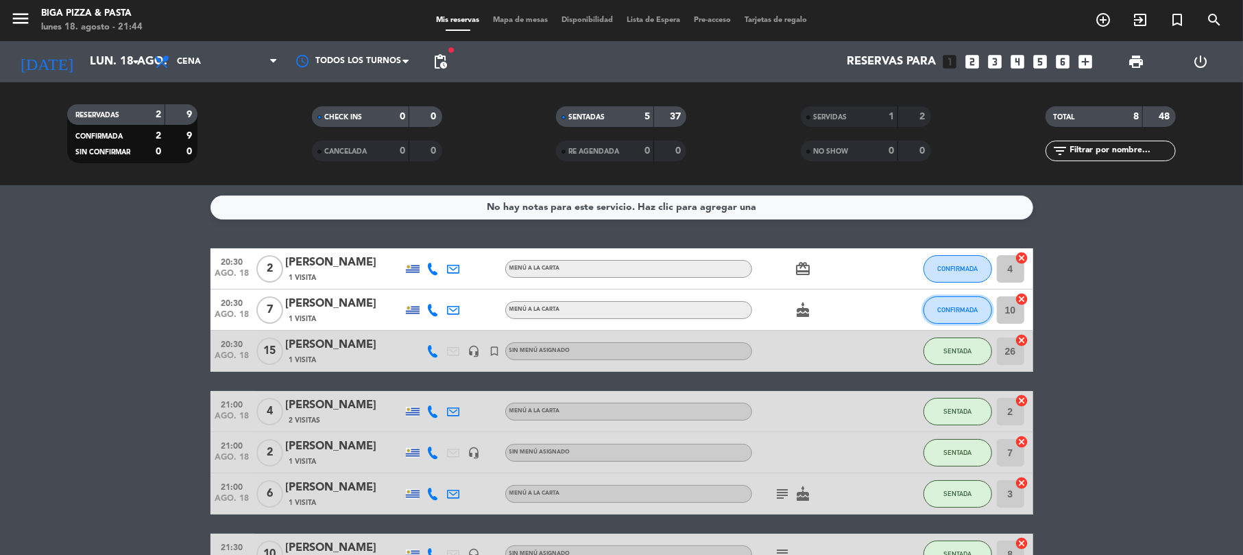
click at [952, 306] on span "CONFIRMADA" at bounding box center [957, 310] width 40 height 8
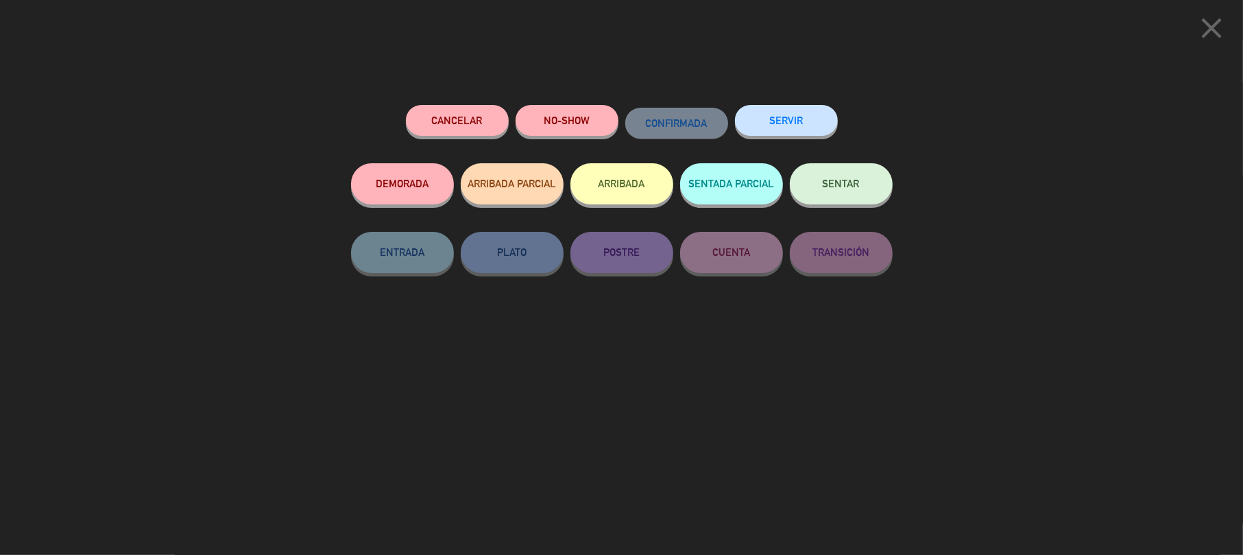
click at [865, 190] on button "SENTAR" at bounding box center [841, 183] width 103 height 41
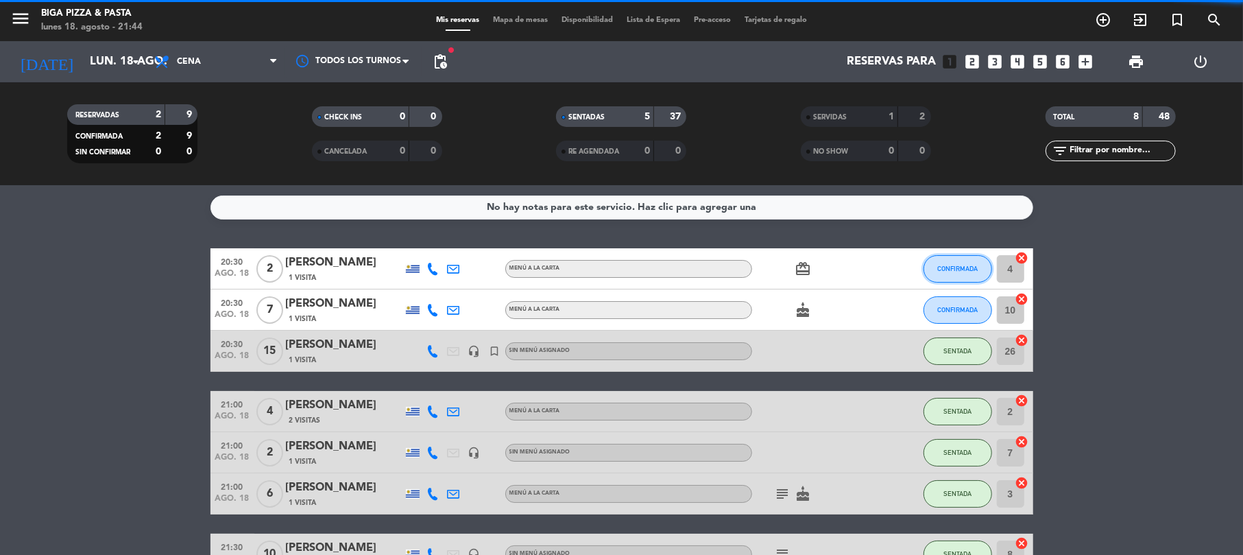
click at [950, 261] on button "CONFIRMADA" at bounding box center [958, 268] width 69 height 27
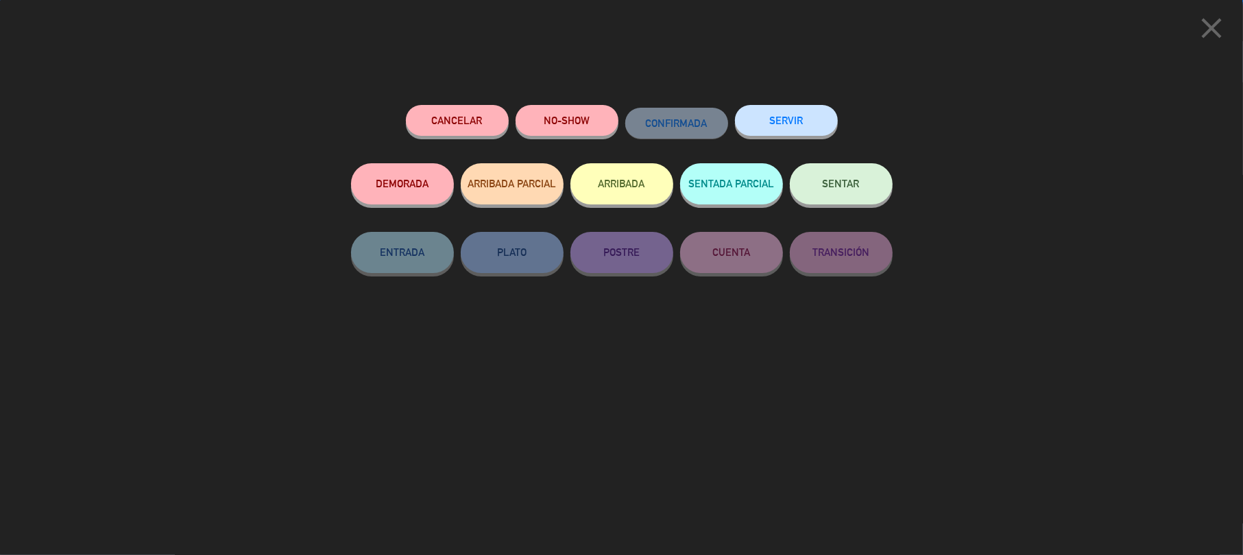
click at [851, 173] on button "SENTAR" at bounding box center [841, 183] width 103 height 41
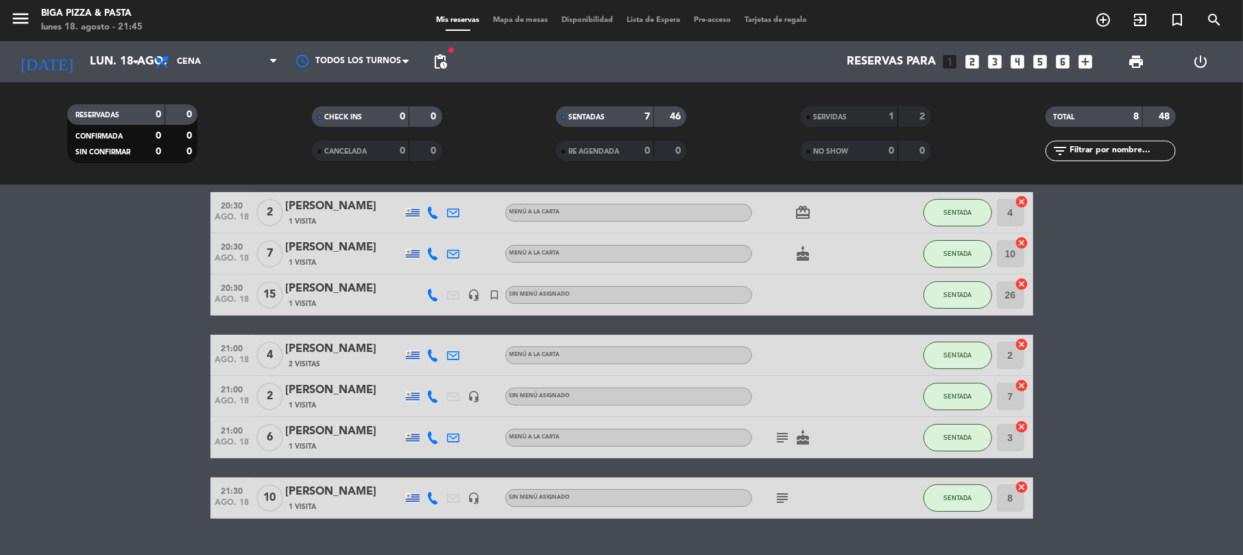
scroll to position [88, 0]
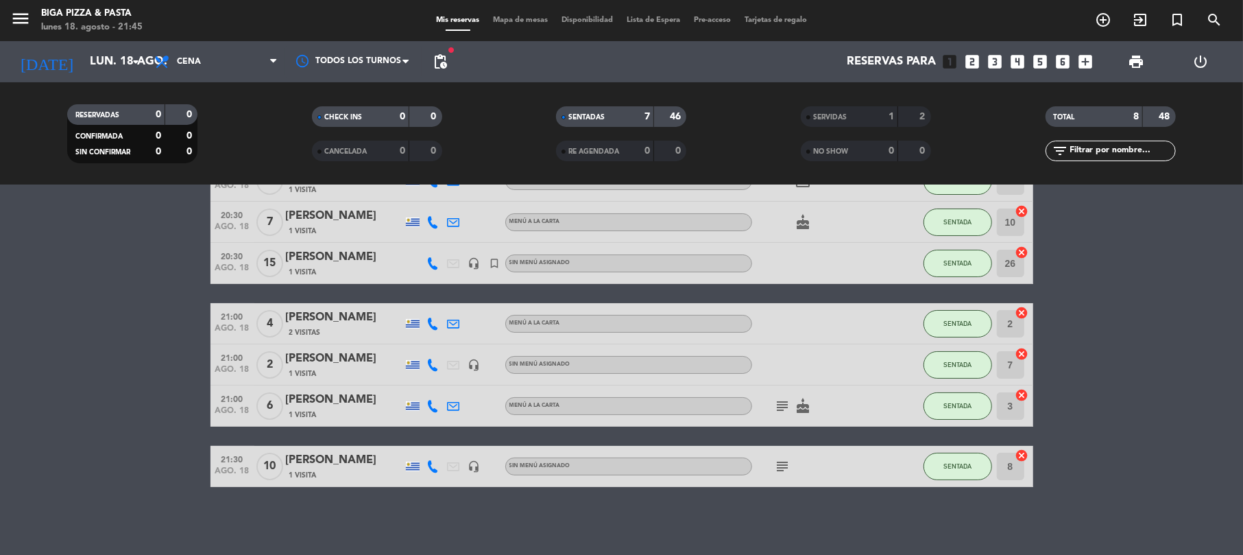
click at [784, 458] on icon "subject" at bounding box center [783, 466] width 16 height 16
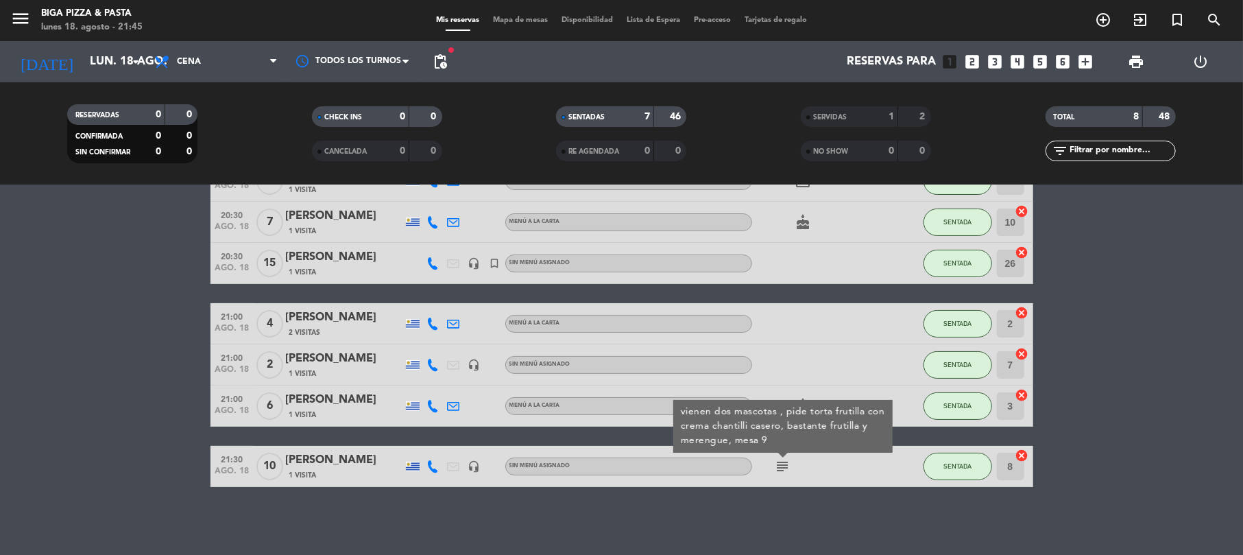
click at [794, 373] on div at bounding box center [813, 364] width 123 height 40
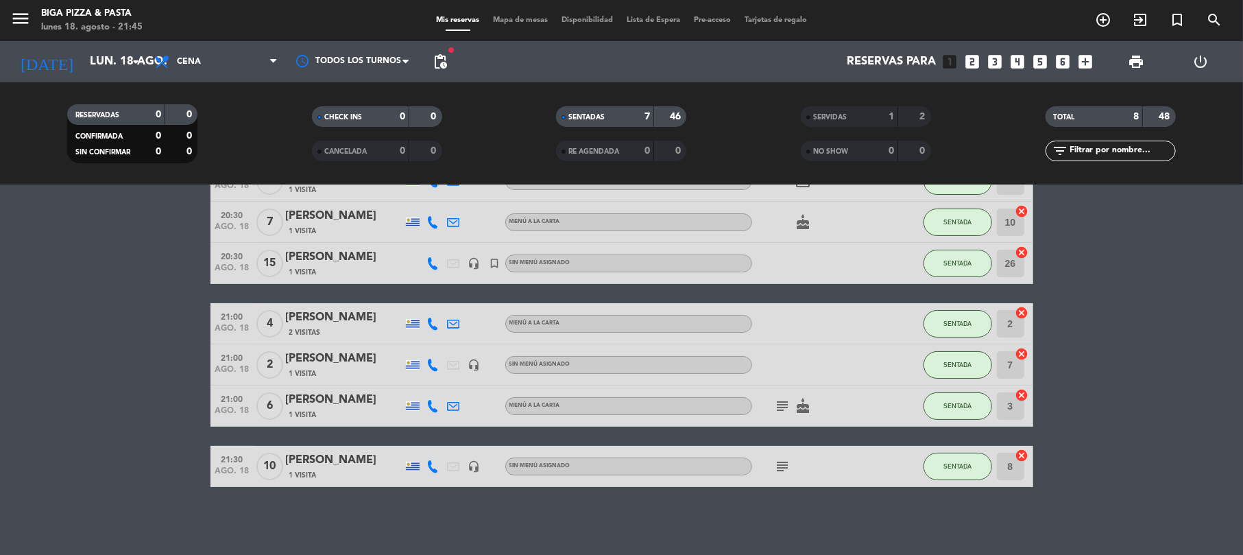
click at [778, 470] on icon "subject" at bounding box center [783, 466] width 16 height 16
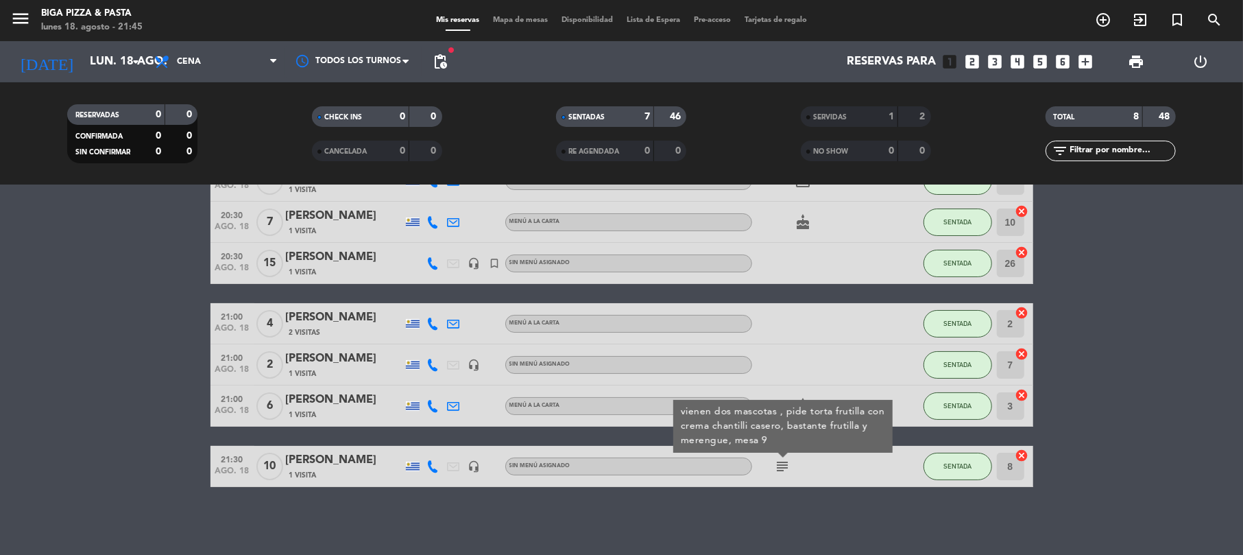
click at [769, 489] on div "No hay notas para este servicio. Haz clic para agregar una 20:30 [DATE] 2 [PERS…" at bounding box center [621, 370] width 1243 height 370
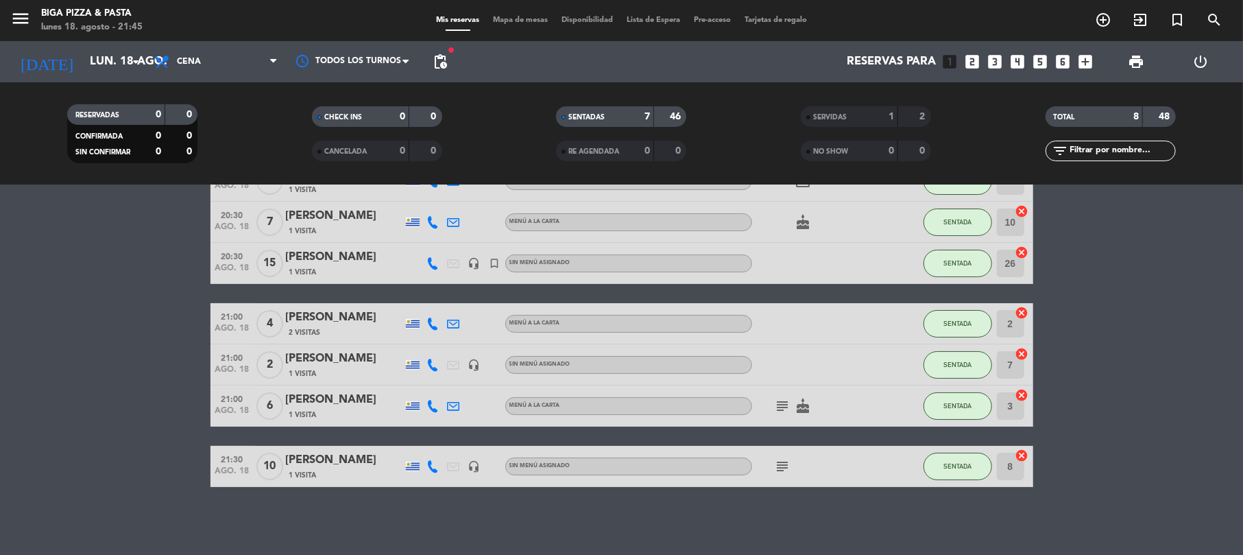
click at [771, 407] on div "subject cake" at bounding box center [813, 405] width 123 height 40
click at [782, 407] on icon "subject" at bounding box center [783, 406] width 16 height 16
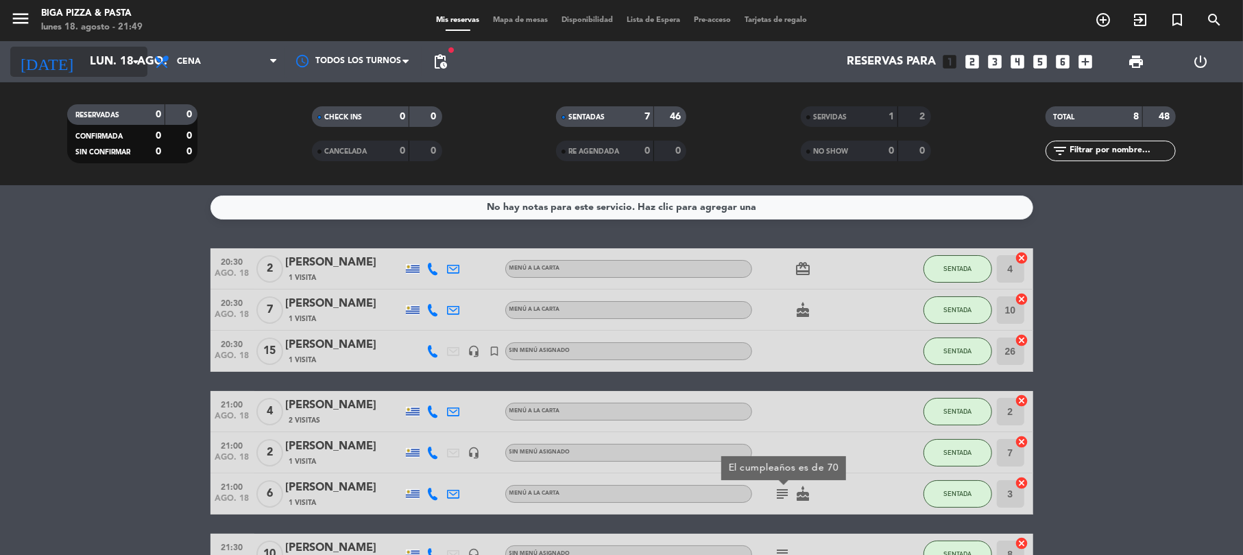
click at [136, 50] on input "lun. 18 ago." at bounding box center [157, 62] width 148 height 27
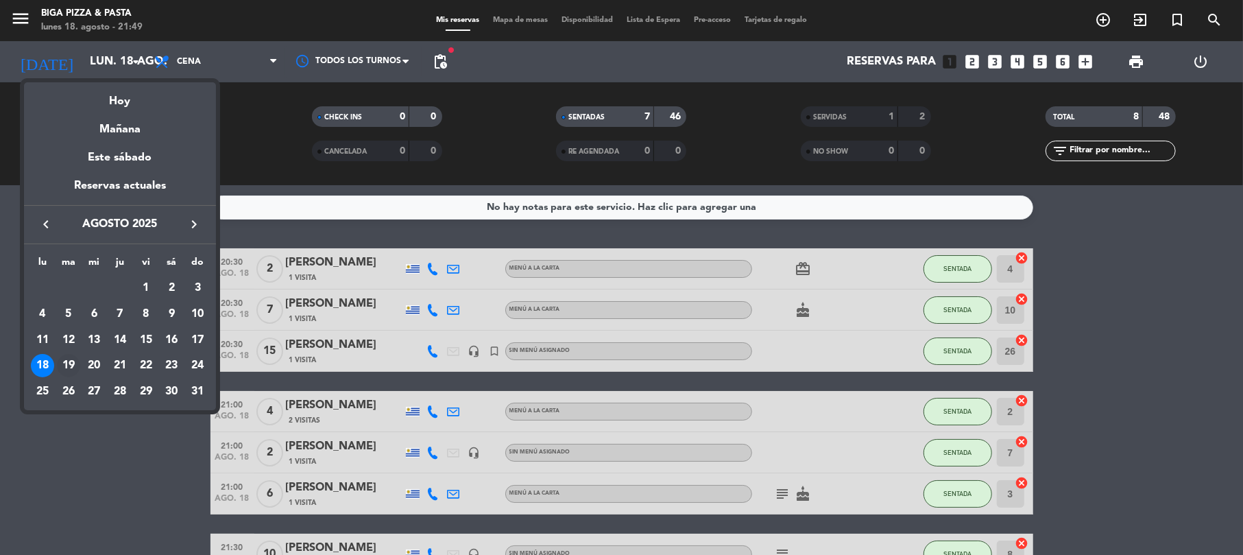
click at [63, 368] on div "19" at bounding box center [68, 365] width 23 height 23
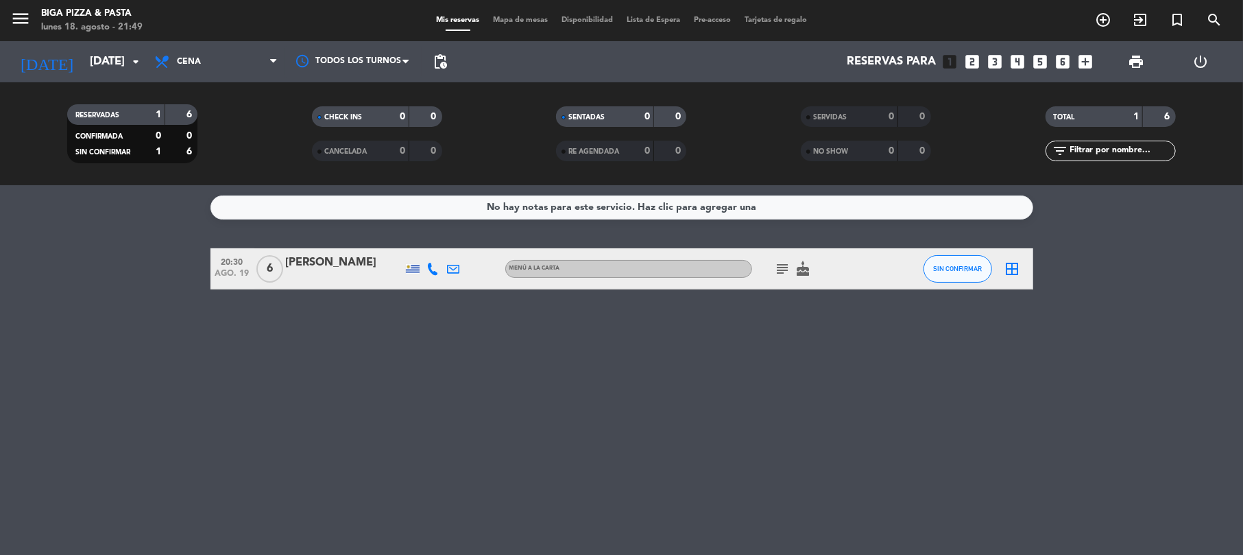
click at [780, 269] on icon "subject" at bounding box center [783, 269] width 16 height 16
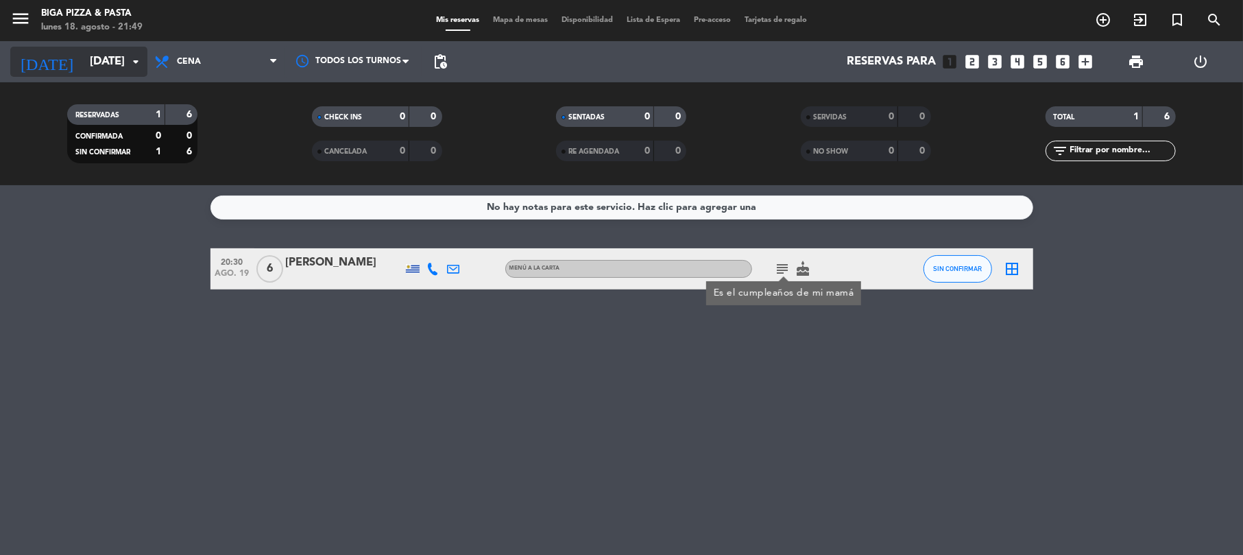
click at [91, 67] on input "[DATE]" at bounding box center [157, 62] width 148 height 27
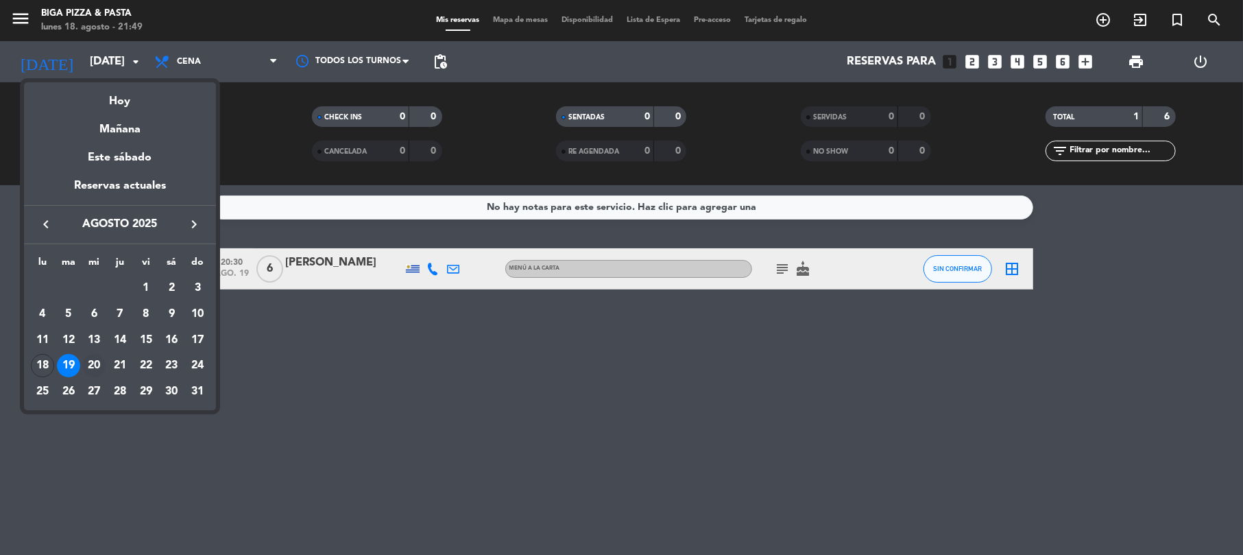
click at [100, 359] on div "20" at bounding box center [93, 365] width 23 height 23
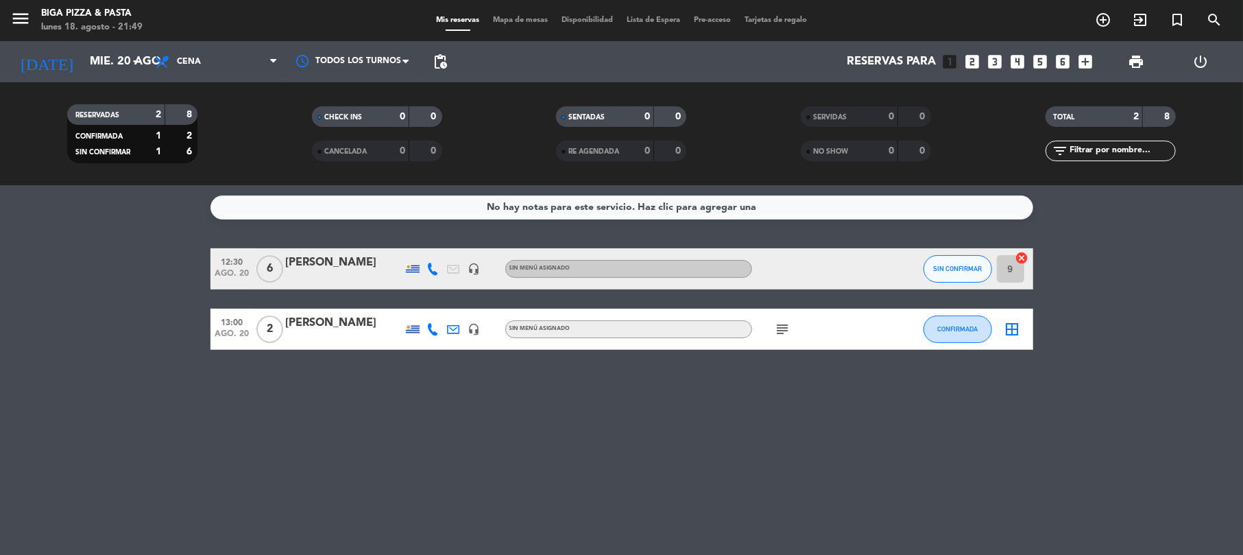
click at [782, 325] on icon "subject" at bounding box center [783, 329] width 16 height 16
click at [684, 425] on div "No hay notas para este servicio. Haz clic para agregar una 12:30 [DATE] 6 [PERS…" at bounding box center [621, 370] width 1243 height 370
click at [83, 74] on input "mié. 20 ago." at bounding box center [157, 62] width 148 height 27
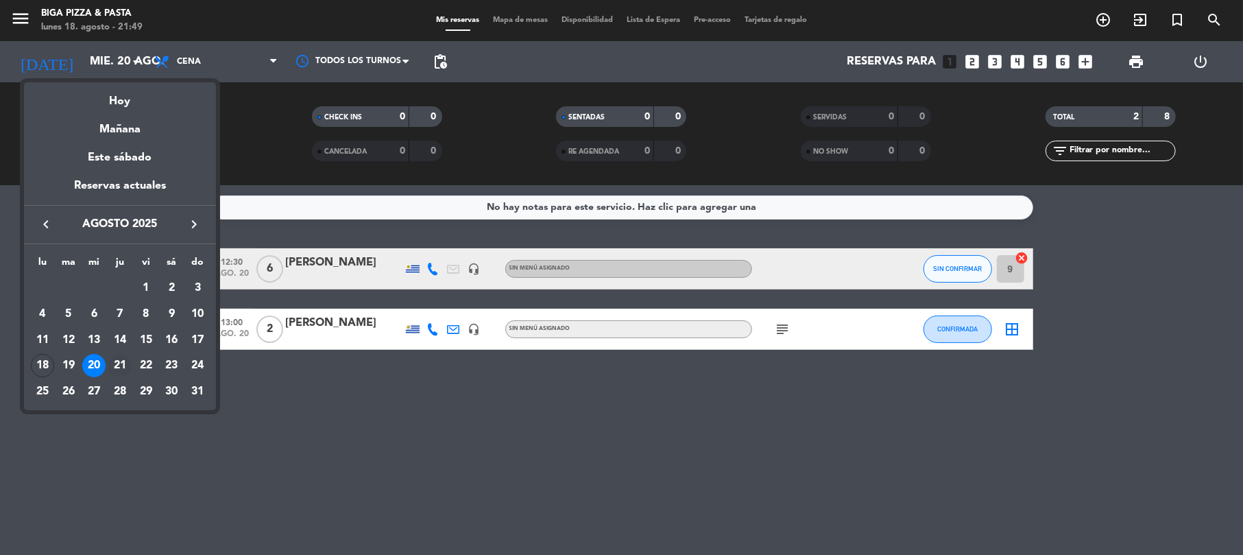
click at [121, 368] on div "21" at bounding box center [119, 365] width 23 height 23
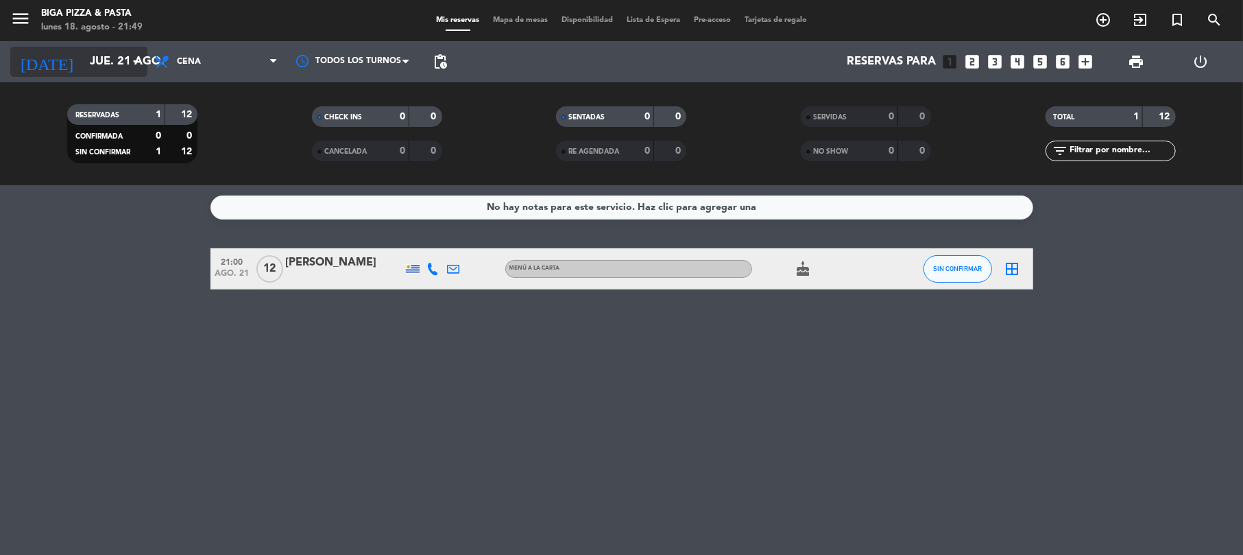
click at [124, 59] on input "jue. 21 ago." at bounding box center [157, 62] width 148 height 27
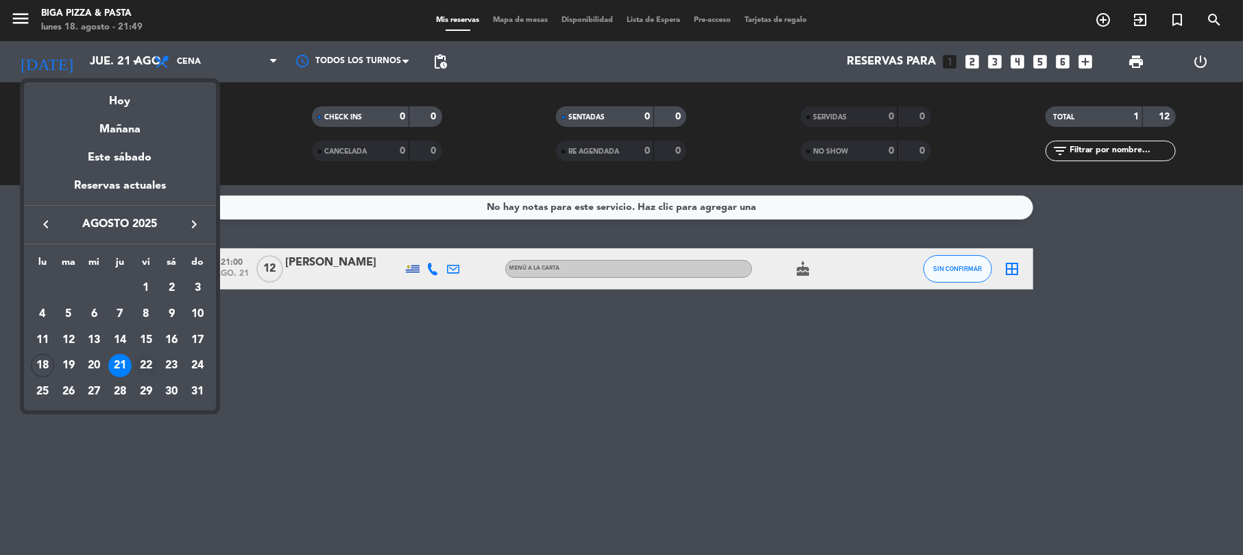
click at [149, 361] on div "22" at bounding box center [145, 365] width 23 height 23
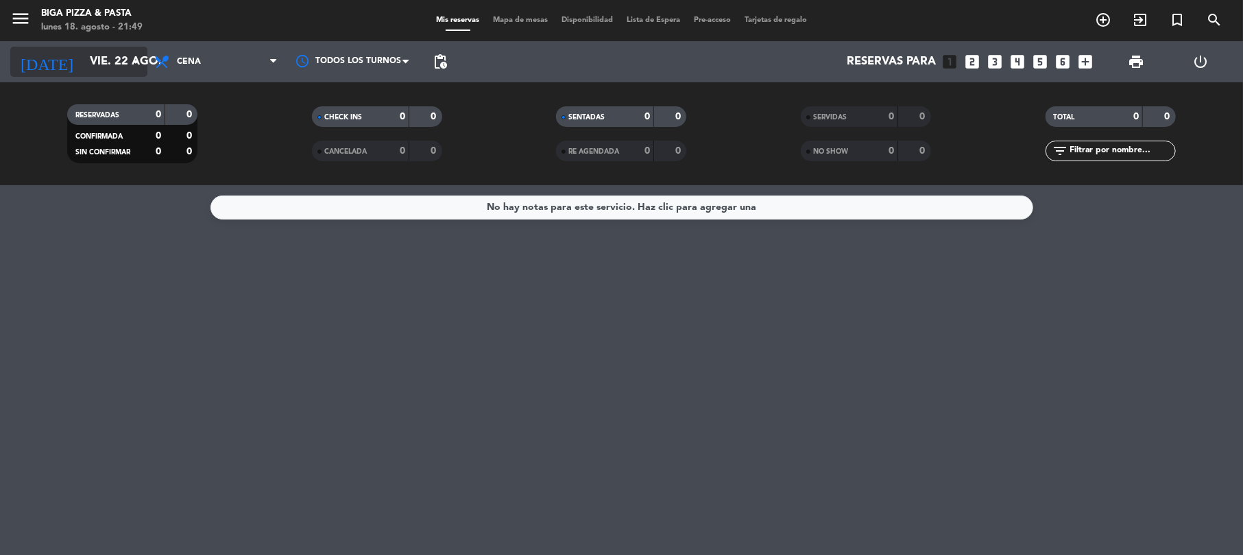
click at [83, 49] on input "vie. 22 ago." at bounding box center [157, 62] width 148 height 27
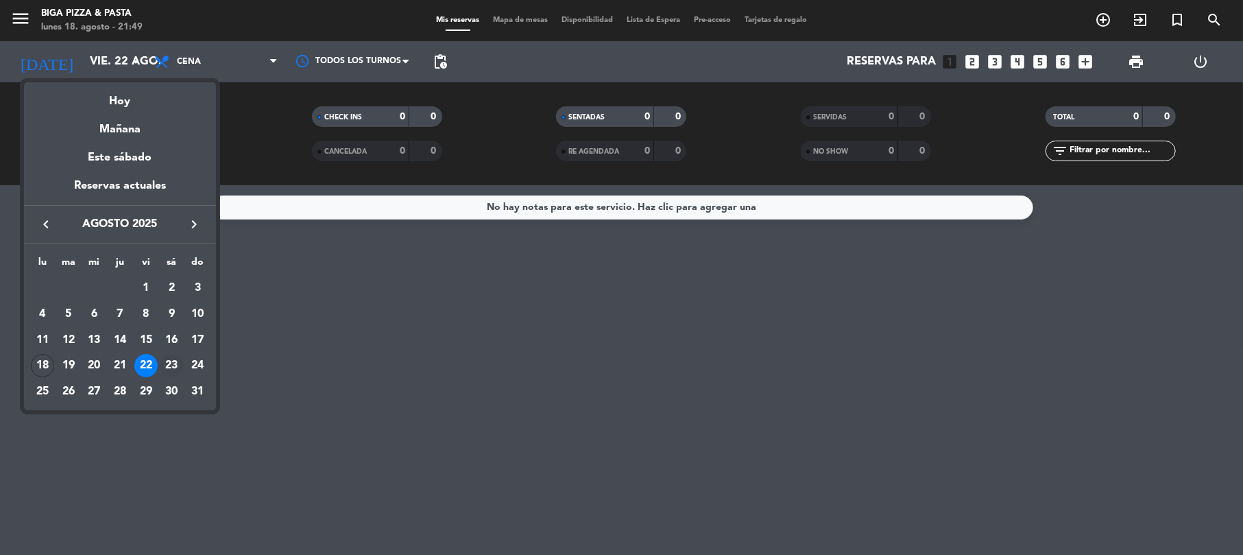
click at [162, 368] on div "23" at bounding box center [171, 365] width 23 height 23
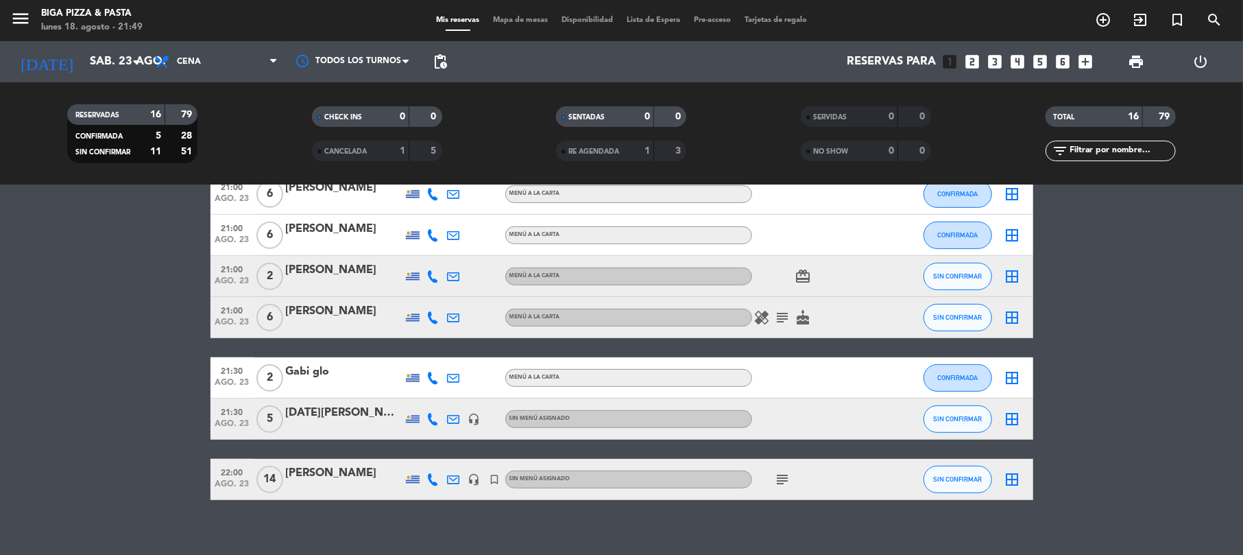
scroll to position [496, 0]
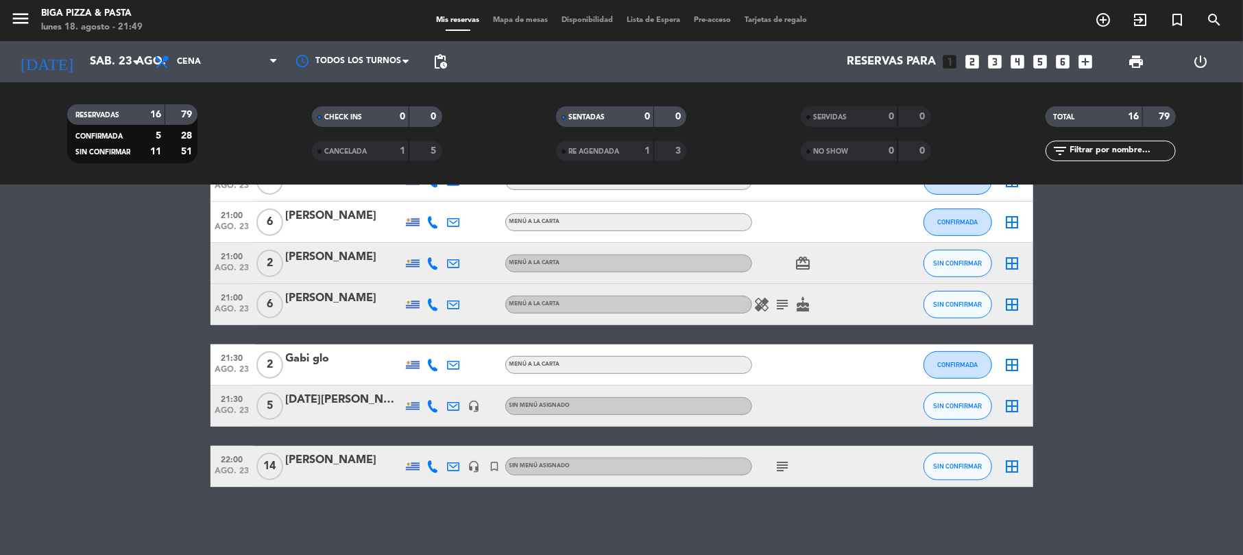
click at [783, 454] on div "subject" at bounding box center [813, 466] width 123 height 40
click at [783, 464] on icon "subject" at bounding box center [783, 466] width 16 height 16
click at [787, 308] on icon "subject" at bounding box center [783, 304] width 16 height 16
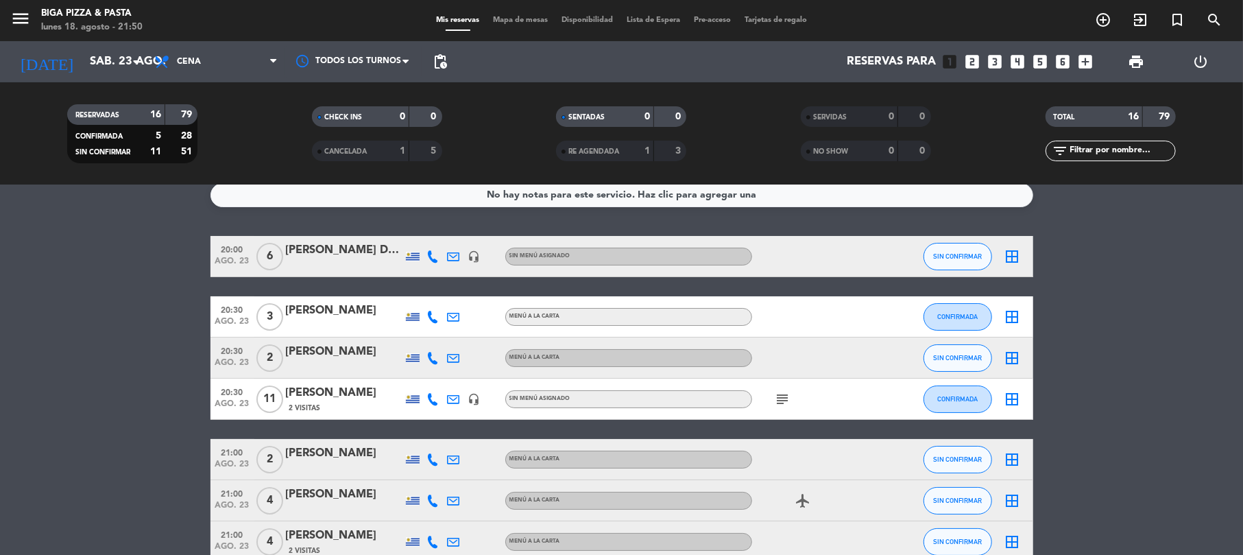
scroll to position [0, 0]
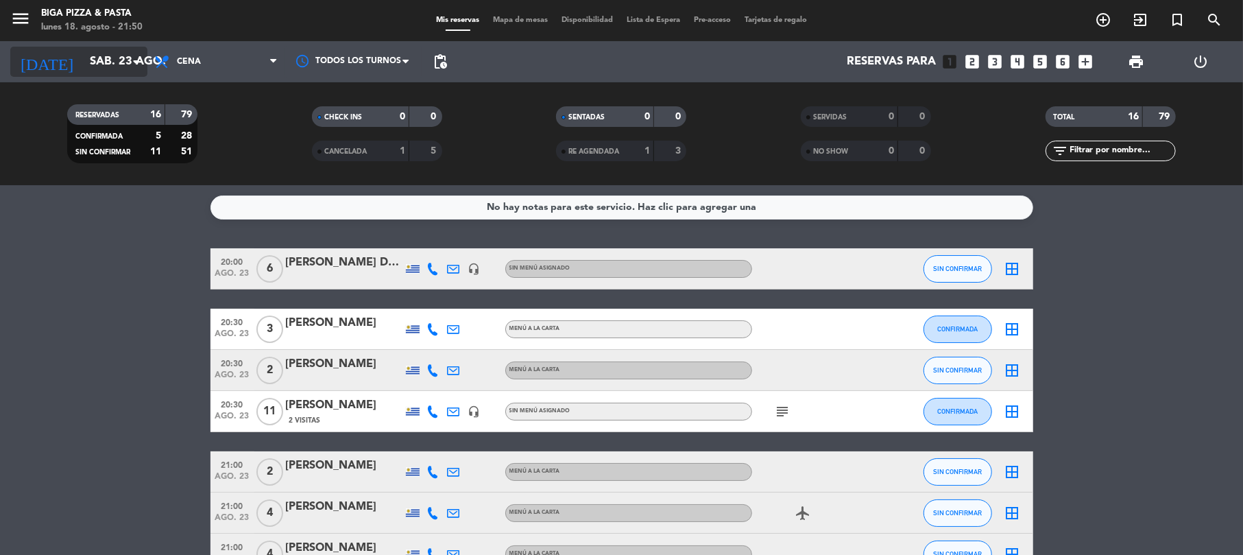
click at [132, 63] on icon "arrow_drop_down" at bounding box center [136, 61] width 16 height 16
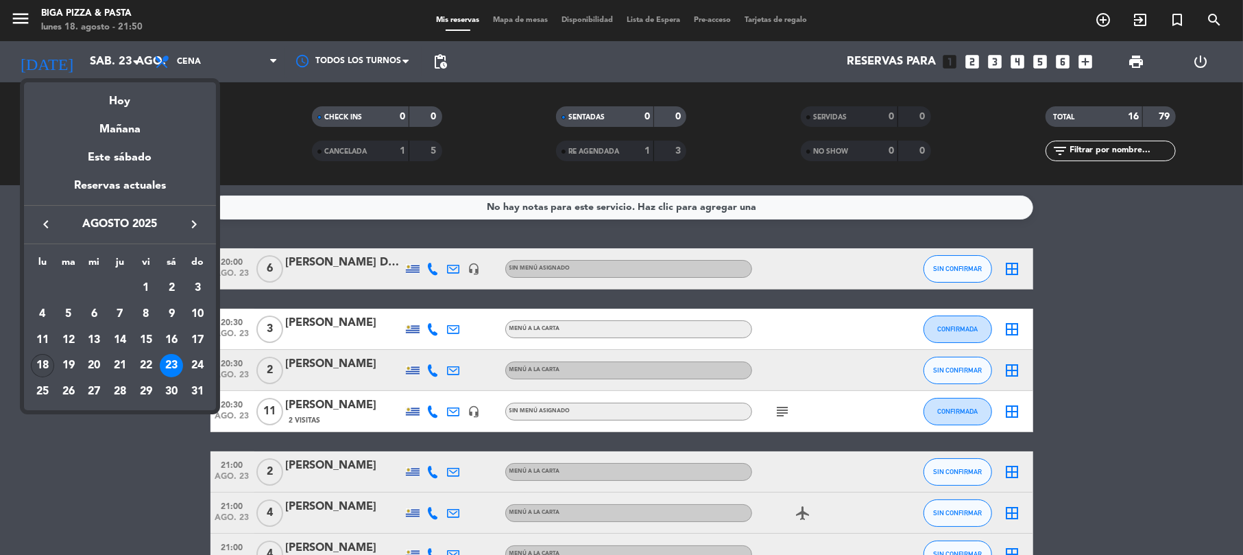
click at [45, 371] on div "18" at bounding box center [42, 365] width 23 height 23
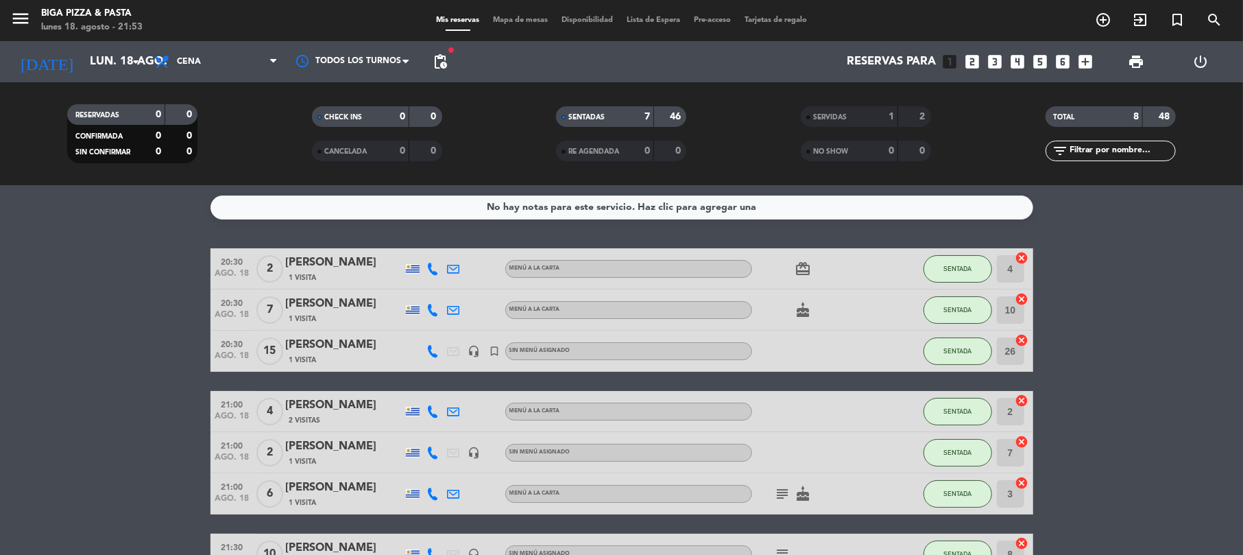
scroll to position [88, 0]
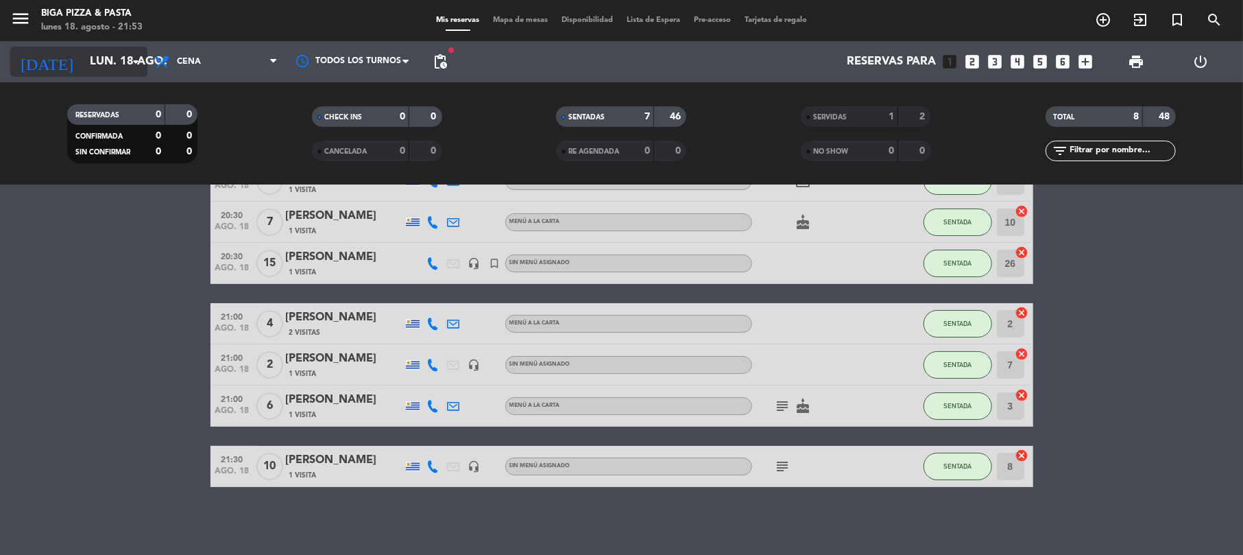
click at [85, 69] on input "lun. 18 ago." at bounding box center [157, 62] width 148 height 27
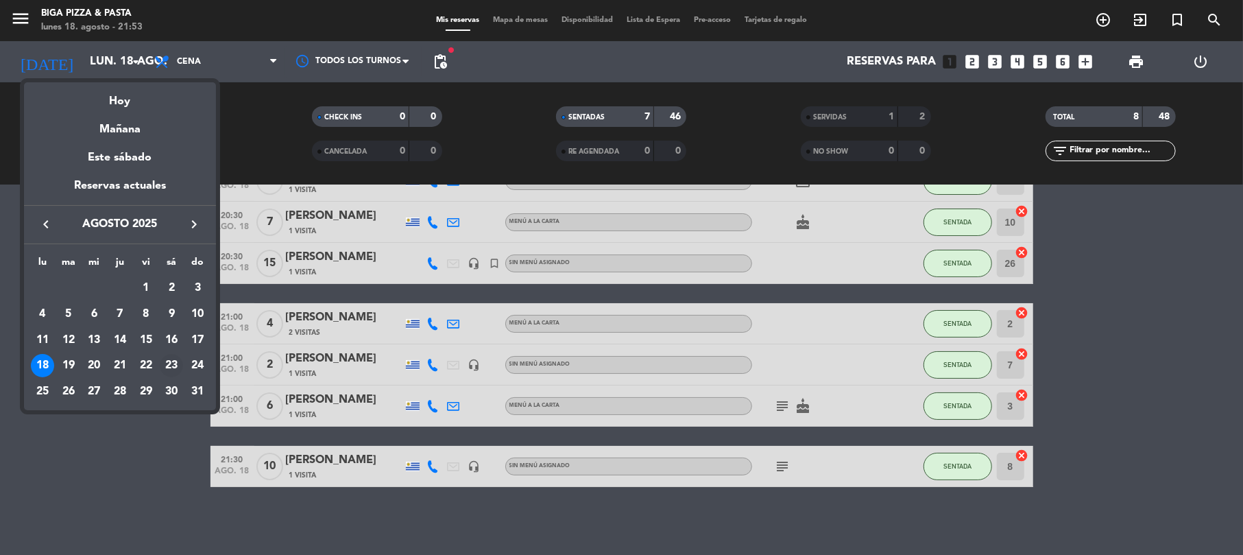
click at [176, 366] on div "23" at bounding box center [171, 365] width 23 height 23
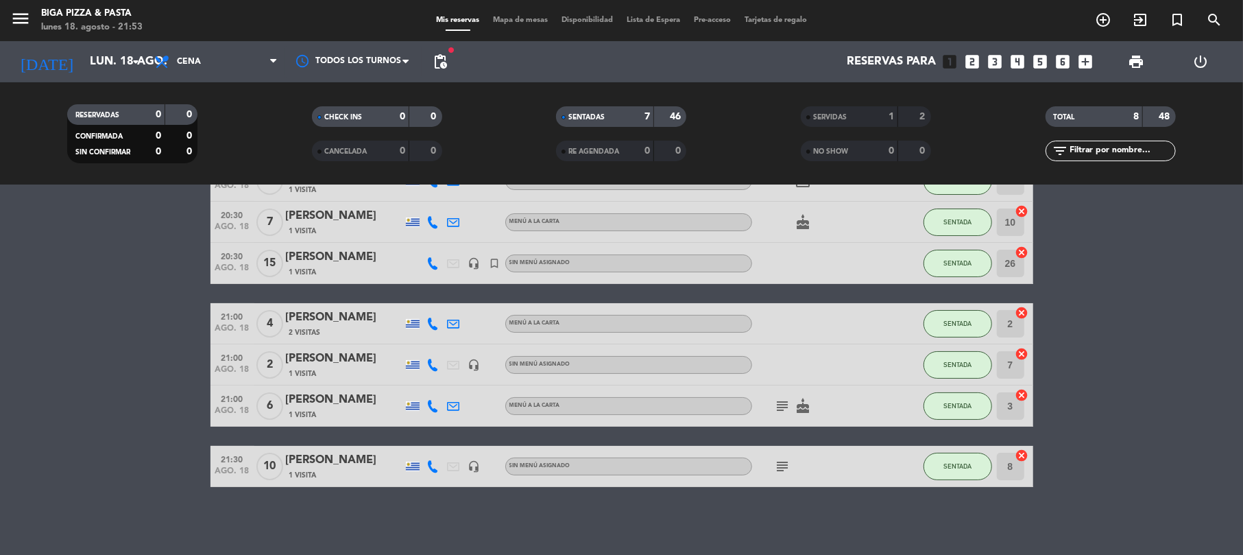
type input "sáb. 23 ago."
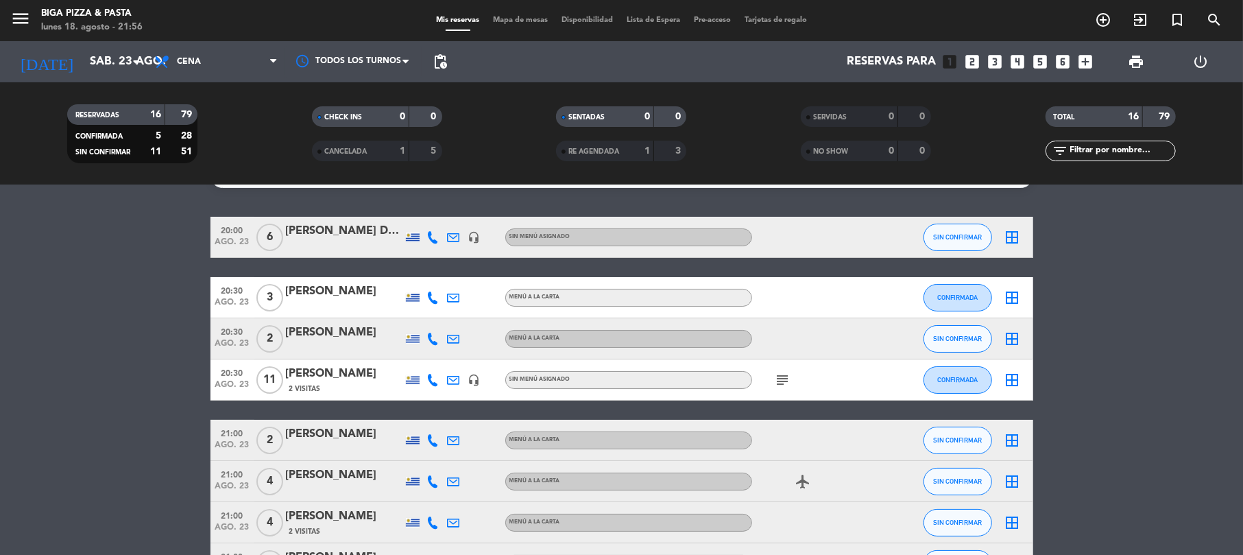
scroll to position [0, 0]
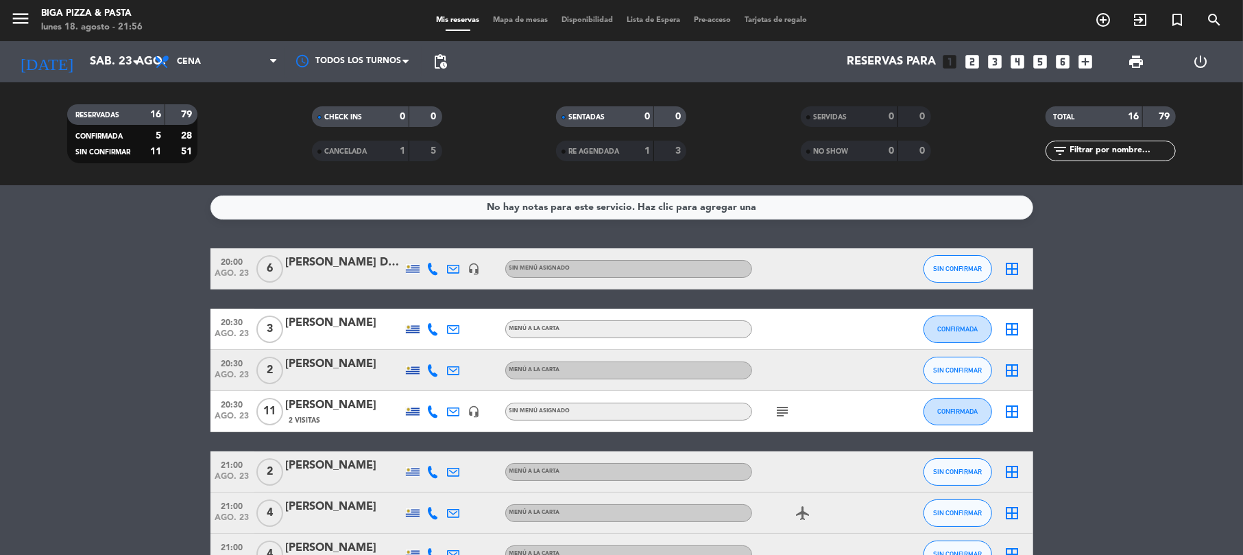
click at [787, 410] on icon "subject" at bounding box center [783, 411] width 16 height 16
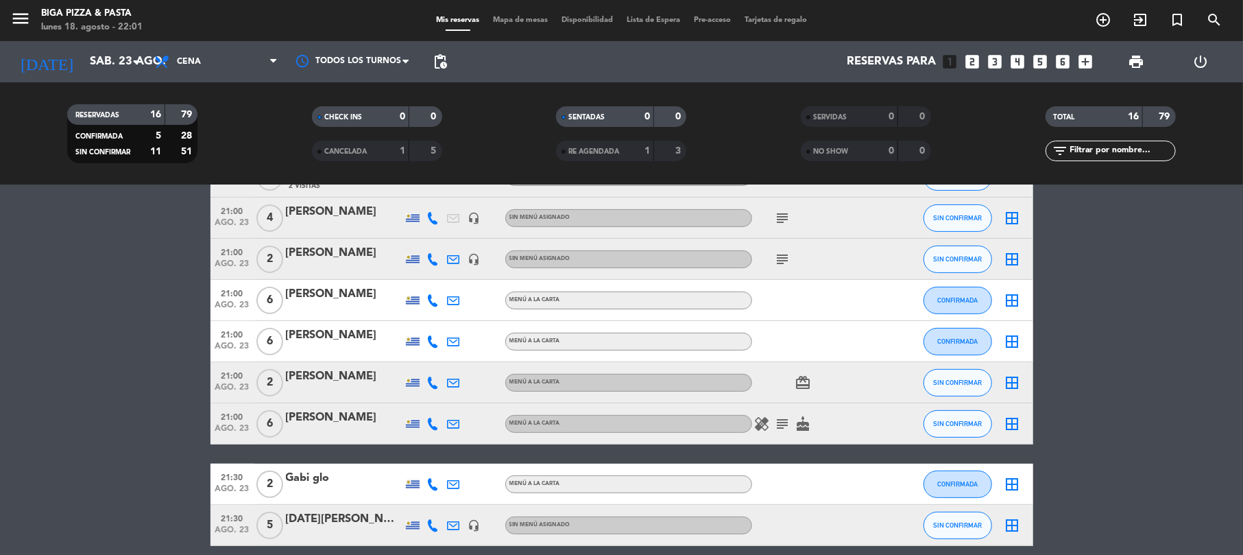
scroll to position [274, 0]
